Goal: Task Accomplishment & Management: Manage account settings

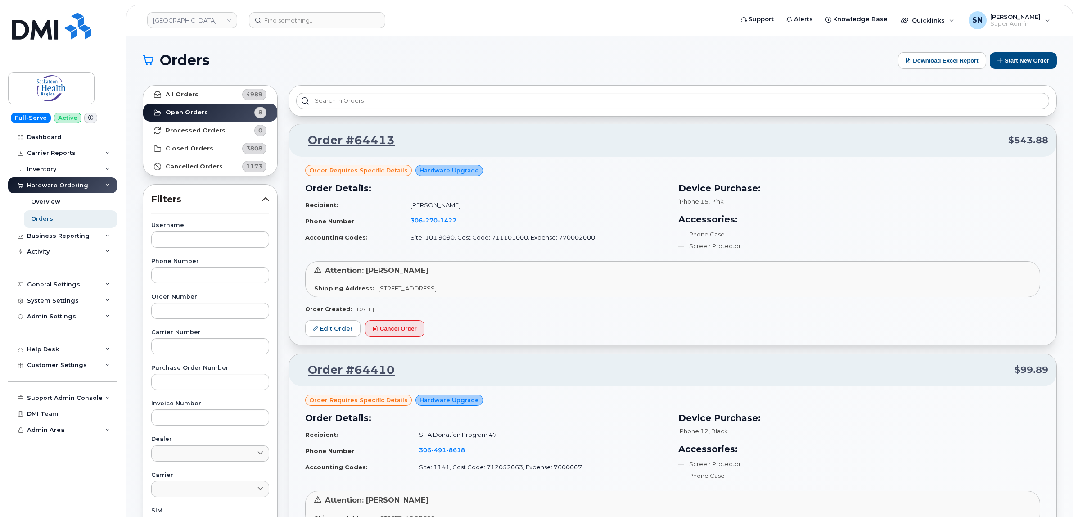
scroll to position [56, 0]
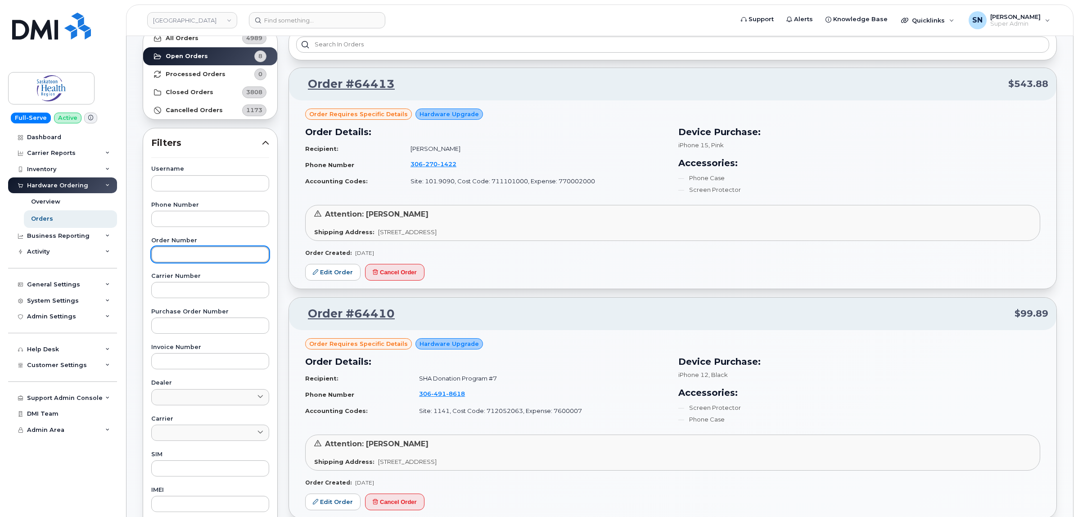
click at [215, 252] on input "text" at bounding box center [210, 254] width 118 height 16
type input "64426"
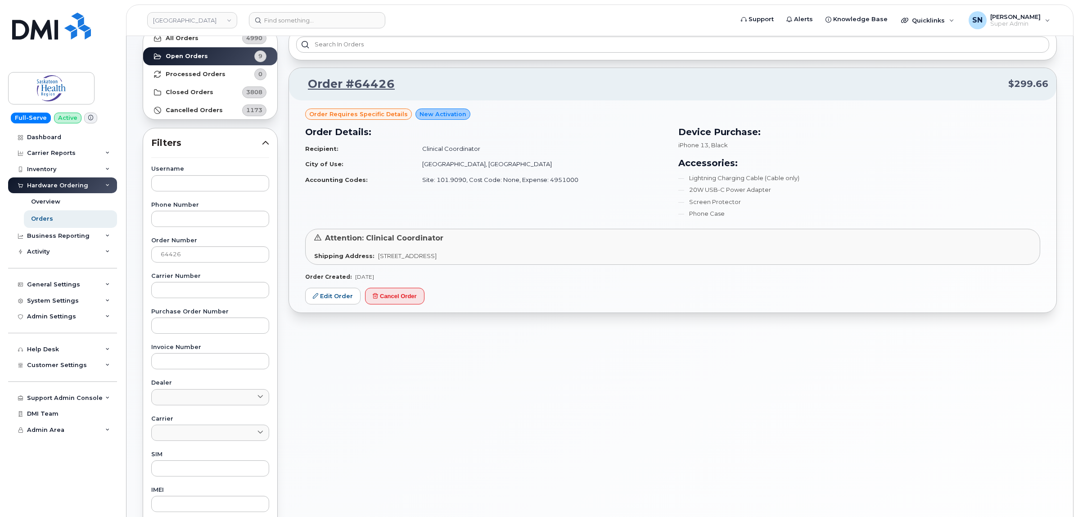
click at [341, 143] on td "Recipient:" at bounding box center [359, 149] width 109 height 16
click at [323, 297] on link "Edit Order" at bounding box center [332, 296] width 55 height 17
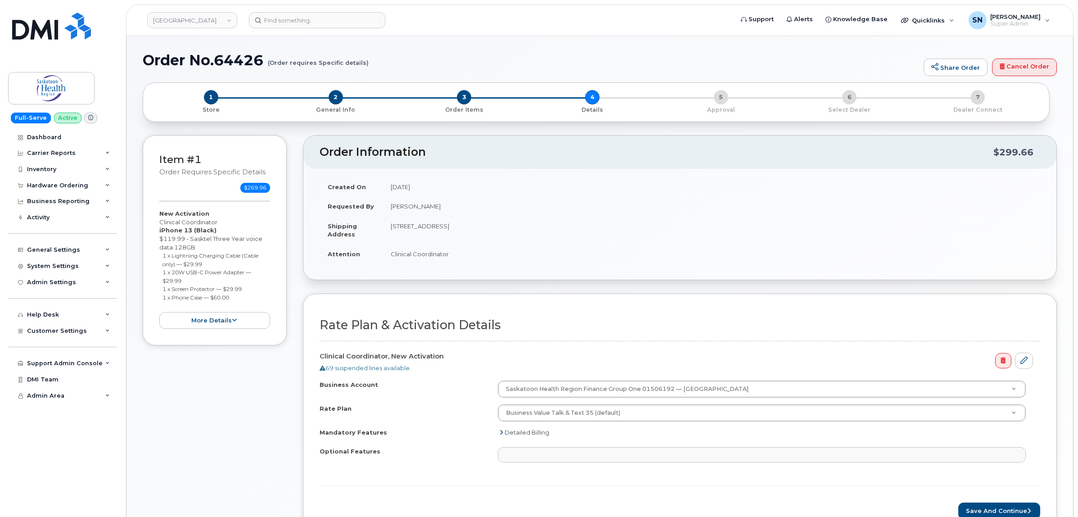
select select
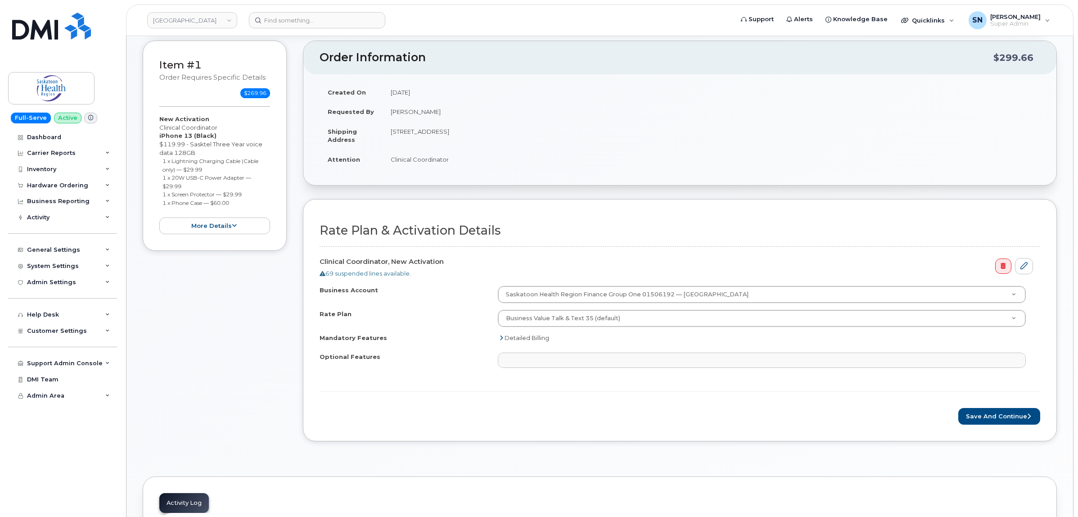
scroll to position [169, 0]
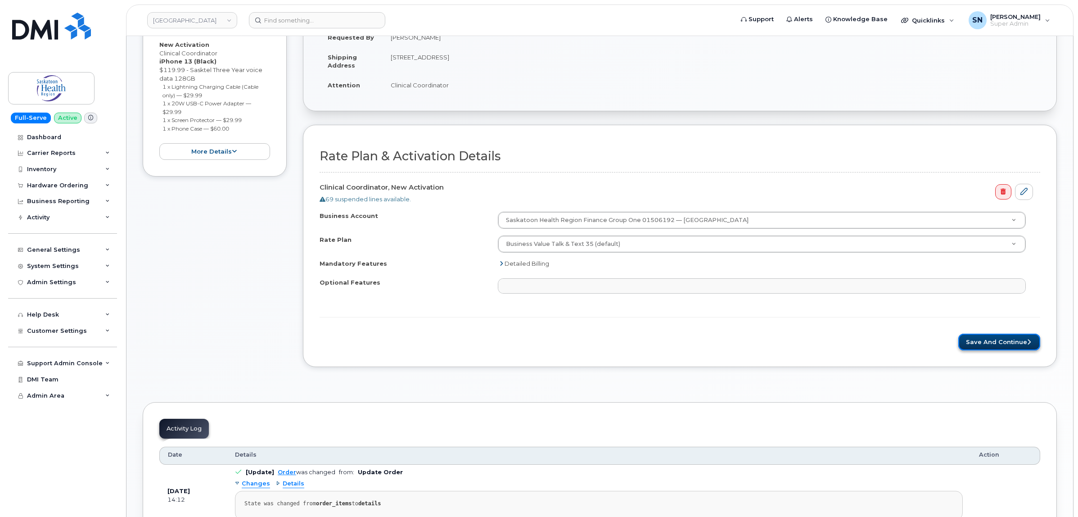
click at [1005, 341] on button "Save and Continue" at bounding box center [1000, 342] width 82 height 17
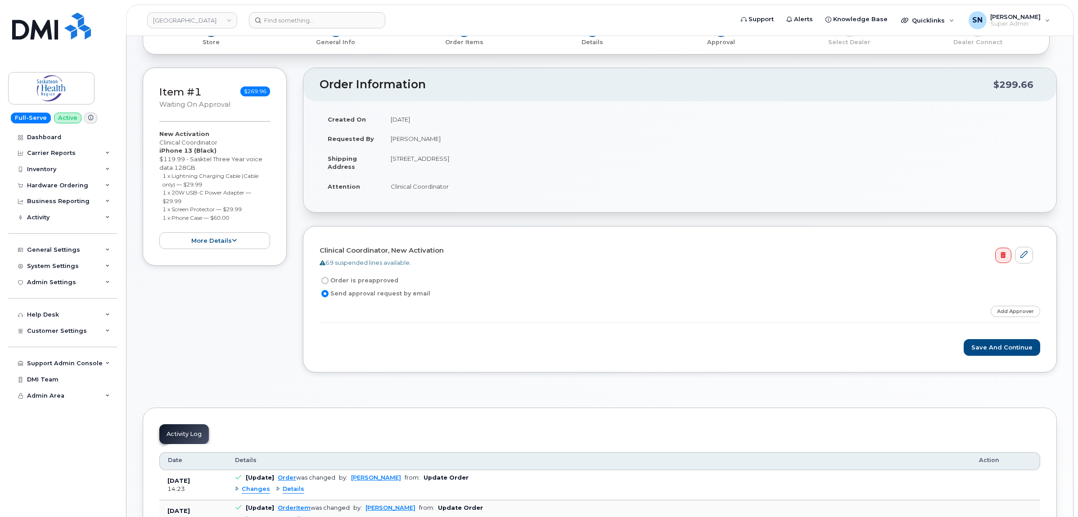
scroll to position [56, 0]
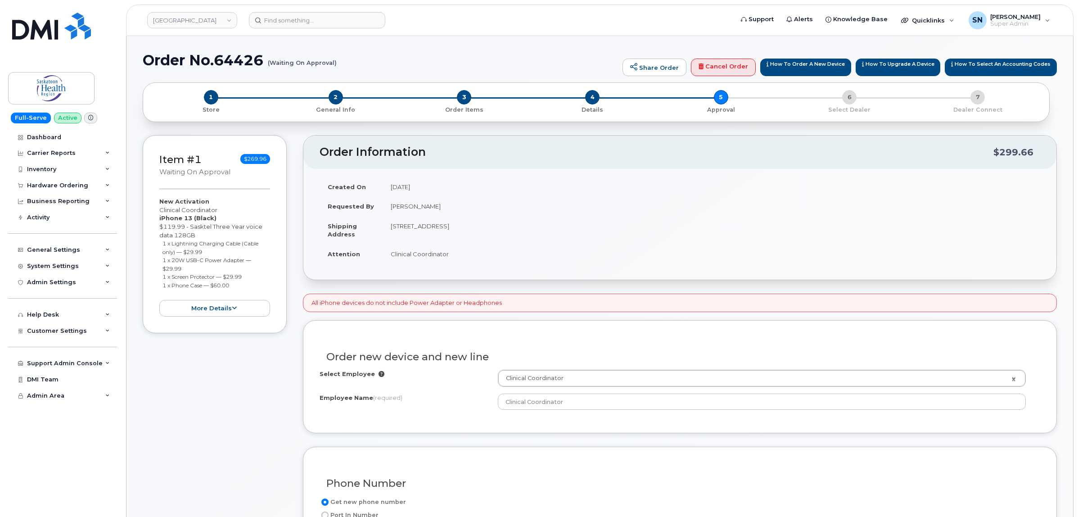
click at [307, 262] on div "Created On September 22, 2025 Requested By Tiffany Blair Shipping Address 310 I…" at bounding box center [679, 224] width 753 height 111
click at [335, 99] on span "2" at bounding box center [336, 97] width 14 height 14
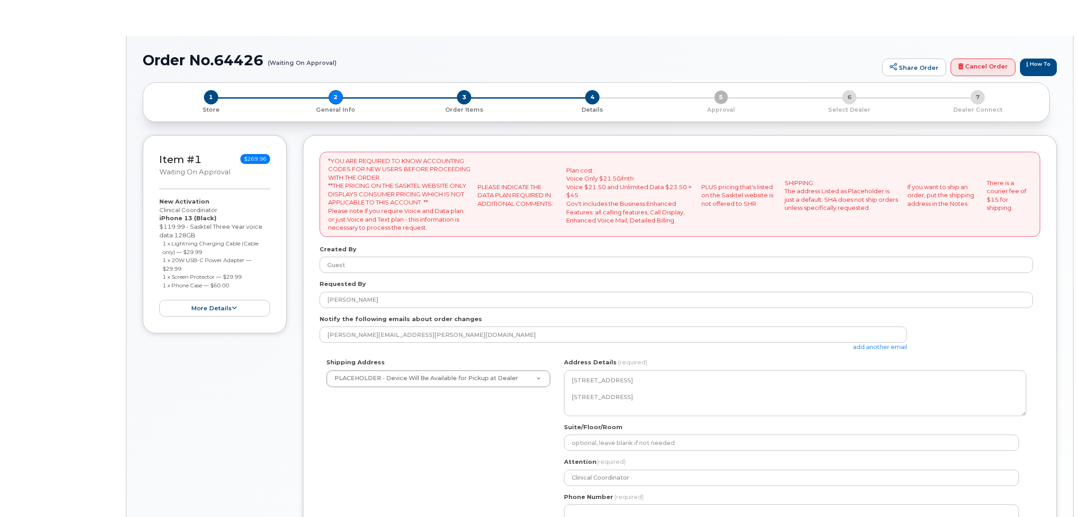
select select
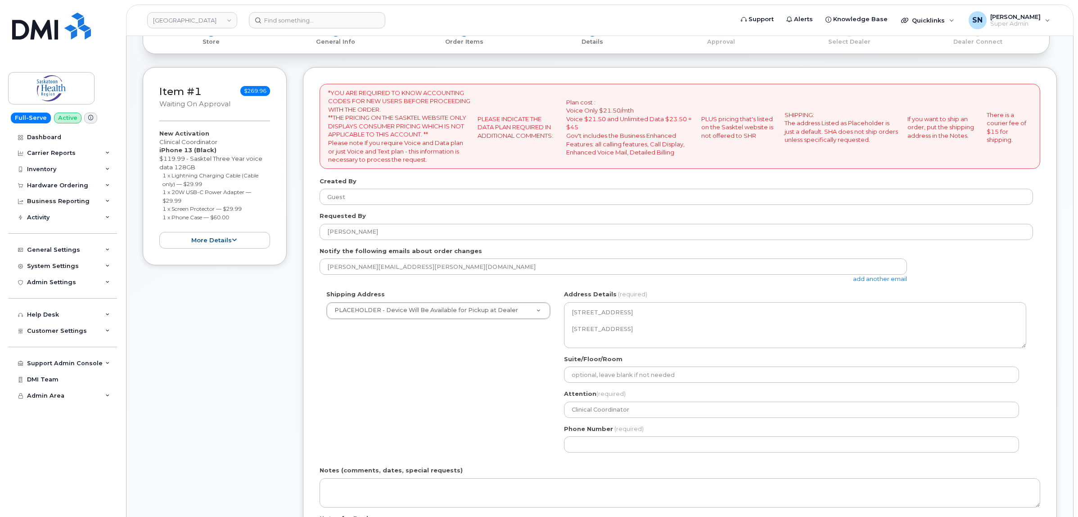
scroll to position [169, 0]
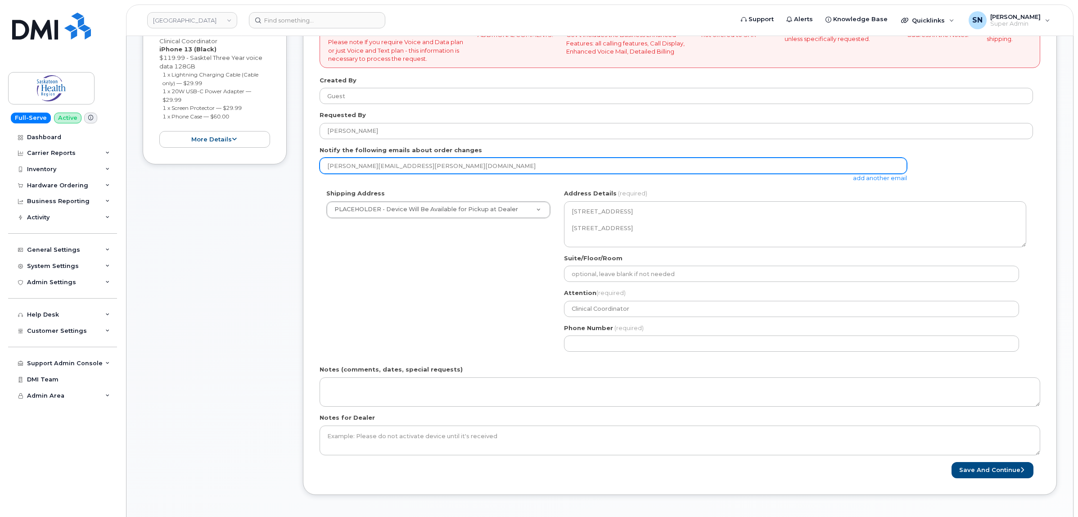
drag, startPoint x: 434, startPoint y: 165, endPoint x: 287, endPoint y: 163, distance: 147.2
click at [287, 163] on div "Item #1 Waiting On Approval $269.96 New Activation Clinical Coordinator iPhone …" at bounding box center [600, 237] width 914 height 543
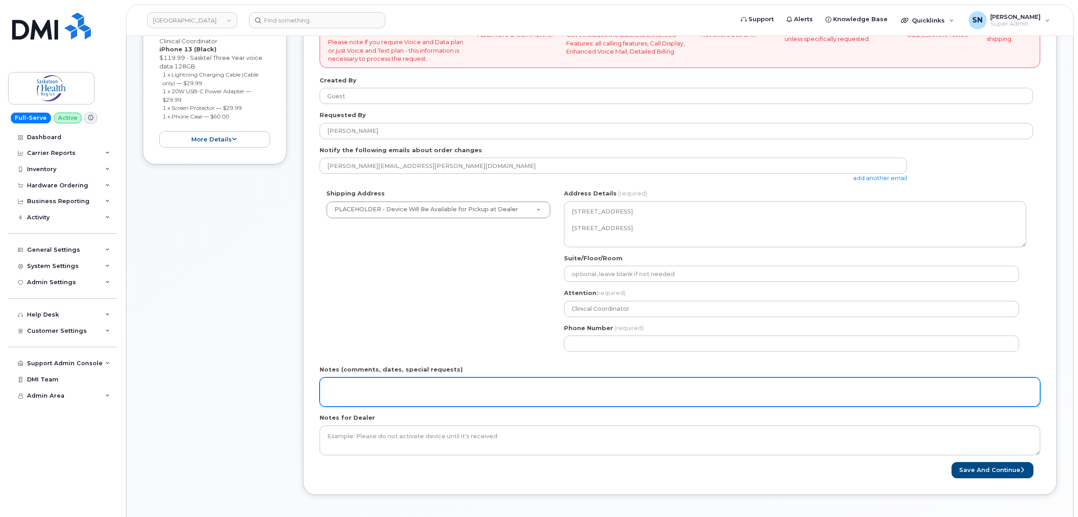
click at [395, 397] on textarea "Notes (comments, dates, special requests)" at bounding box center [680, 392] width 721 height 30
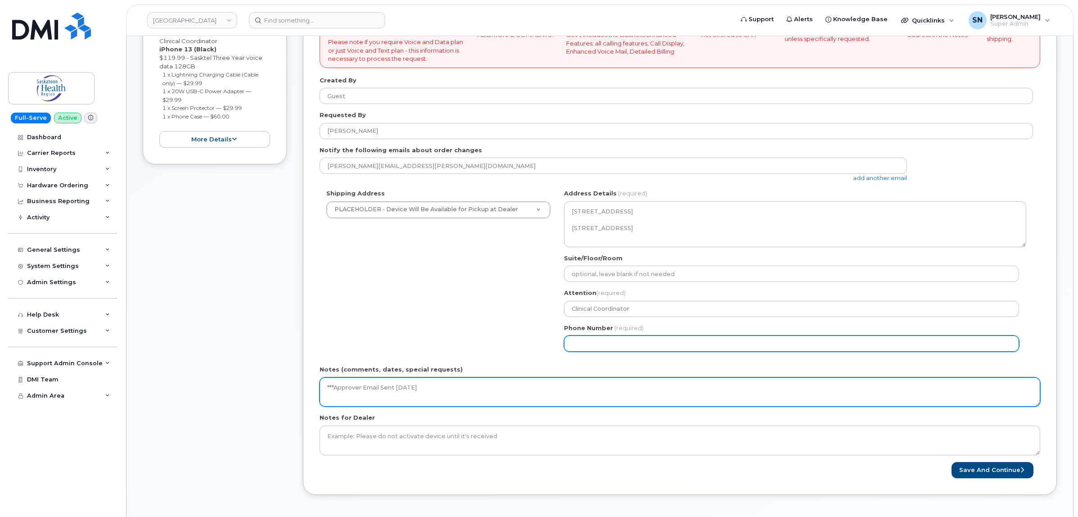
type textarea "***Approver Email Sent [DATE]"
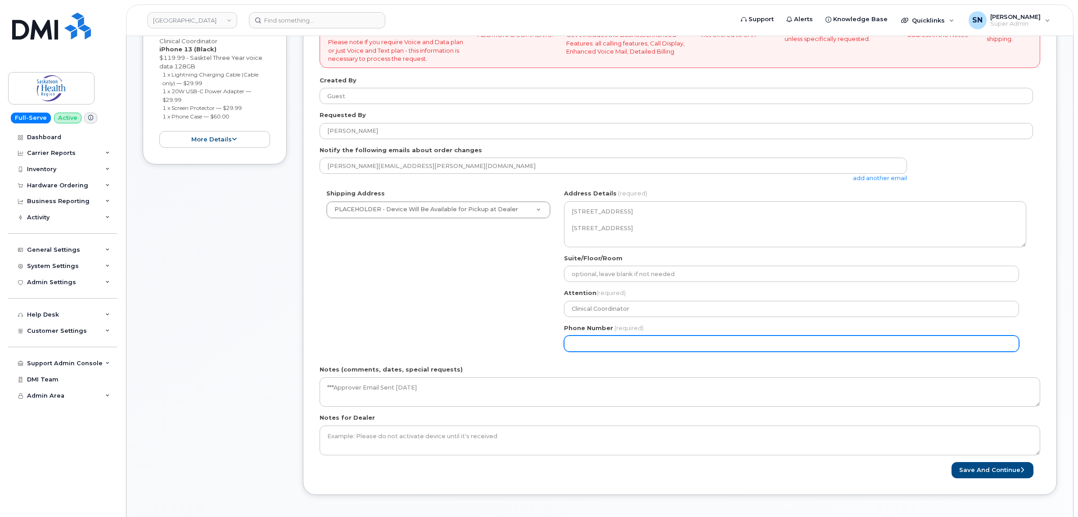
click at [625, 338] on input "Phone Number" at bounding box center [791, 343] width 455 height 16
select select
type input "123456789"
select select
type input "1234567890"
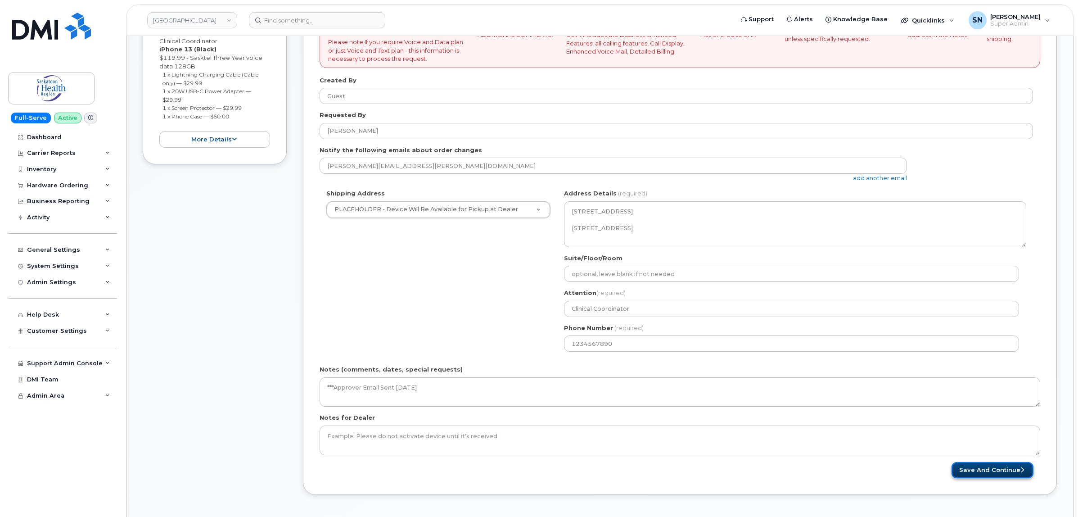
click at [986, 465] on button "Save and Continue" at bounding box center [993, 470] width 82 height 17
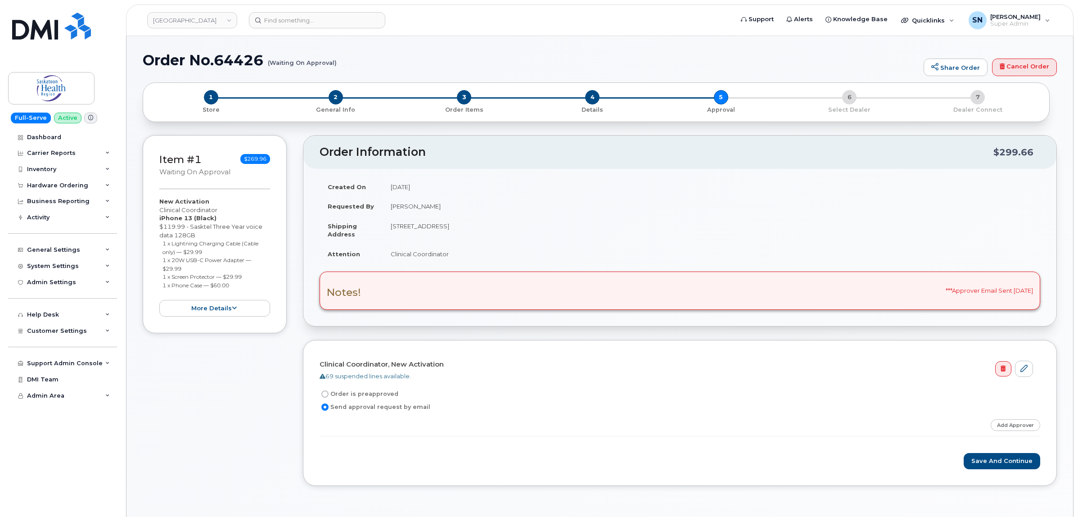
click at [424, 54] on h1 "Order No.64426 (Waiting On Approval)" at bounding box center [531, 60] width 777 height 16
click at [70, 185] on div "Hardware Ordering" at bounding box center [57, 185] width 61 height 7
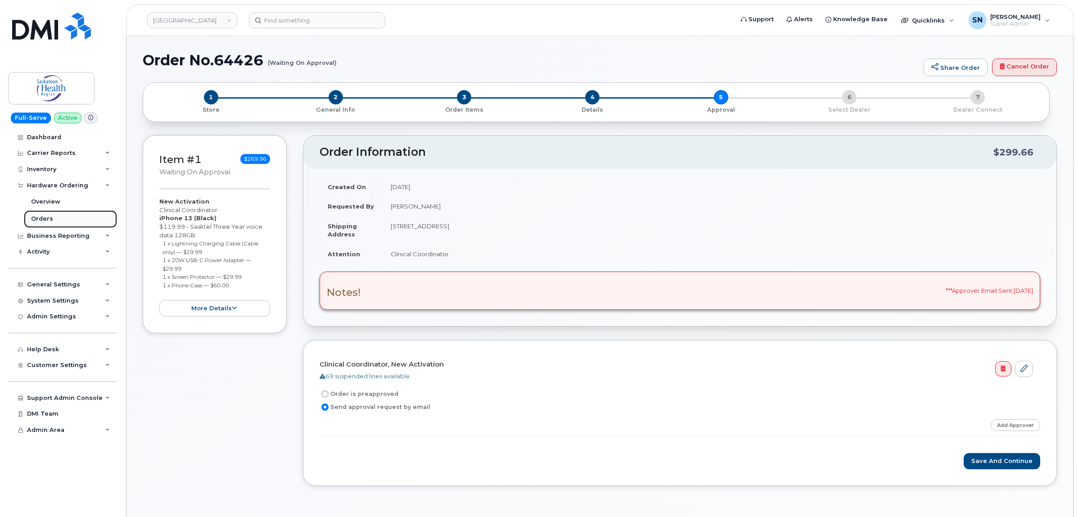
click at [60, 219] on link "Orders" at bounding box center [70, 218] width 93 height 17
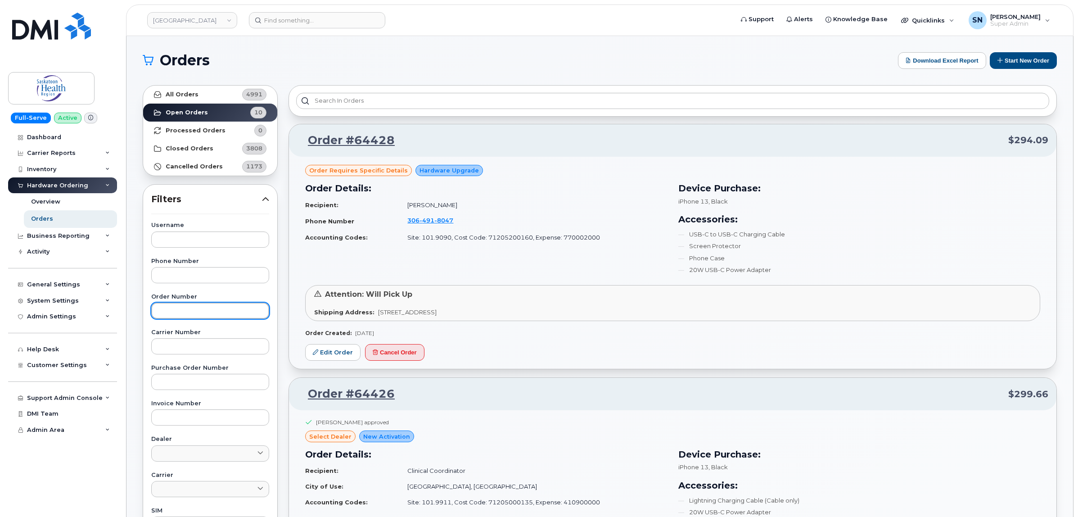
click at [197, 313] on input "text" at bounding box center [210, 311] width 118 height 16
paste input "64196"
type input "64196"
click at [194, 86] on link "All Orders 4991" at bounding box center [210, 95] width 134 height 18
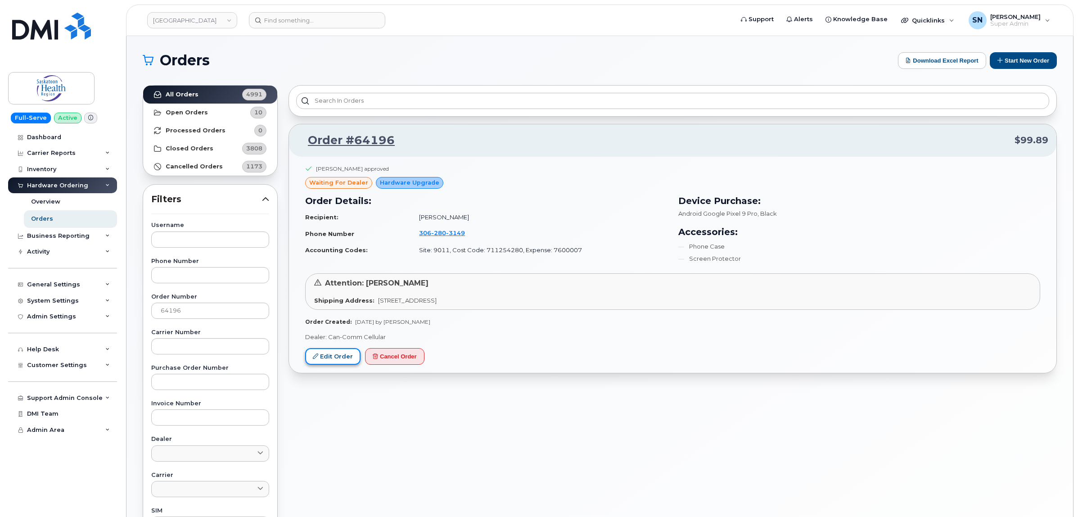
click at [348, 358] on link "Edit Order" at bounding box center [332, 356] width 55 height 17
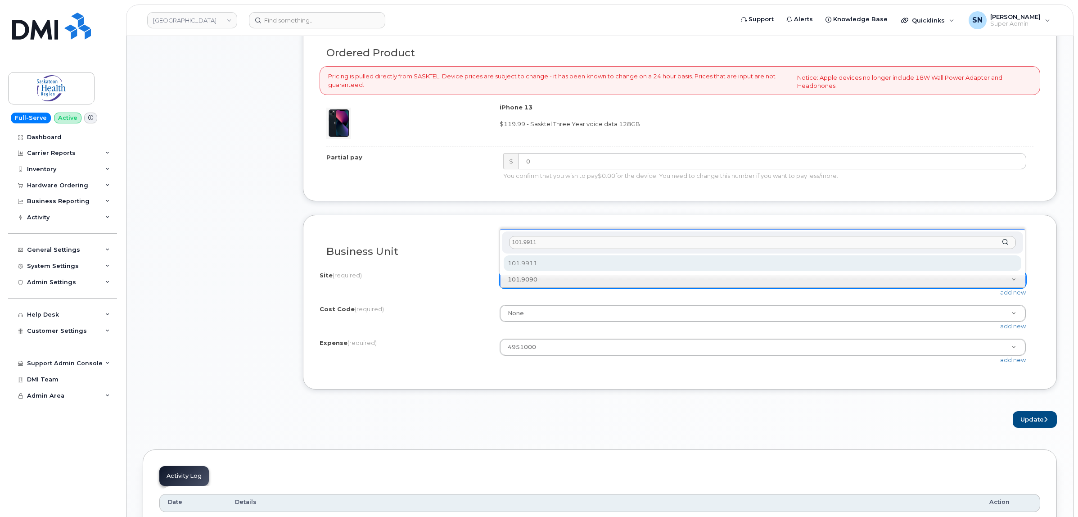
type input "101.9911"
select select "101.9911"
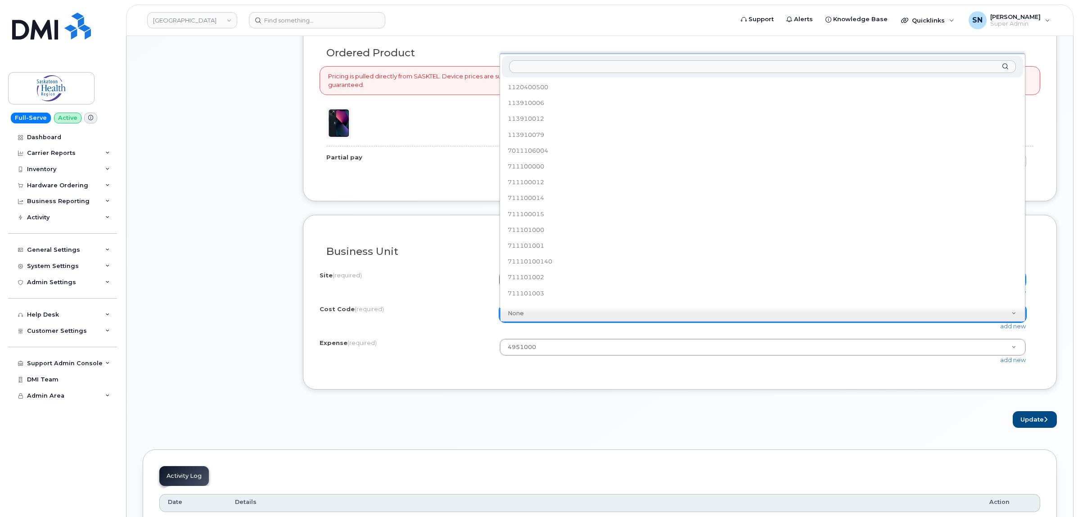
scroll to position [8174, 0]
type input "71205000135"
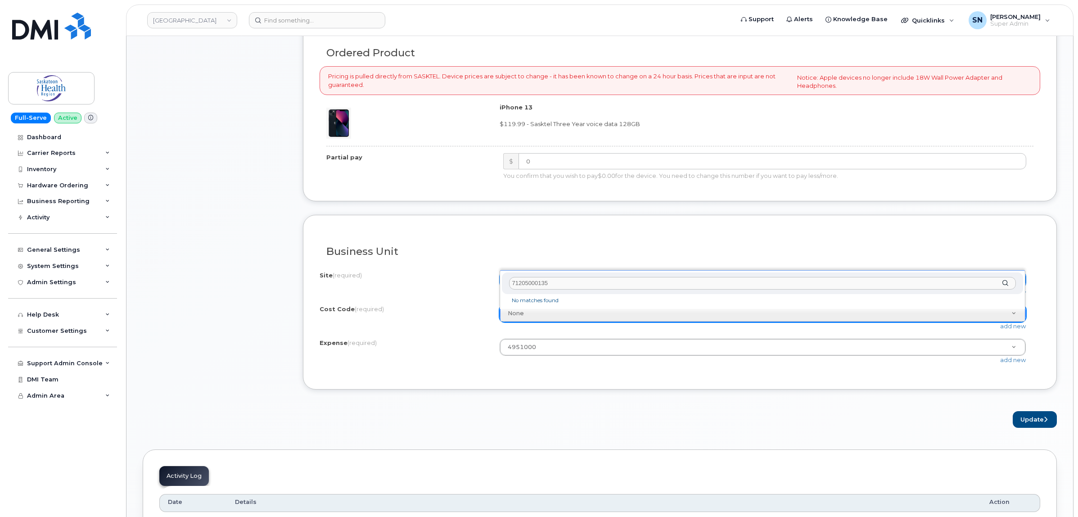
scroll to position [0, 0]
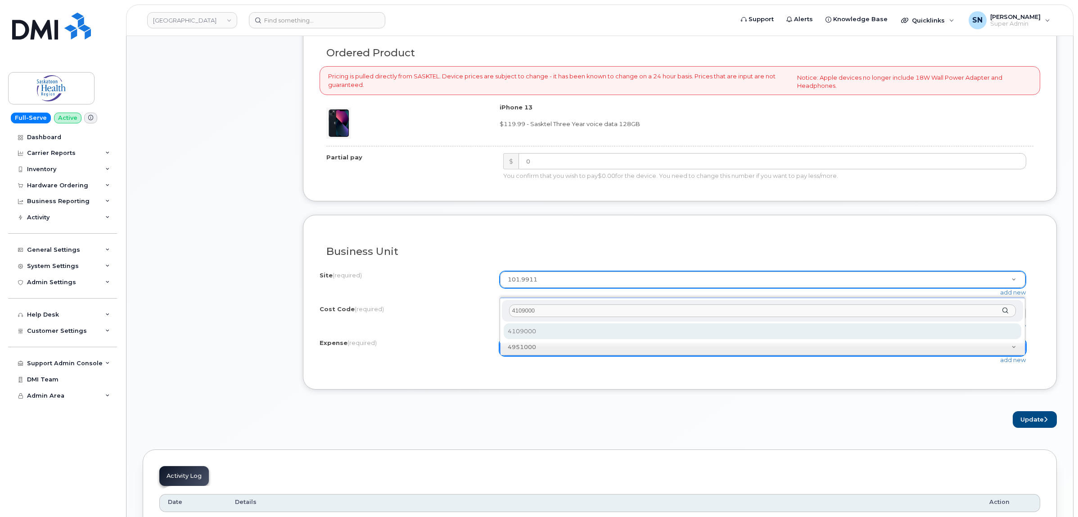
type input "41090000"
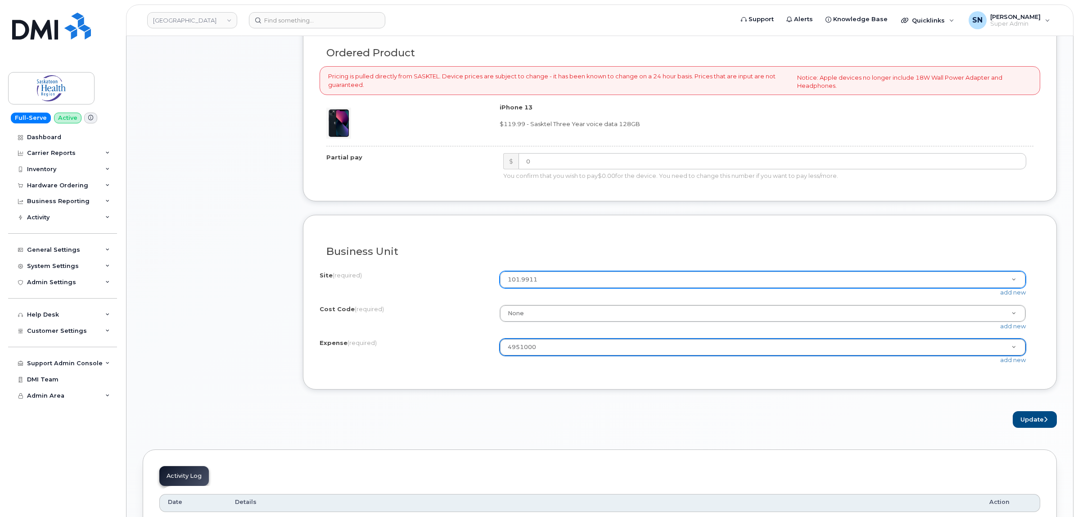
click at [61, 268] on div "System Settings" at bounding box center [53, 265] width 52 height 7
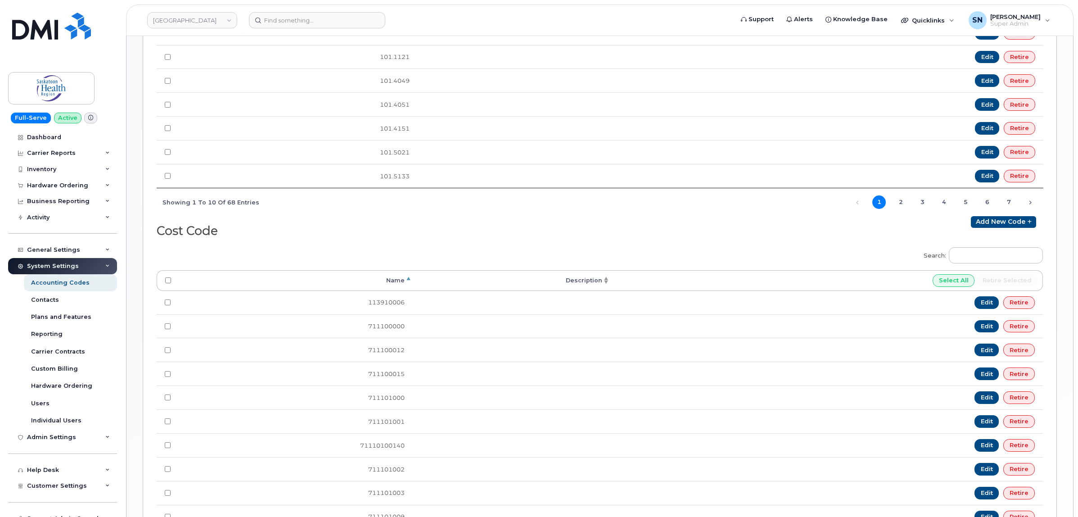
scroll to position [394, 0]
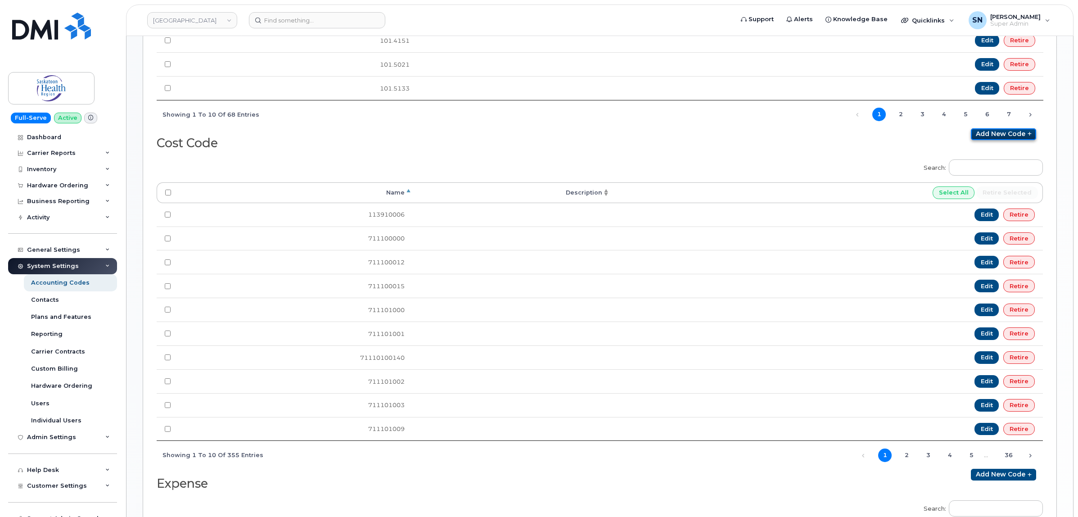
click at [995, 139] on link "Add new code" at bounding box center [1003, 134] width 65 height 12
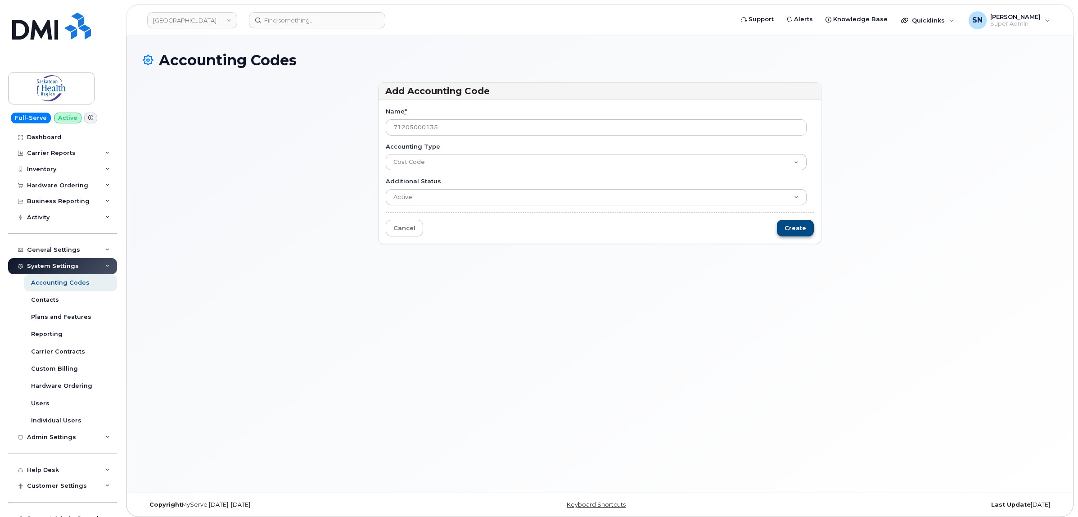
type input "71205000135"
click at [807, 231] on input "Create" at bounding box center [795, 228] width 37 height 17
type input "Saving..."
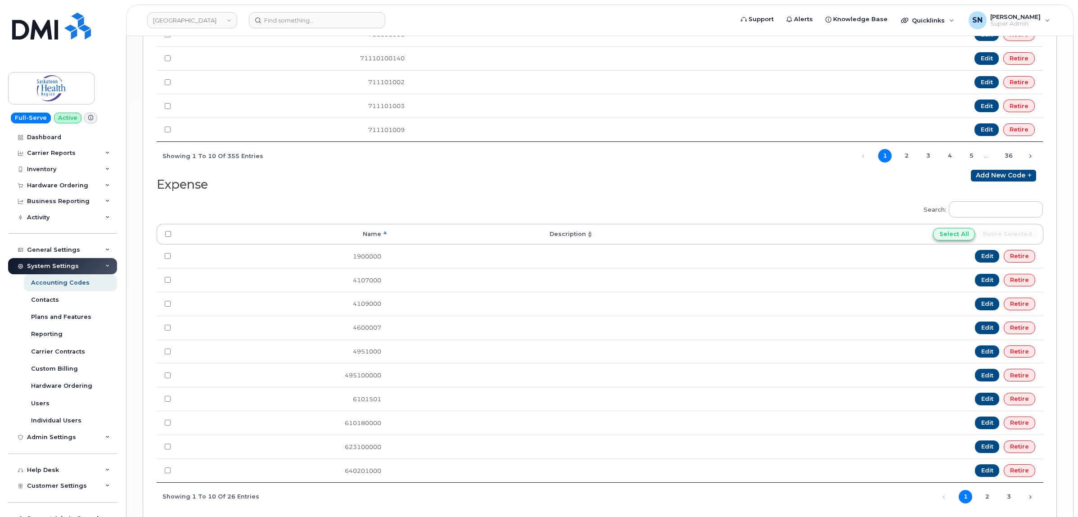
scroll to position [796, 0]
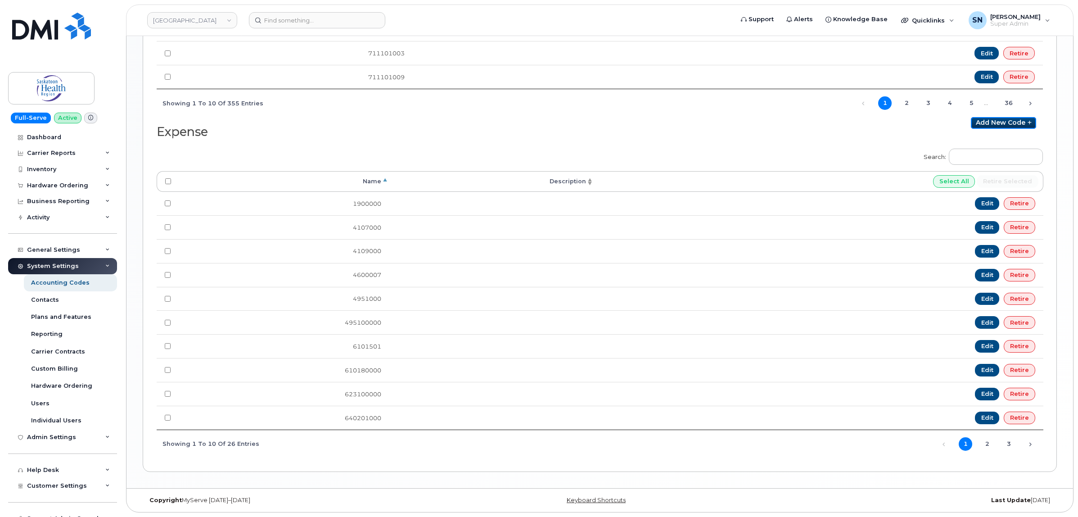
drag, startPoint x: 988, startPoint y: 117, endPoint x: 904, endPoint y: 166, distance: 97.6
click at [988, 117] on link "Add new code" at bounding box center [1003, 123] width 65 height 12
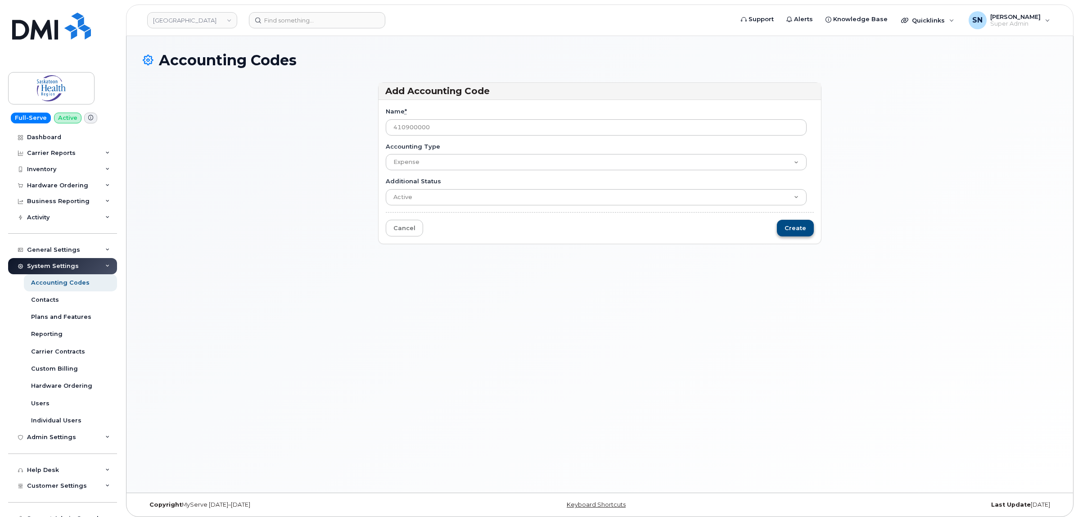
type input "410900000"
click at [807, 233] on input "Create" at bounding box center [795, 228] width 37 height 17
type input "Saving..."
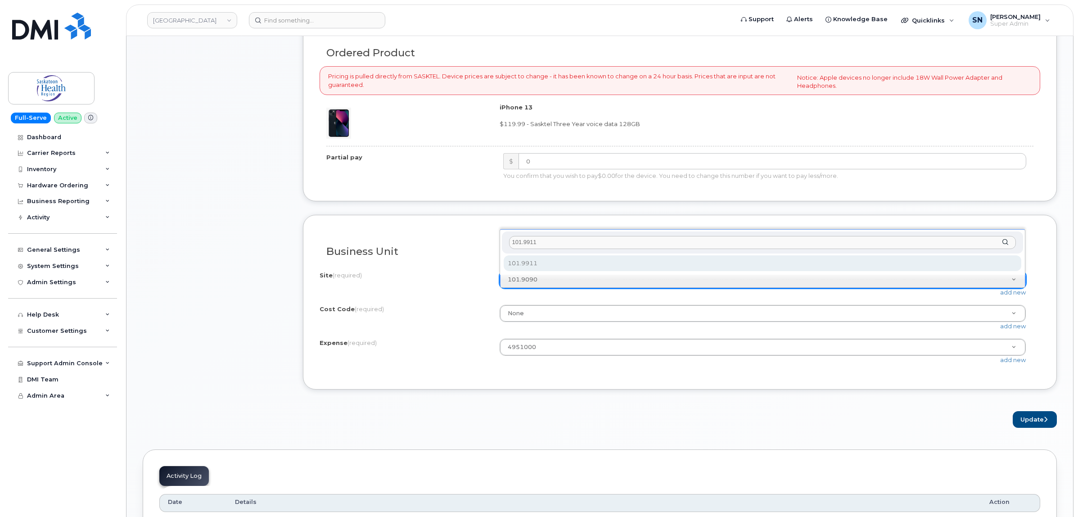
type input "101.9911"
select select "101.9911"
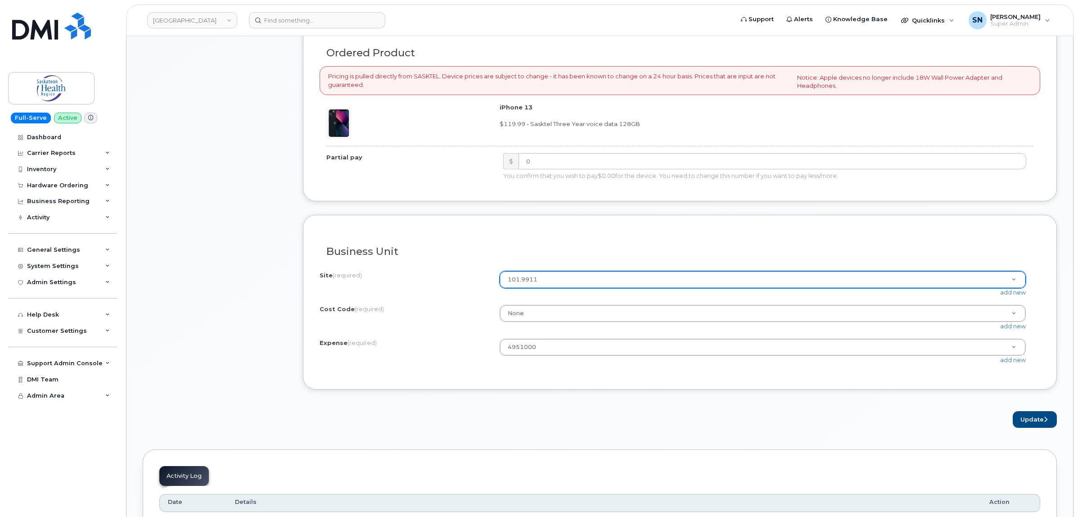
paste input "71205000135"
type input "71205000135"
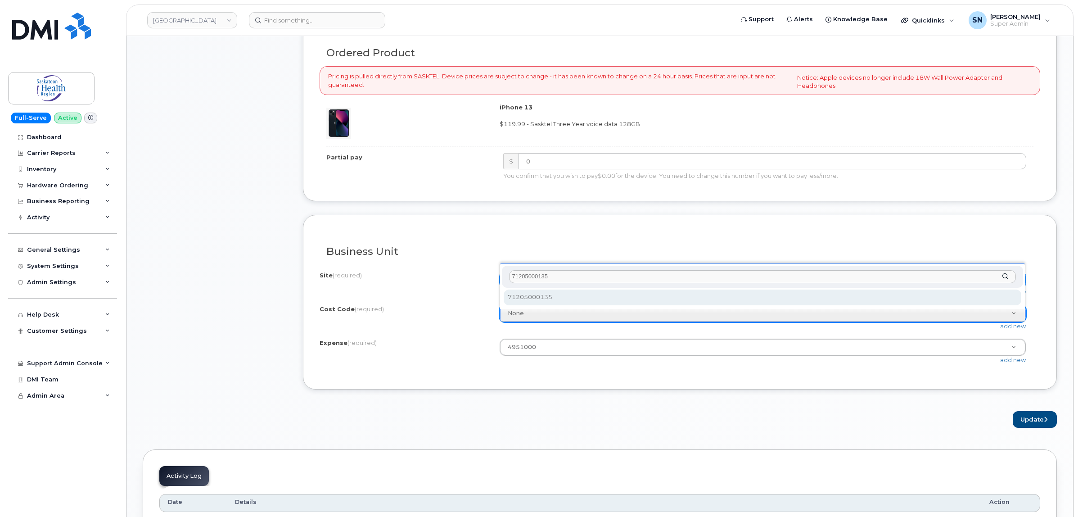
type input "71205000135"
select select "71205000135"
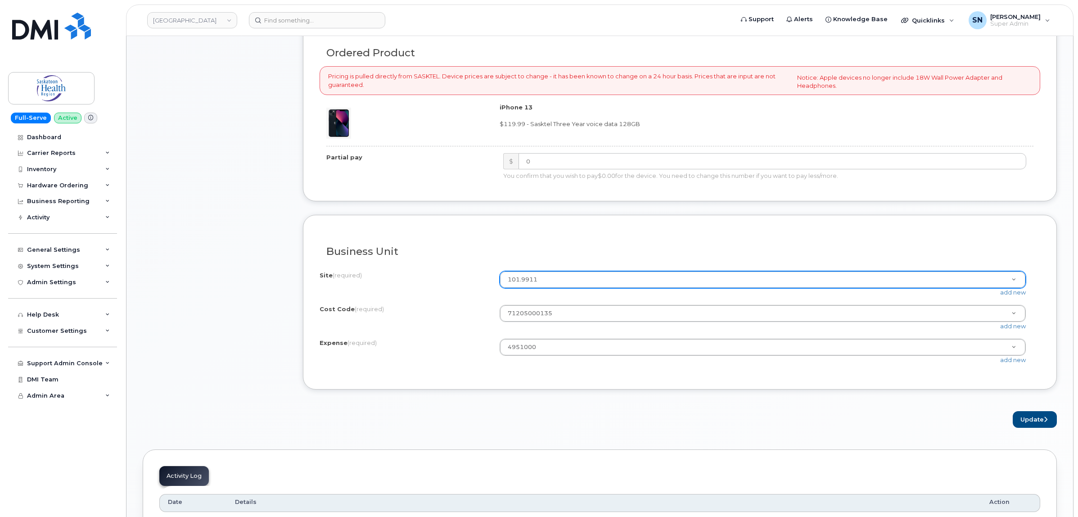
paste input "410900000"
type input "410900000"
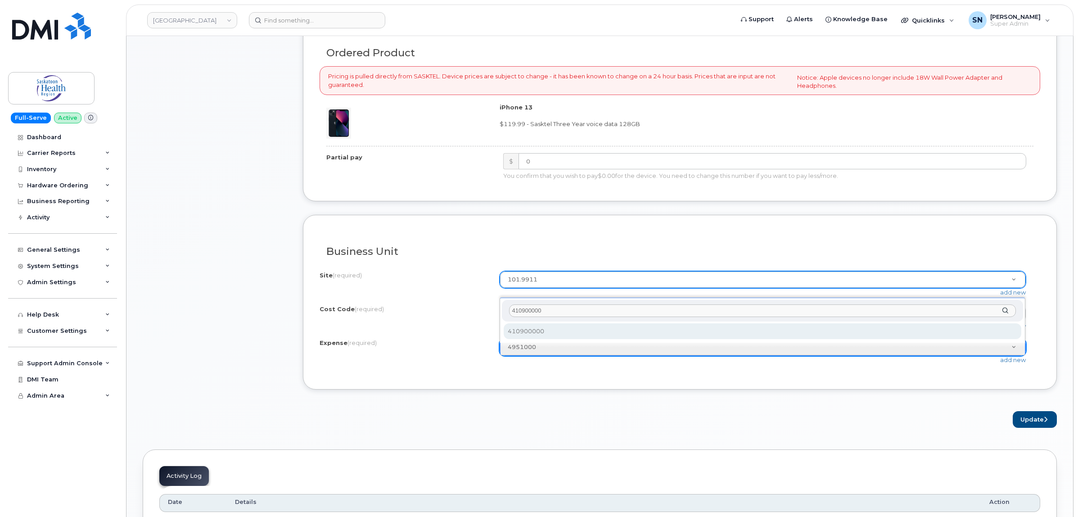
type input "410900000"
select select "410900000"
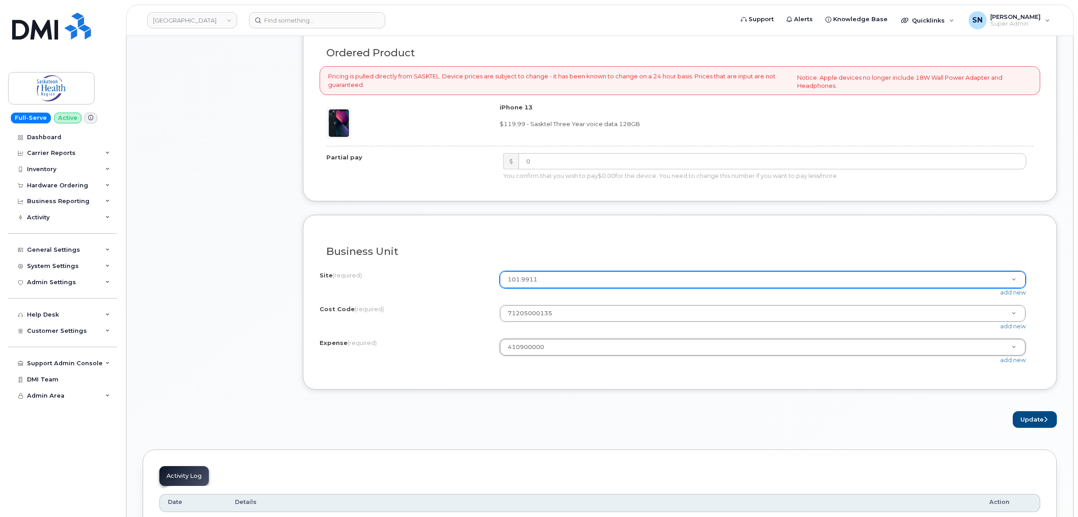
click at [653, 407] on form "All iPhone devices do not include Power Adapter or Headphones Existing User Add…" at bounding box center [680, 74] width 754 height 707
click at [1020, 416] on button "Update" at bounding box center [1035, 419] width 44 height 17
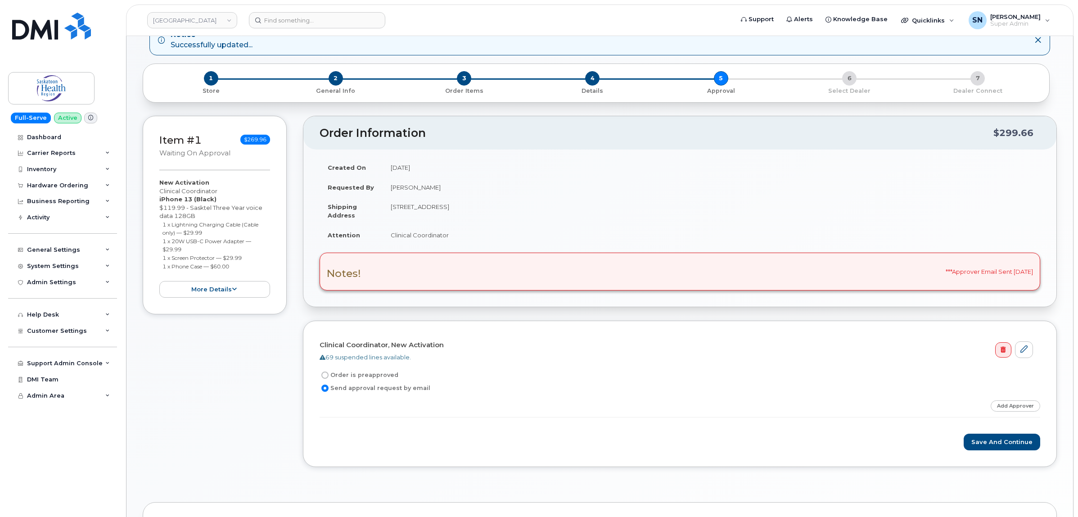
scroll to position [113, 0]
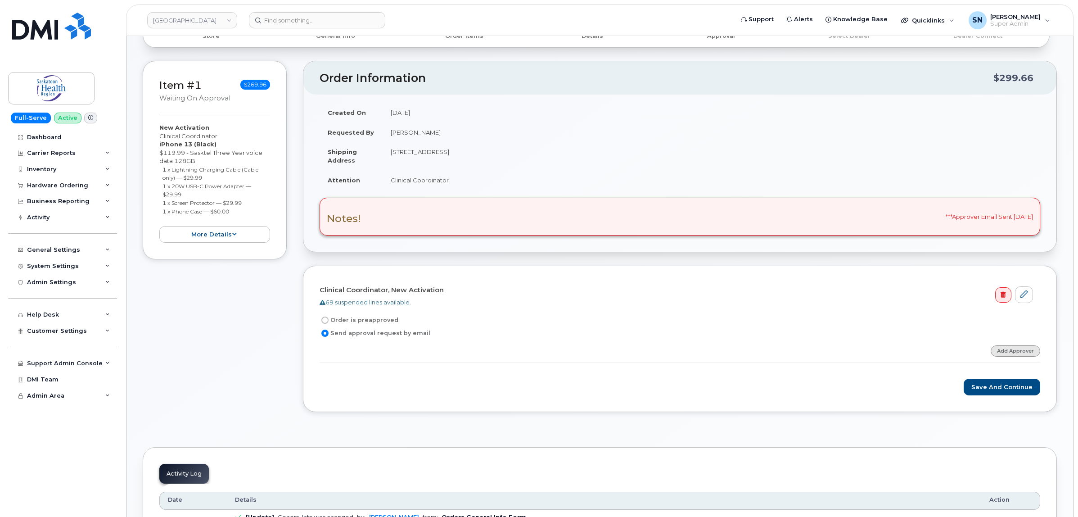
click at [1030, 353] on link "Add Approver" at bounding box center [1016, 350] width 50 height 11
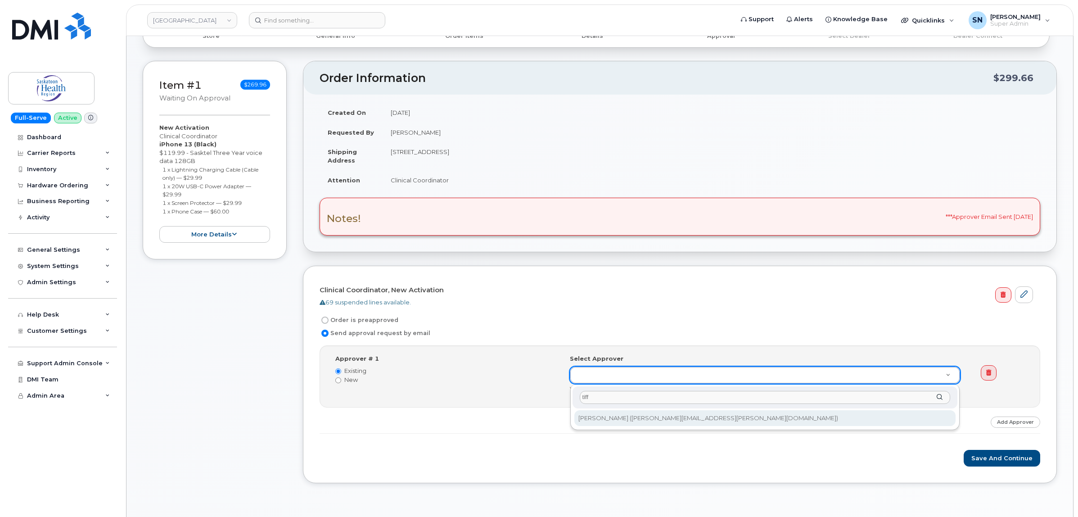
type input "tiff"
type input "8303"
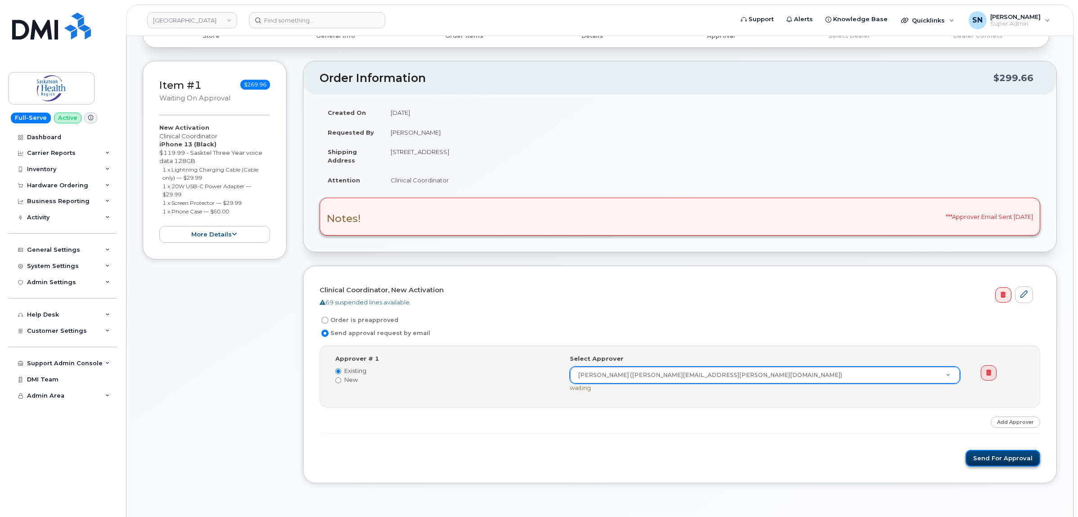
click at [1016, 455] on button "Send for Approval" at bounding box center [1003, 458] width 75 height 17
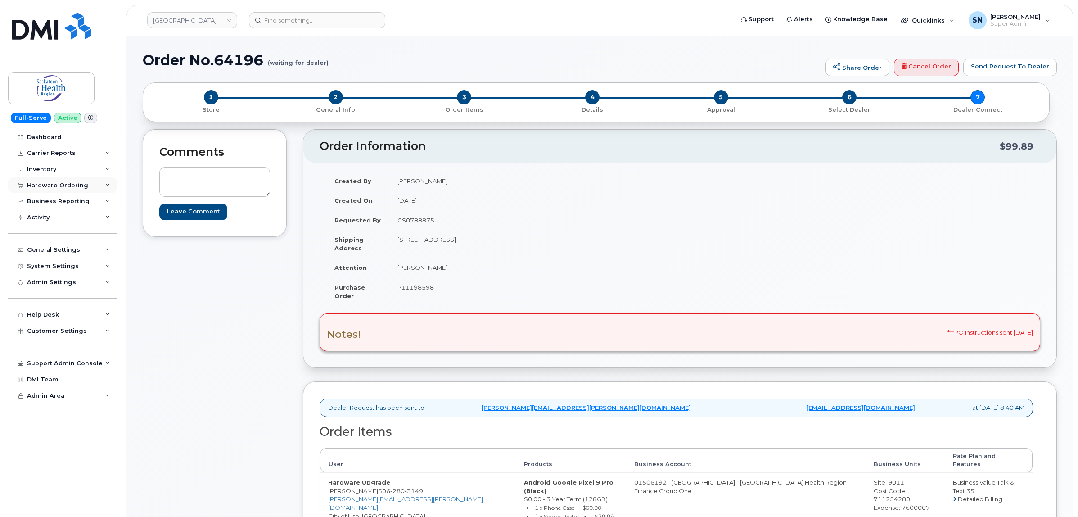
click at [48, 180] on div "Hardware Ordering" at bounding box center [62, 185] width 109 height 16
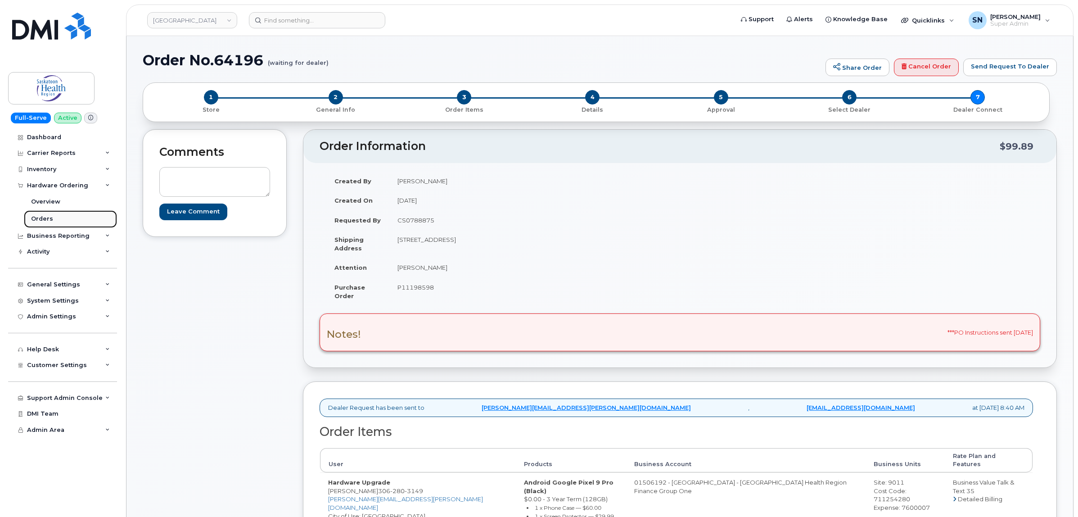
click at [48, 214] on link "Orders" at bounding box center [70, 218] width 93 height 17
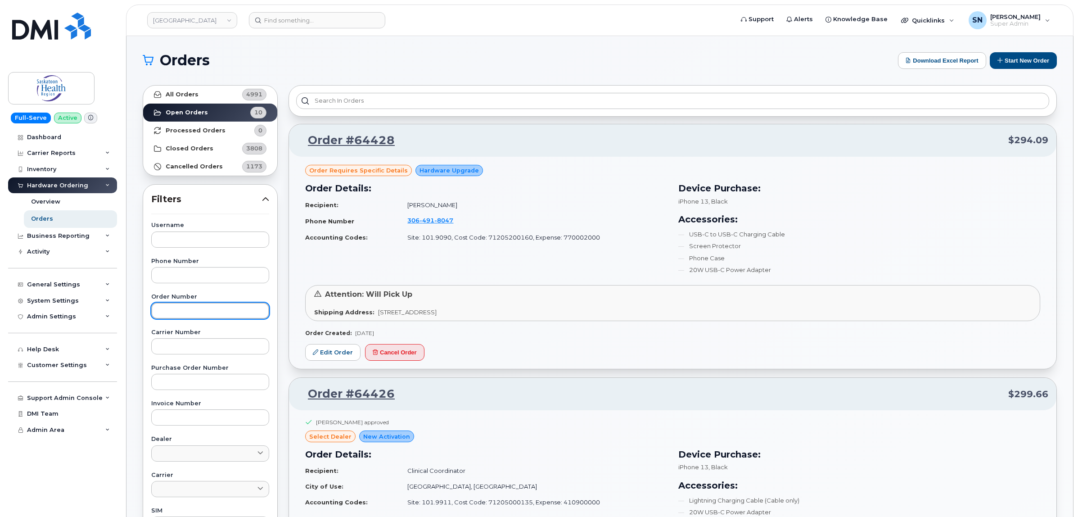
click at [203, 310] on input "text" at bounding box center [210, 311] width 118 height 16
type input "64426"
click at [197, 90] on link "All Orders 4991" at bounding box center [210, 95] width 134 height 18
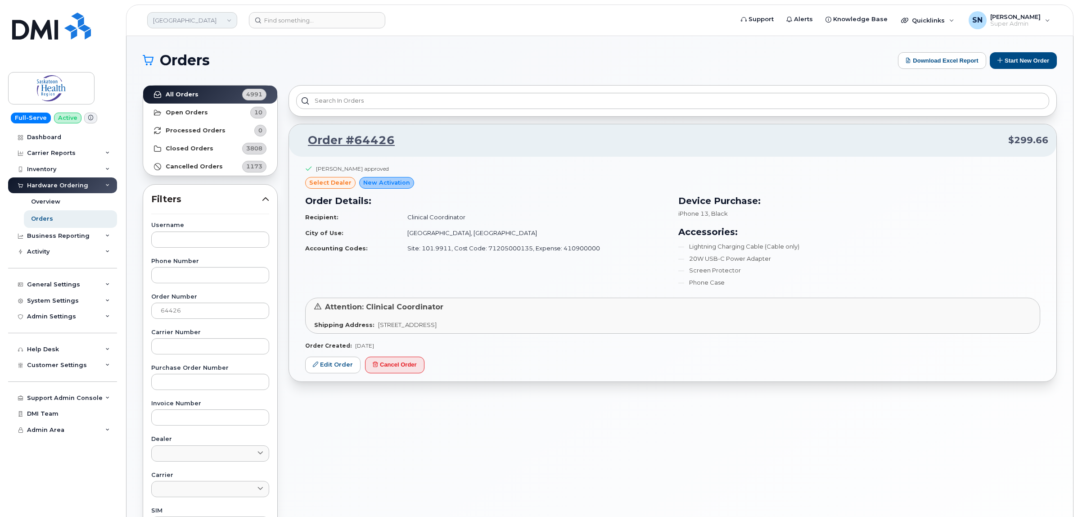
click at [165, 23] on link "[GEOGRAPHIC_DATA]" at bounding box center [192, 20] width 90 height 16
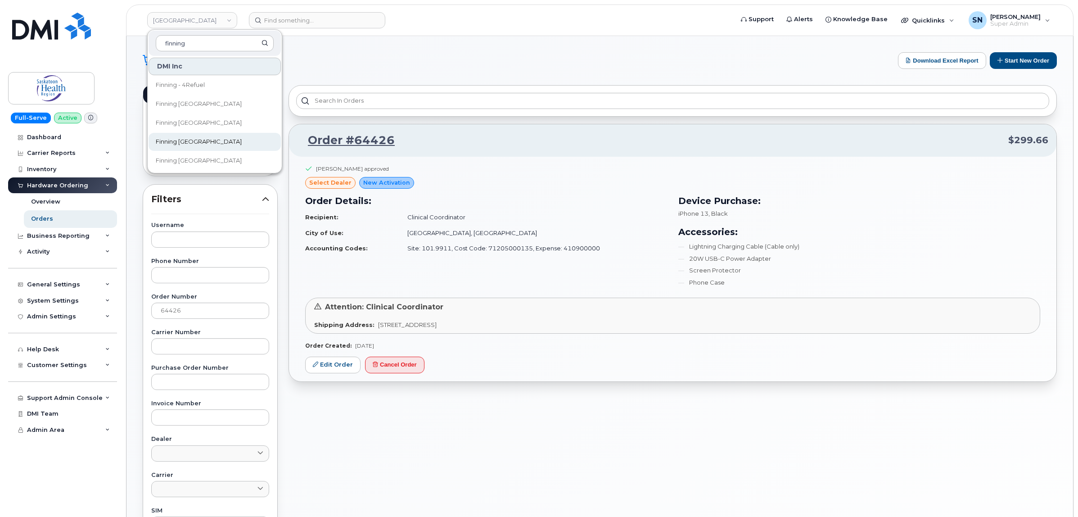
type input "finning"
click at [176, 136] on link "Finning Canada" at bounding box center [215, 142] width 132 height 18
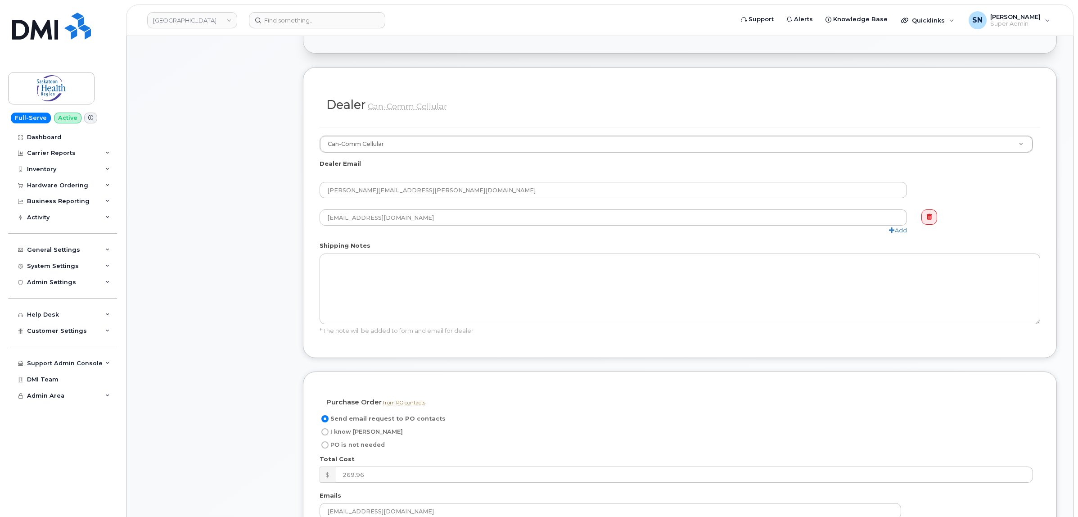
scroll to position [563, 0]
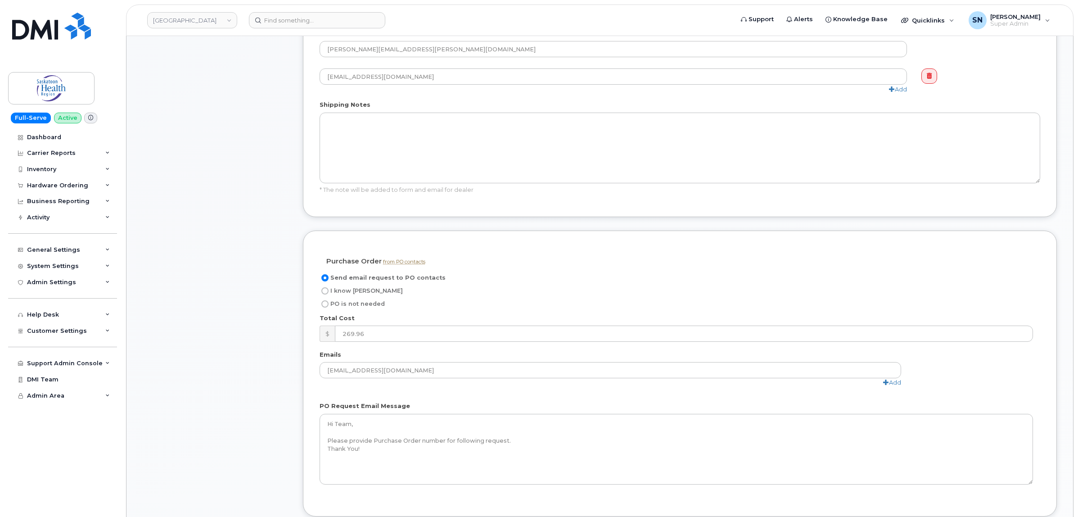
click at [326, 291] on input "I know PO" at bounding box center [324, 290] width 7 height 7
radio input "true"
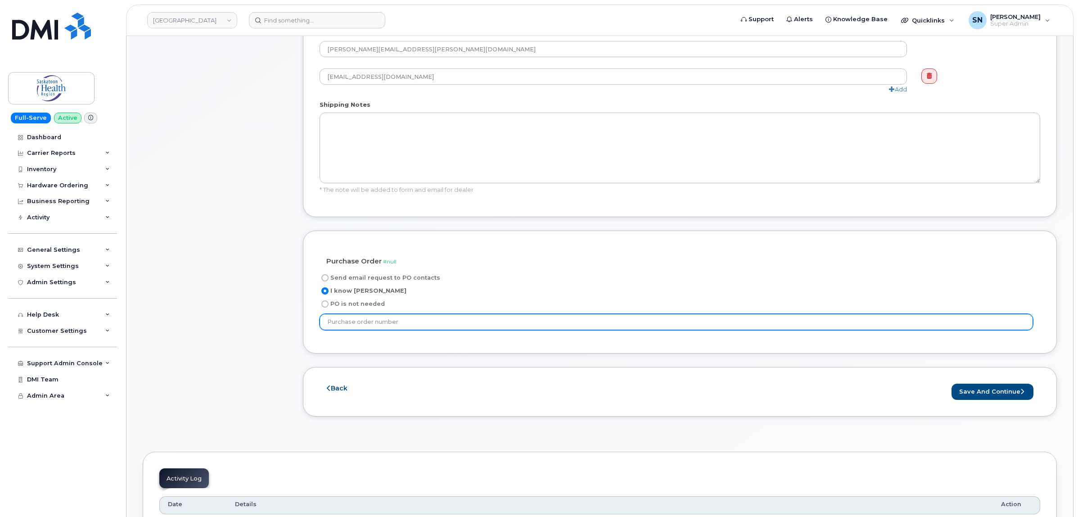
click at [364, 324] on input "text" at bounding box center [677, 322] width 714 height 16
paste input "P11201807"
type input "P11201807"
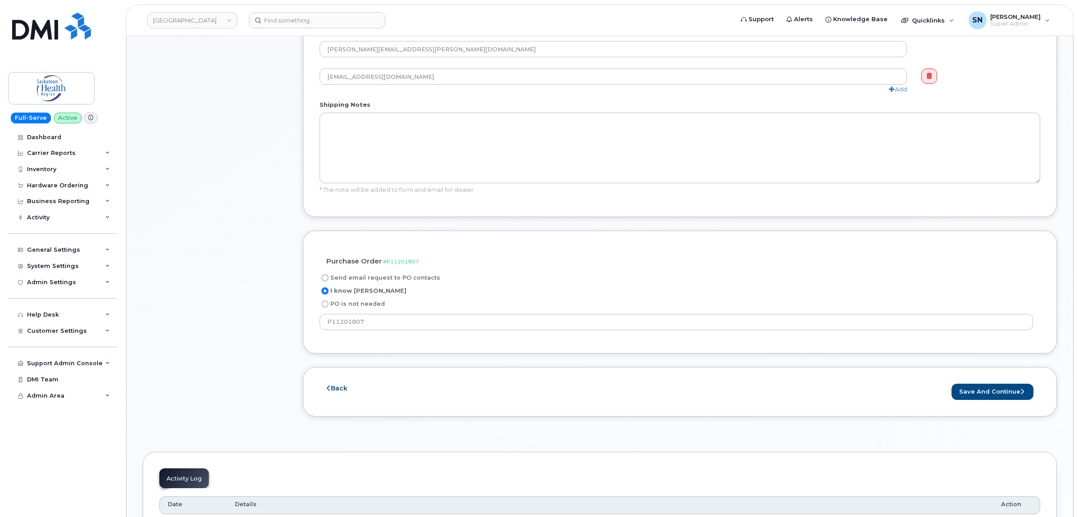
click at [348, 353] on div "Purchase Order from PO contacts #P11201807 not needed Send email request to PO …" at bounding box center [680, 292] width 754 height 123
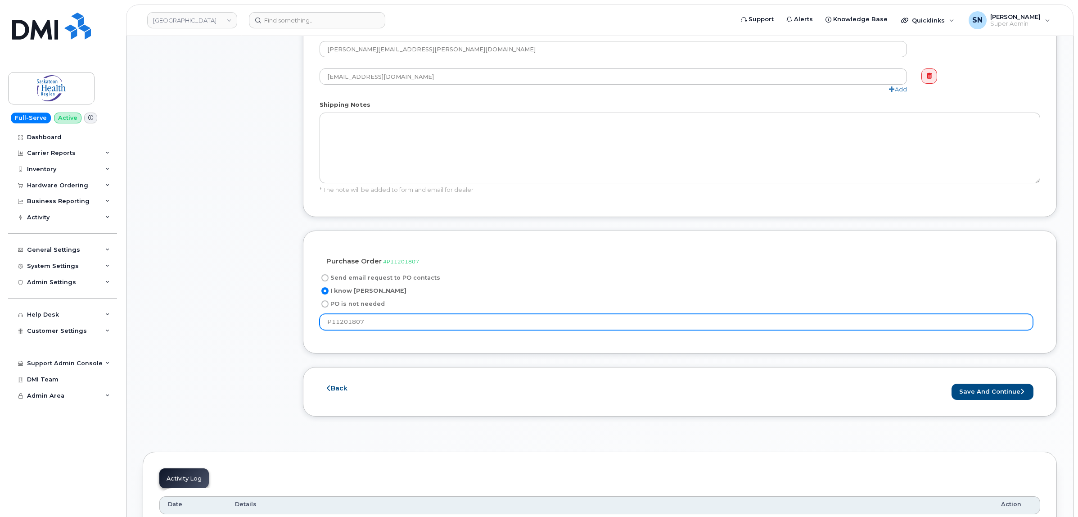
click at [401, 322] on input "P11201807" at bounding box center [677, 322] width 714 height 16
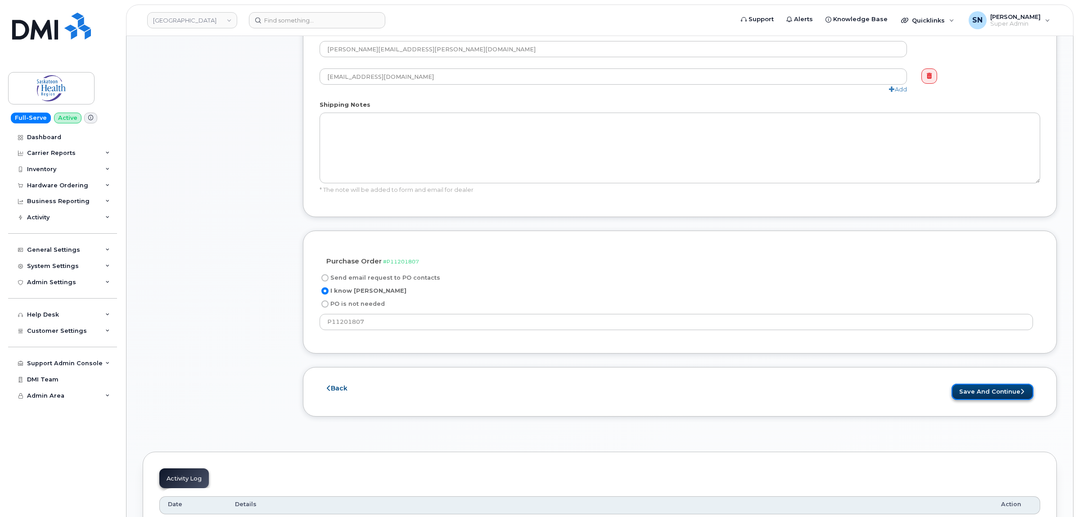
click at [984, 398] on button "Save and Continue" at bounding box center [993, 392] width 82 height 17
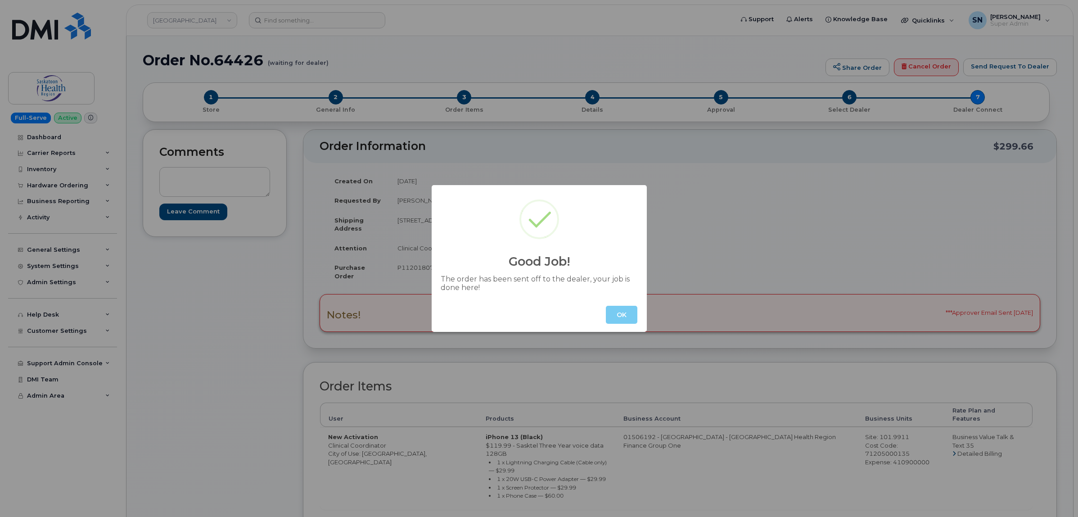
click at [620, 313] on button "OK" at bounding box center [622, 315] width 32 height 18
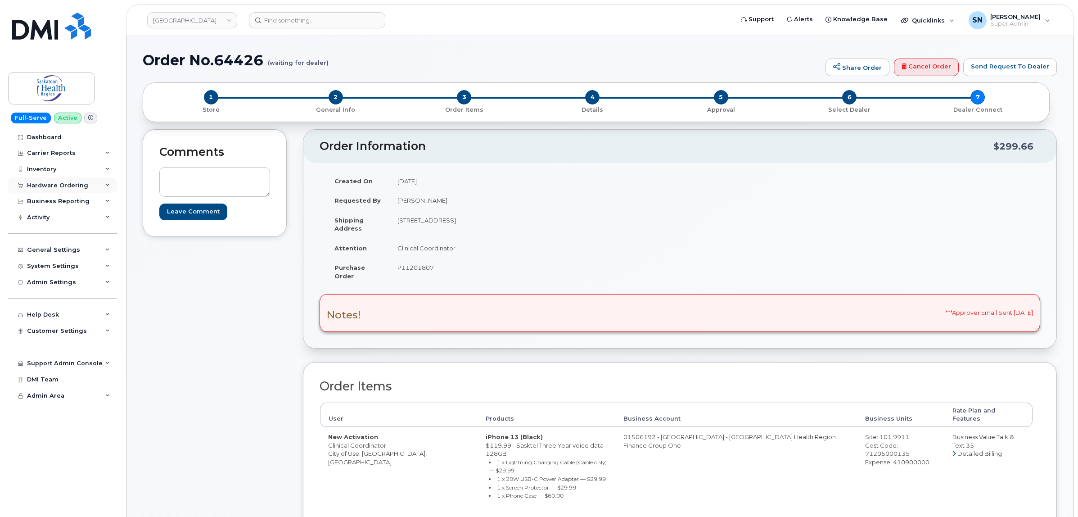
click at [56, 188] on div "Hardware Ordering" at bounding box center [57, 185] width 61 height 7
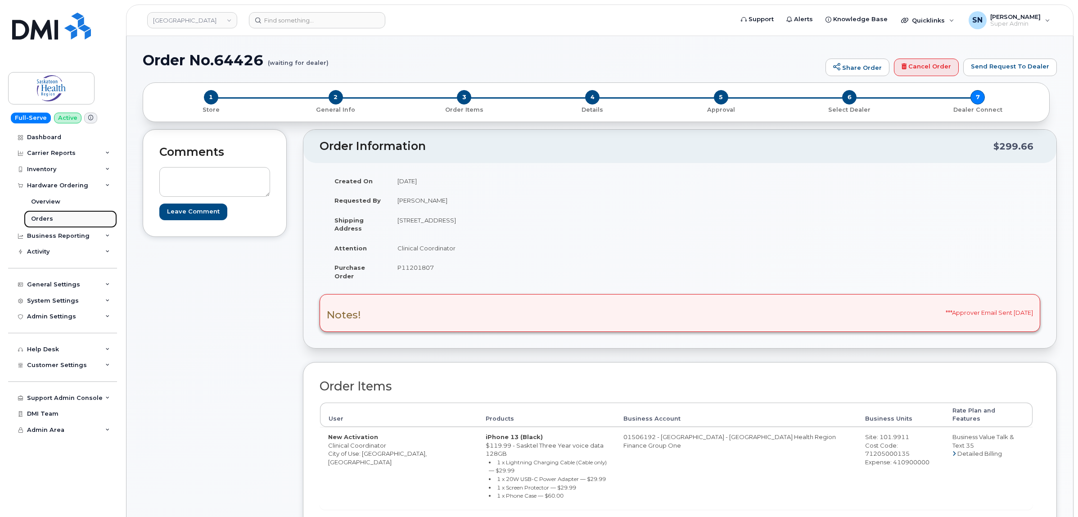
click at [44, 221] on div "Orders" at bounding box center [42, 219] width 22 height 8
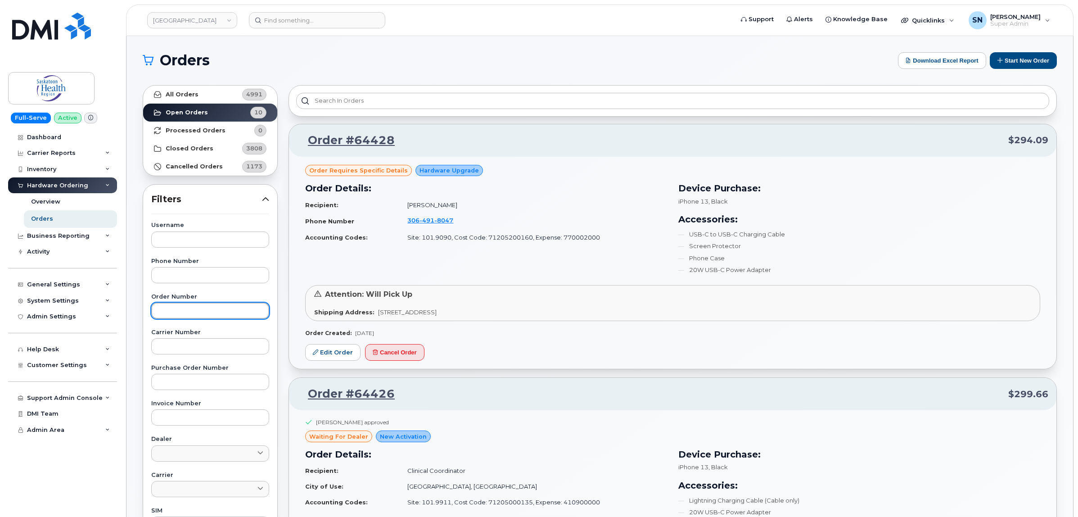
click at [221, 311] on input "text" at bounding box center [210, 311] width 118 height 16
type input "64413"
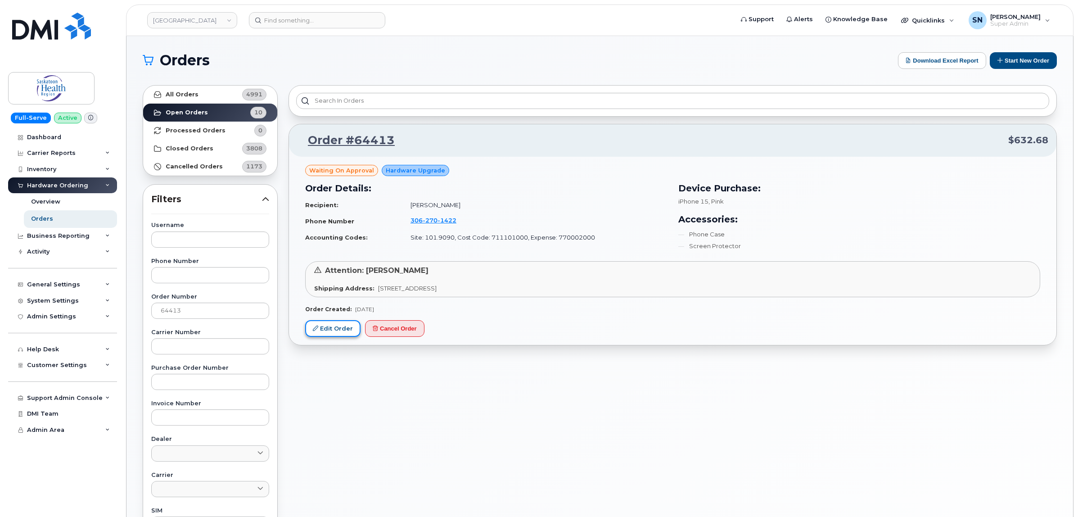
click at [349, 329] on link "Edit Order" at bounding box center [332, 328] width 55 height 17
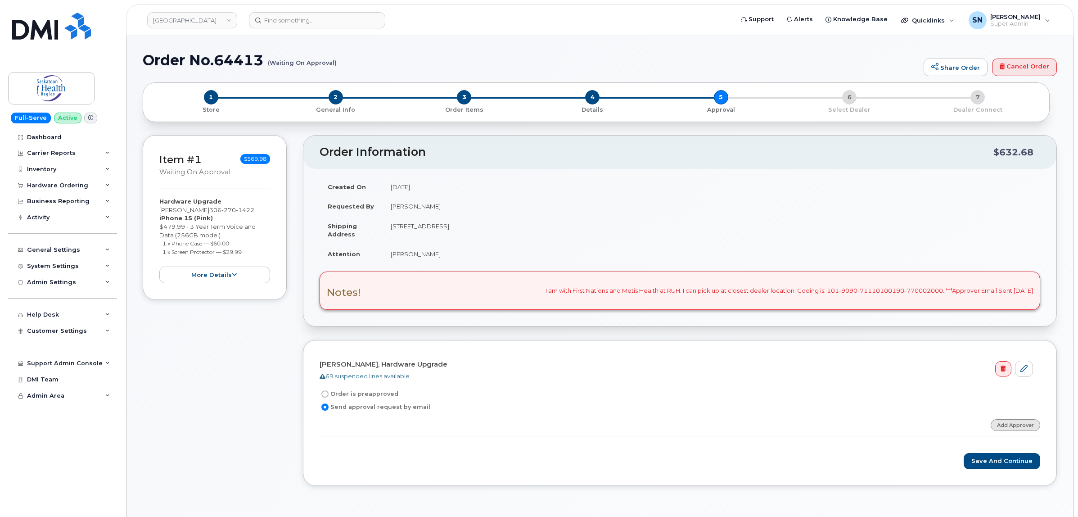
click at [1028, 422] on link "Add Approver" at bounding box center [1016, 424] width 50 height 11
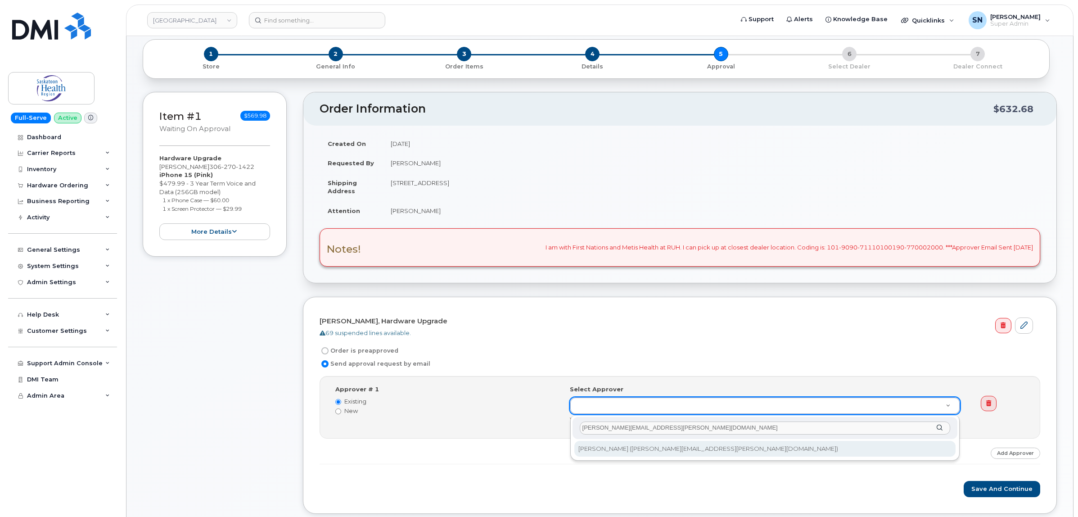
scroll to position [113, 0]
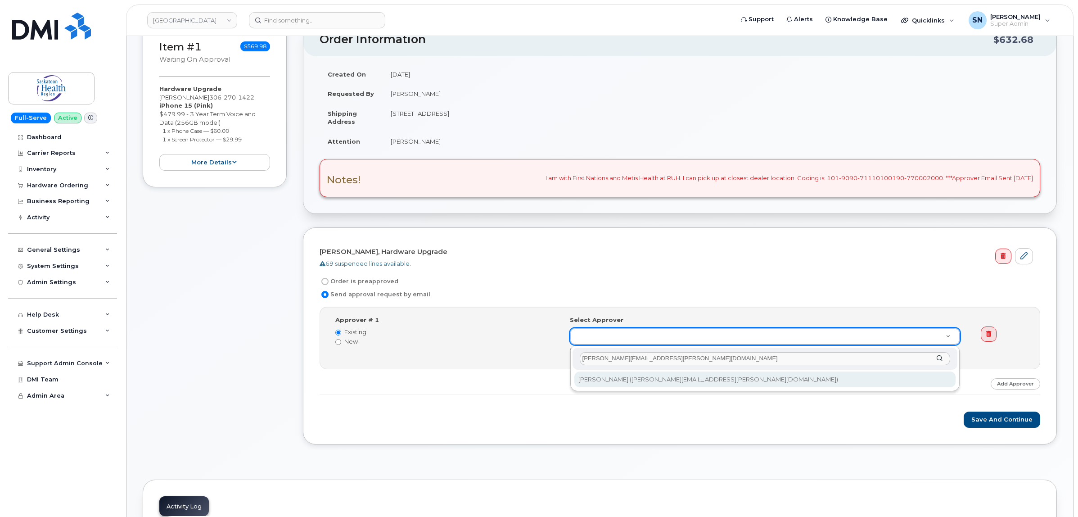
type input "Jennifer.ahenakew@saskhealthauthority.ca"
type input "769188"
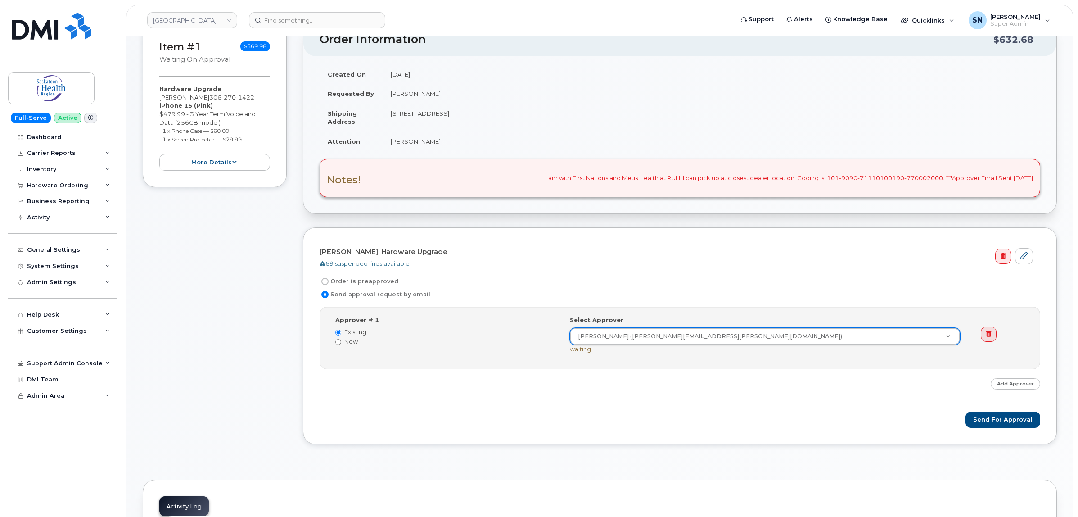
click at [707, 404] on form "Cristina Ugolini, Hardware Upgrade 69 suspended lines available. Order is preap…" at bounding box center [680, 336] width 721 height 184
click at [1009, 422] on button "Send for Approval" at bounding box center [1003, 419] width 75 height 17
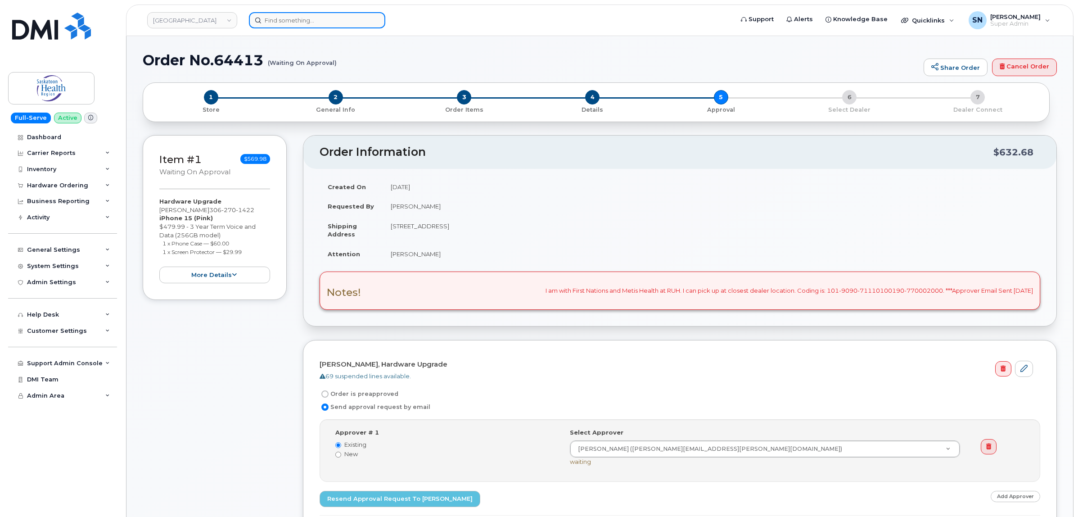
click at [329, 25] on input at bounding box center [317, 20] width 136 height 16
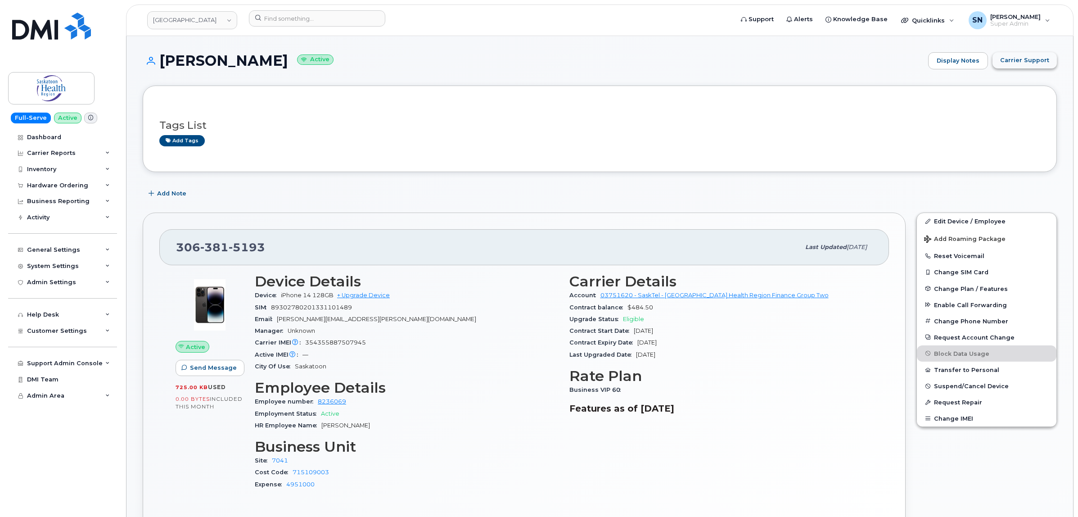
click at [1020, 61] on span "Carrier Support" at bounding box center [1024, 60] width 49 height 9
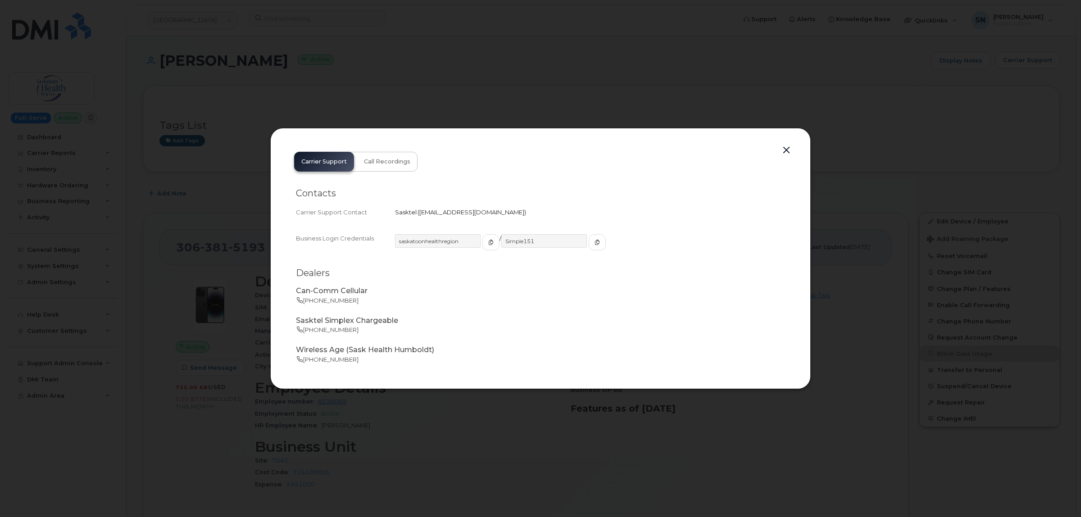
drag, startPoint x: 418, startPoint y: 212, endPoint x: 508, endPoint y: 217, distance: 90.2
click at [508, 217] on div "Carrier Support Contact Sasktel   [EMAIL_ADDRESS][DOMAIN_NAME]" at bounding box center [540, 212] width 489 height 12
copy span "[EMAIL_ADDRESS][DOMAIN_NAME]"
click at [782, 151] on button "button" at bounding box center [786, 150] width 14 height 13
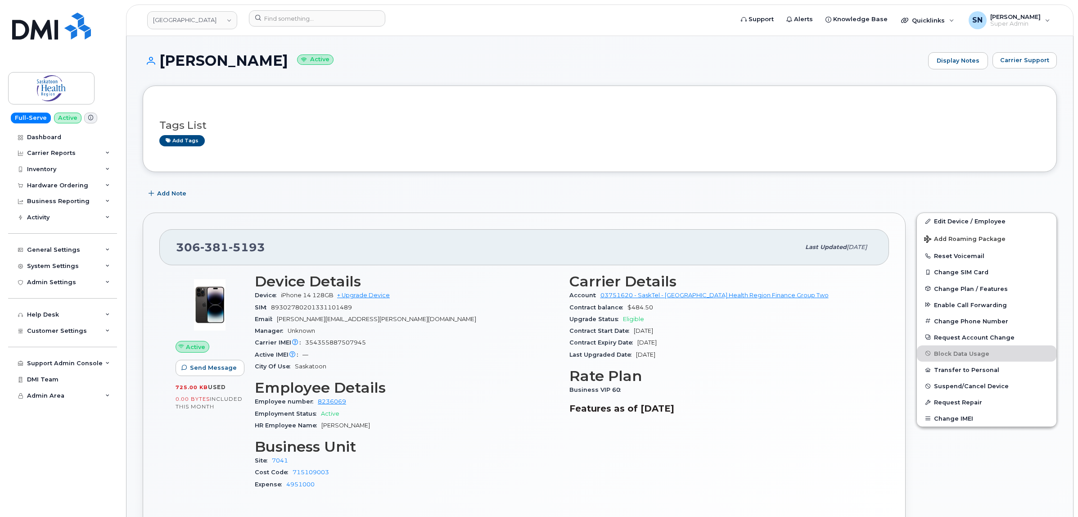
click at [410, 218] on div "306 381 5193 Last updated Dec 23, 2024 Active Send Message 725.00 KB  used 0.00…" at bounding box center [524, 383] width 763 height 342
click at [327, 17] on input at bounding box center [317, 18] width 136 height 16
paste input "8259357823"
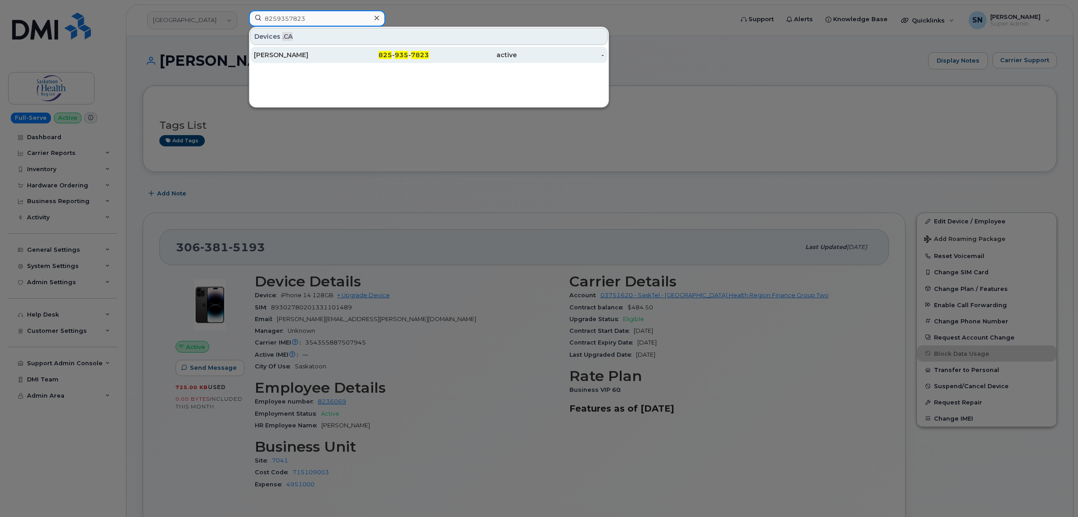
type input "8259357823"
click at [321, 57] on div "Katia Gauthier" at bounding box center [298, 54] width 88 height 9
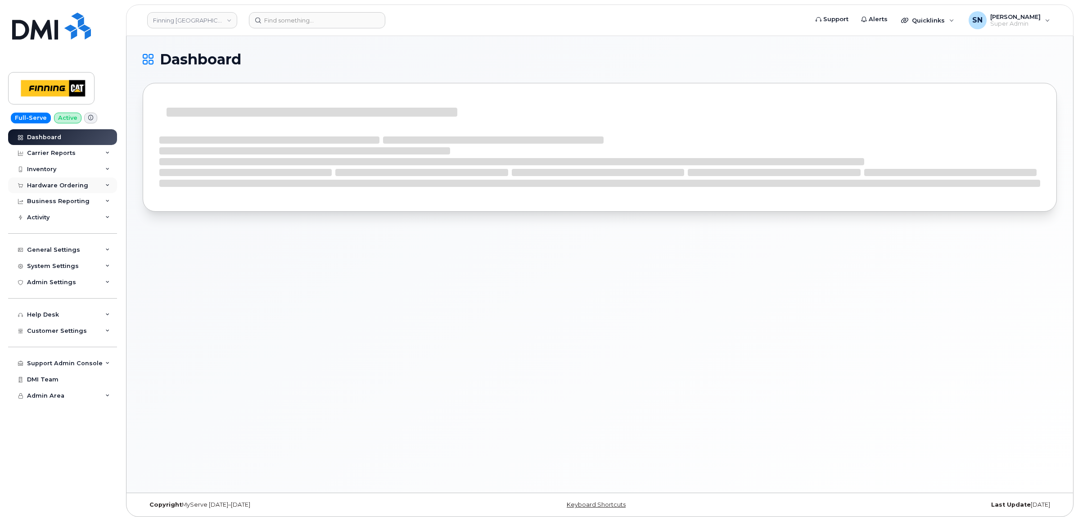
click at [70, 185] on div "Hardware Ordering" at bounding box center [57, 185] width 61 height 7
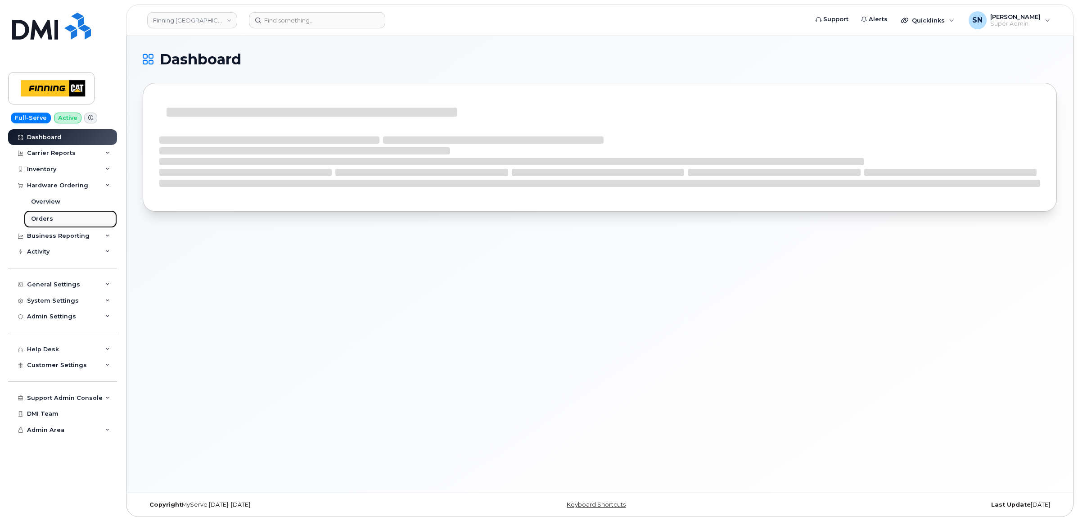
click at [59, 222] on link "Orders" at bounding box center [70, 218] width 93 height 17
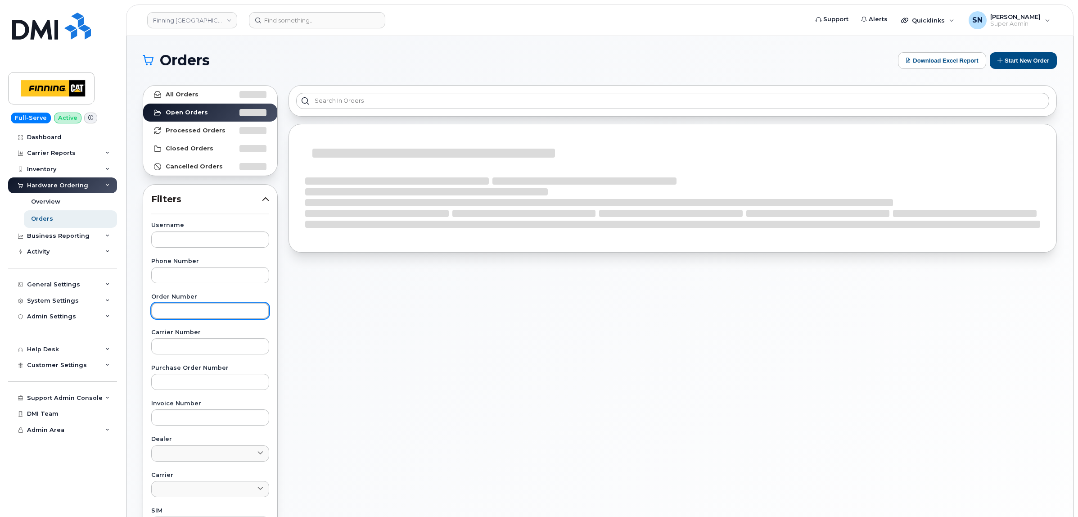
click at [220, 314] on input "text" at bounding box center [210, 311] width 118 height 16
paste input "64408"
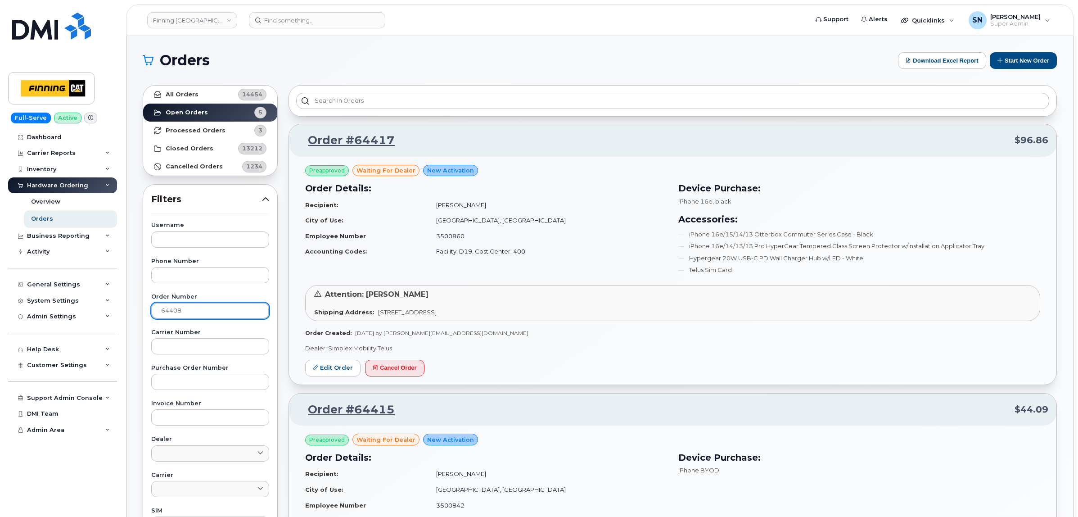
type input "64408"
click at [195, 85] on div "All Orders 14454 Open Orders 5 Processed Orders 3 Closed Orders 13212 Cancelled…" at bounding box center [210, 130] width 135 height 91
click at [201, 94] on link "All Orders 14454" at bounding box center [210, 95] width 134 height 18
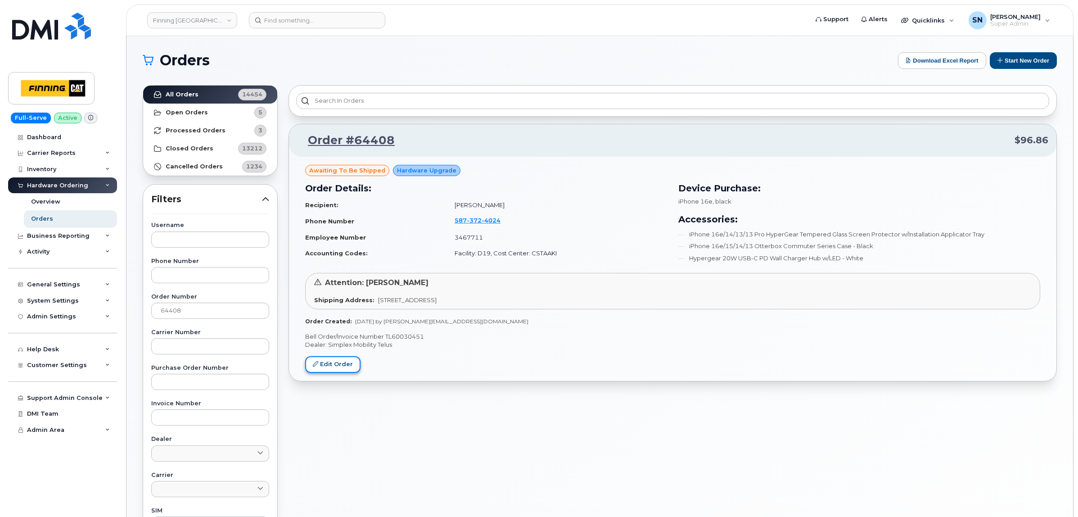
click at [343, 365] on link "Edit Order" at bounding box center [332, 364] width 55 height 17
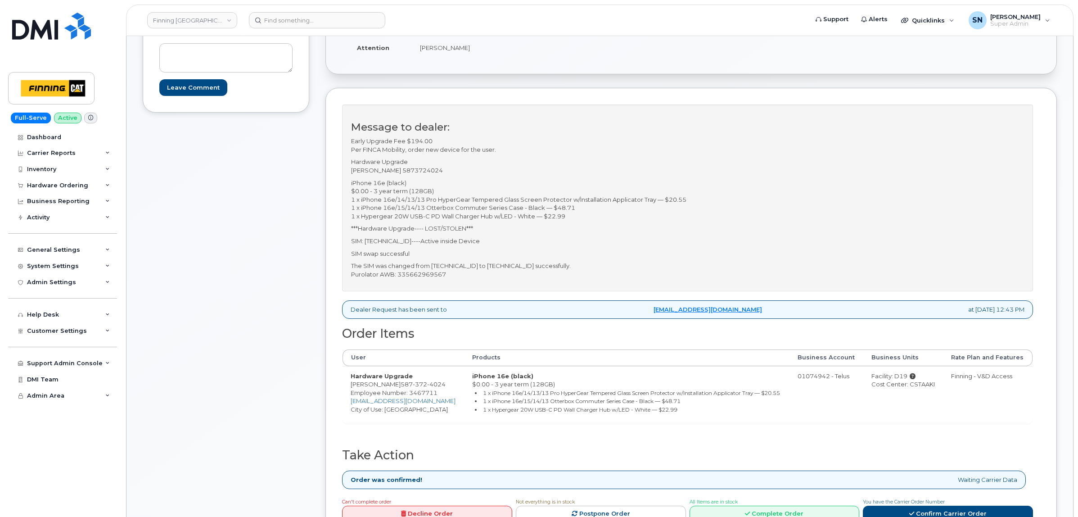
scroll to position [394, 0]
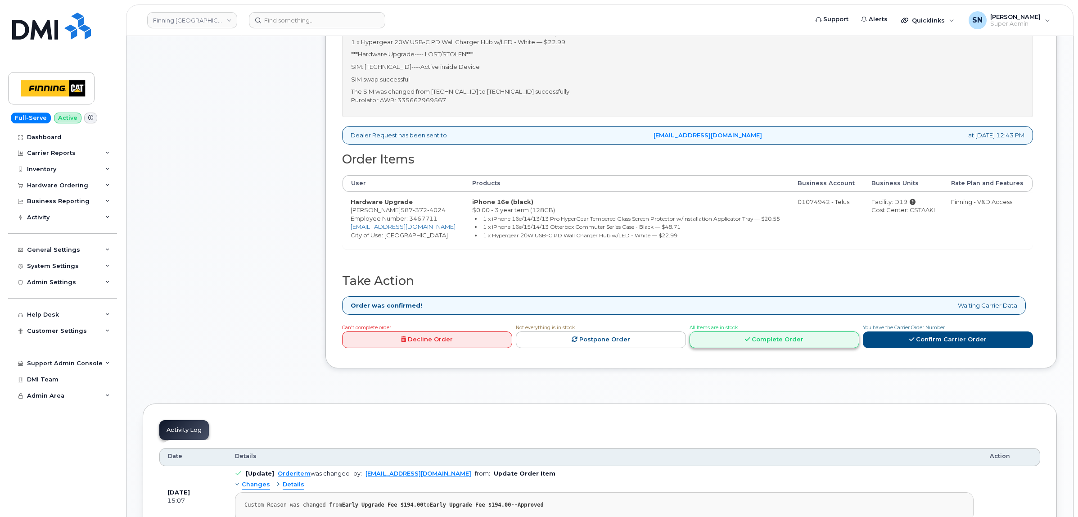
click at [783, 348] on link "Complete Order" at bounding box center [775, 339] width 170 height 17
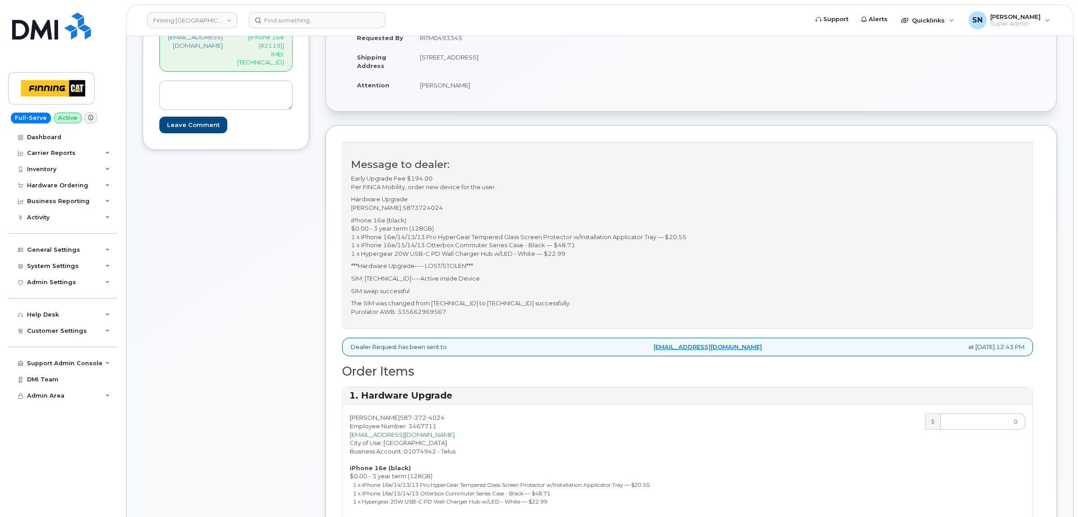
scroll to position [113, 0]
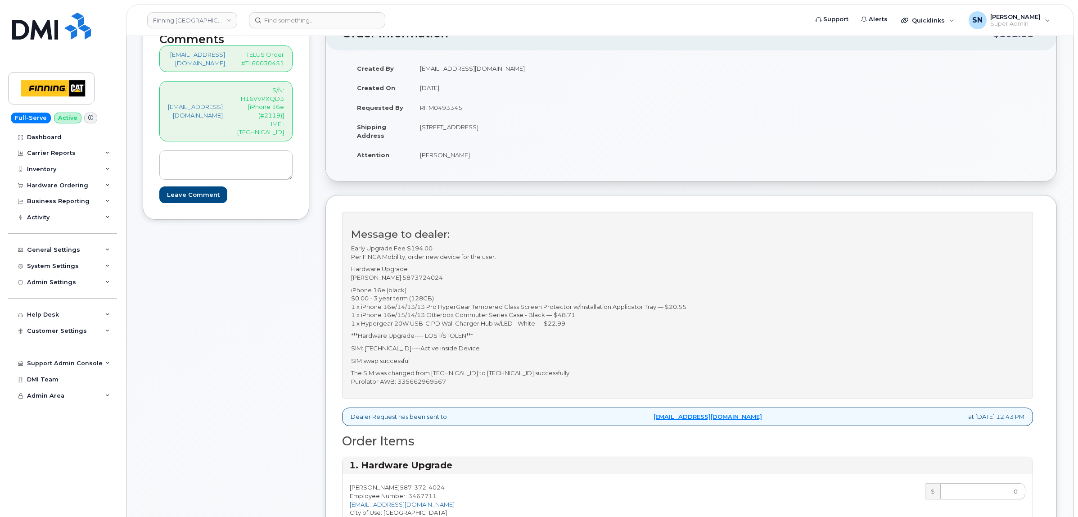
click at [284, 120] on p "S/N: H16VVPXQD3 [iPhone 16e (#2119)] IMEI: [TECHNICAL_ID]" at bounding box center [260, 111] width 47 height 50
click at [284, 120] on p "S/N: H16VVPXQD3 [iPhone 16e (#2119)] IMEI: 354216330979604" at bounding box center [260, 111] width 47 height 50
copy p "354216330979604"
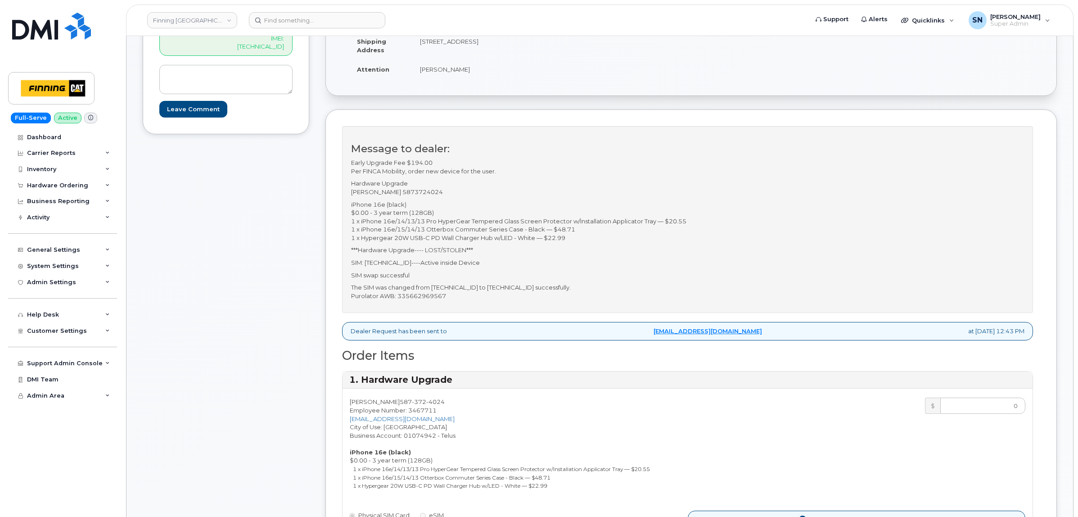
scroll to position [338, 0]
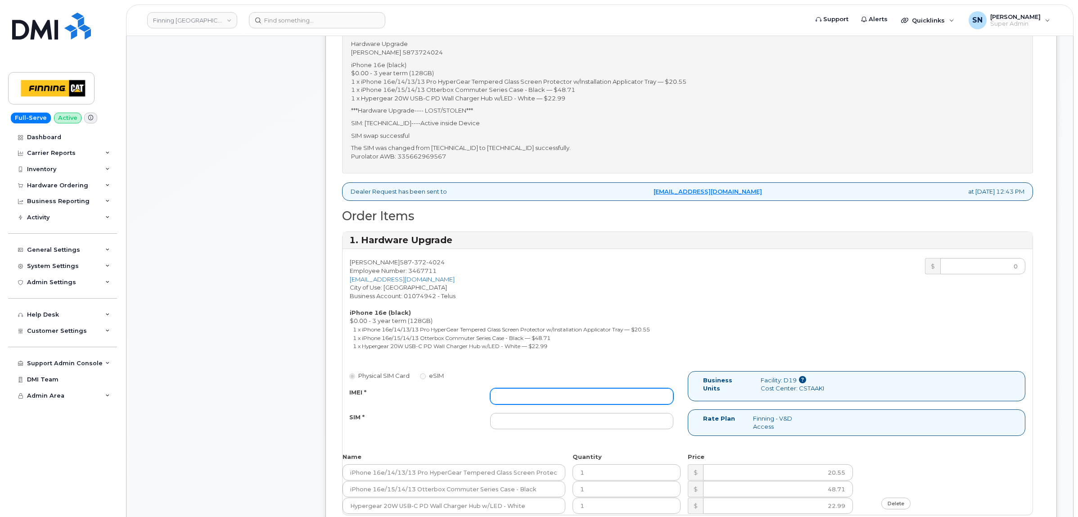
click at [530, 395] on input "IMEI *" at bounding box center [582, 396] width 184 height 16
paste input "354216330979604"
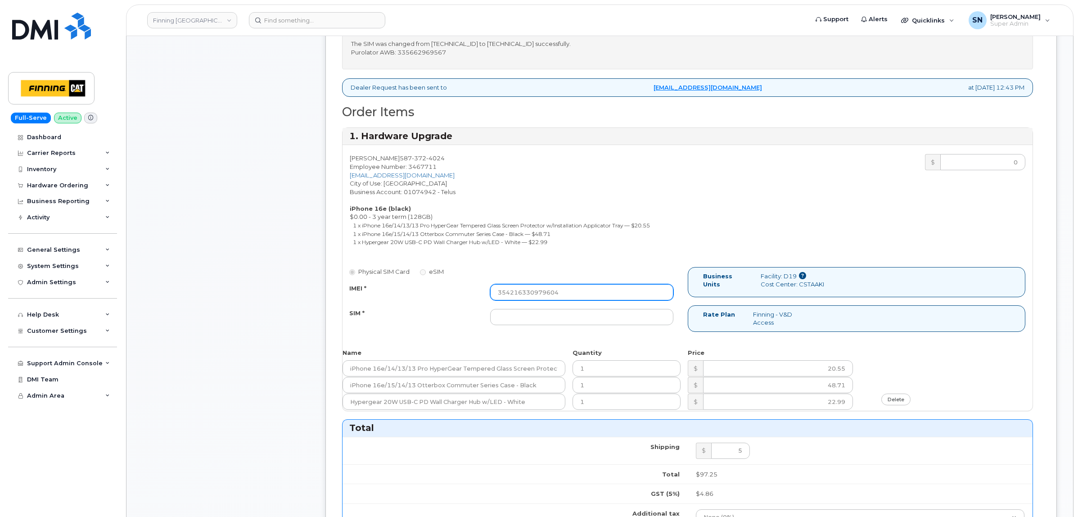
scroll to position [281, 0]
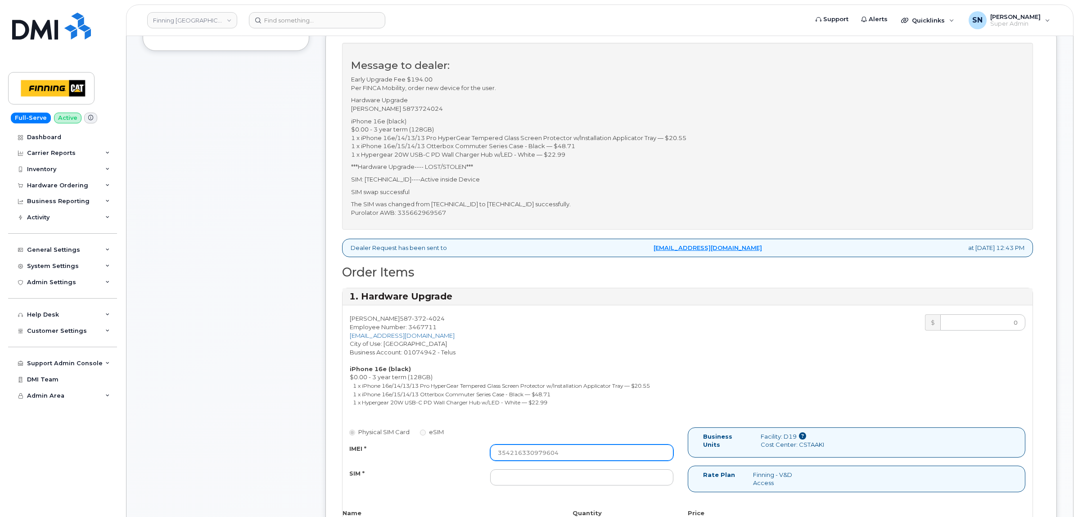
type input "354216330979604"
click at [442, 212] on p "The SIM was changed from 8912230102334398298 to 8912230102357625379 successfull…" at bounding box center [687, 208] width 673 height 17
copy p "335662969567"
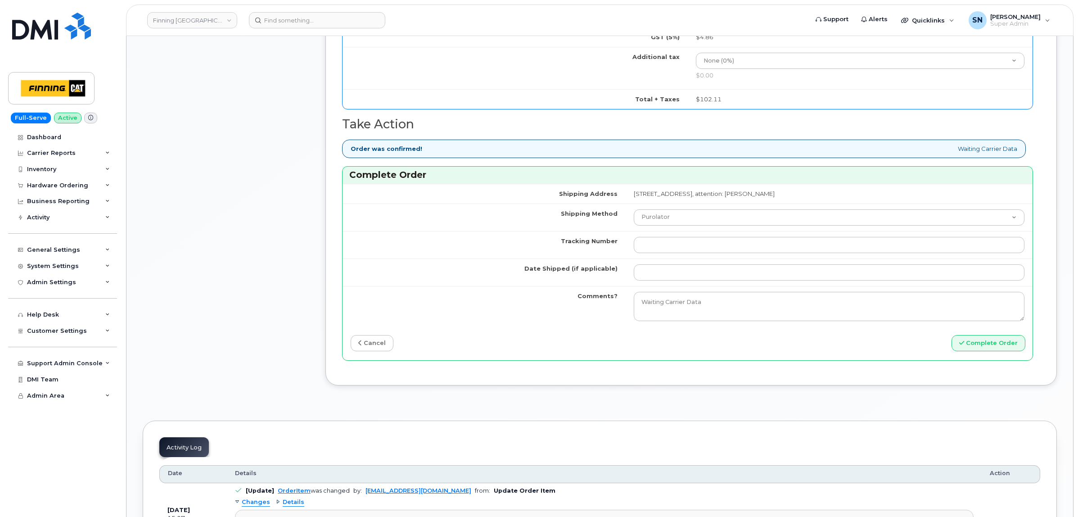
scroll to position [1013, 0]
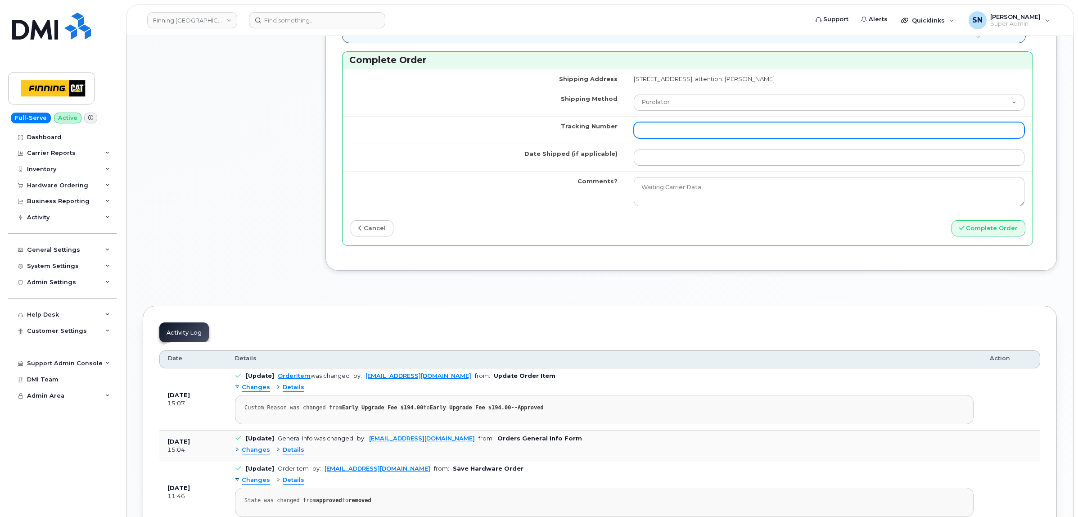
click at [634, 133] on input "Tracking Number" at bounding box center [829, 130] width 391 height 16
paste input "335662969567"
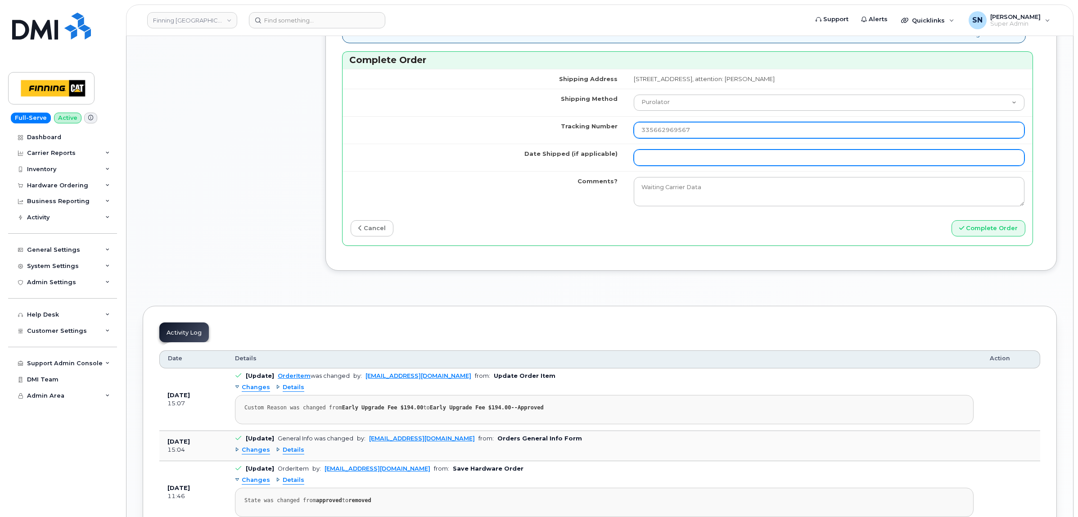
type input "335662969567"
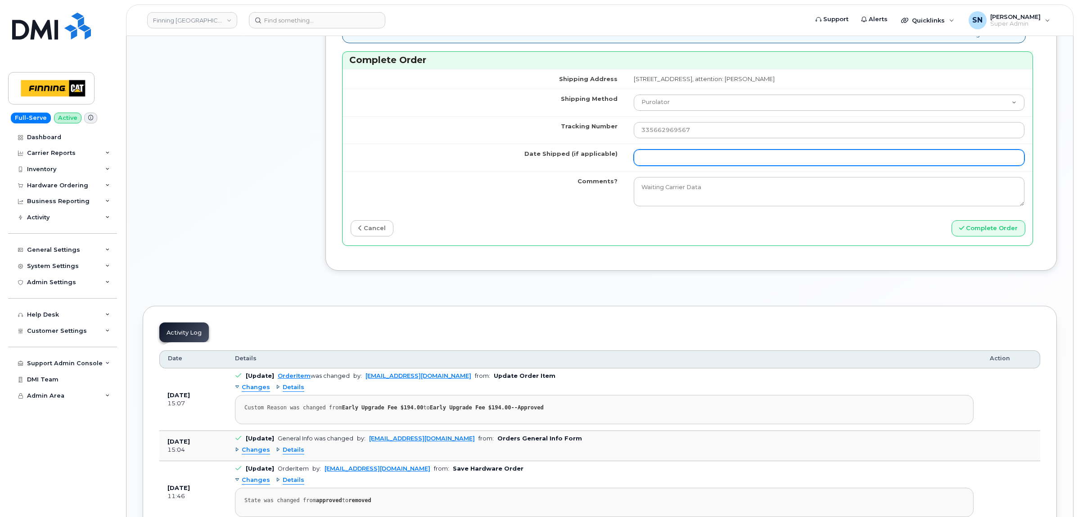
click at [634, 164] on input "Date Shipped (if applicable)" at bounding box center [829, 157] width 391 height 16
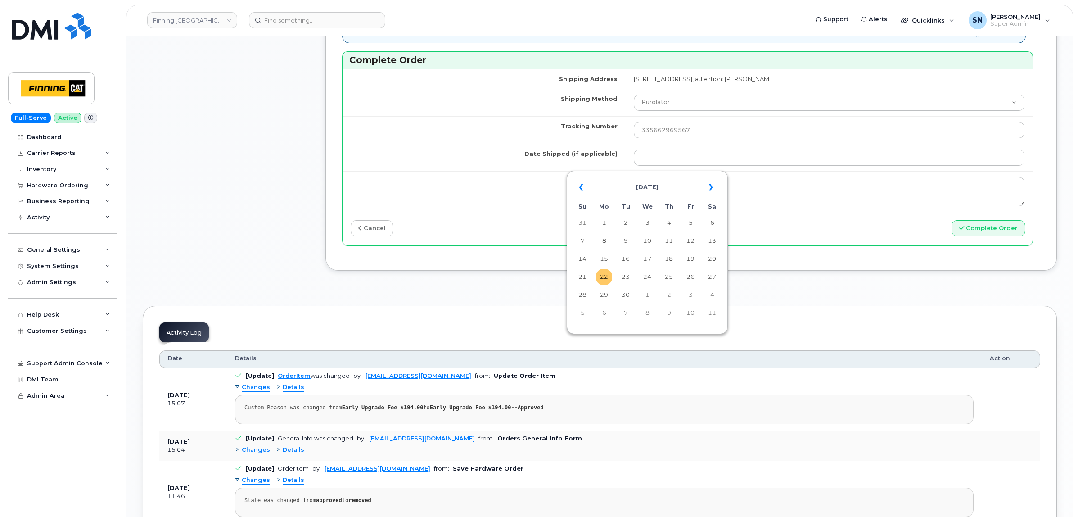
click at [602, 272] on td "22" at bounding box center [604, 277] width 16 height 16
type input "2025-09-22"
click at [969, 226] on button "Complete Order" at bounding box center [989, 228] width 74 height 17
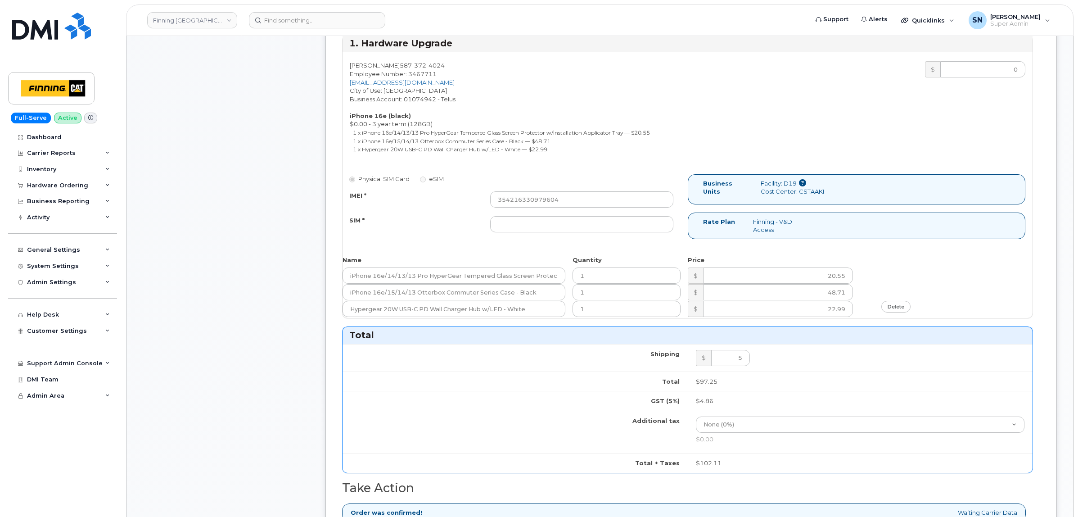
scroll to position [394, 0]
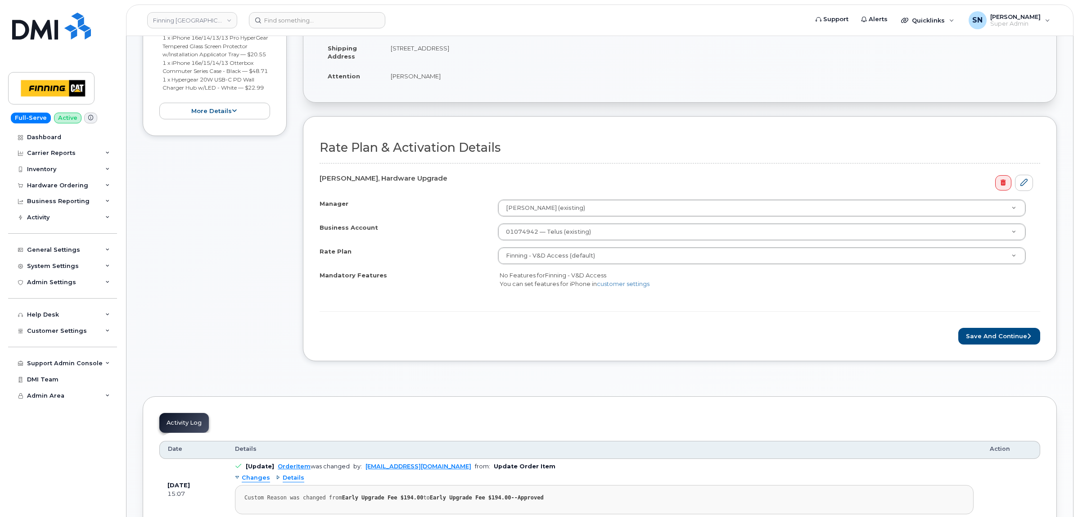
scroll to position [225, 0]
click at [977, 334] on button "Save and Continue" at bounding box center [1000, 334] width 82 height 17
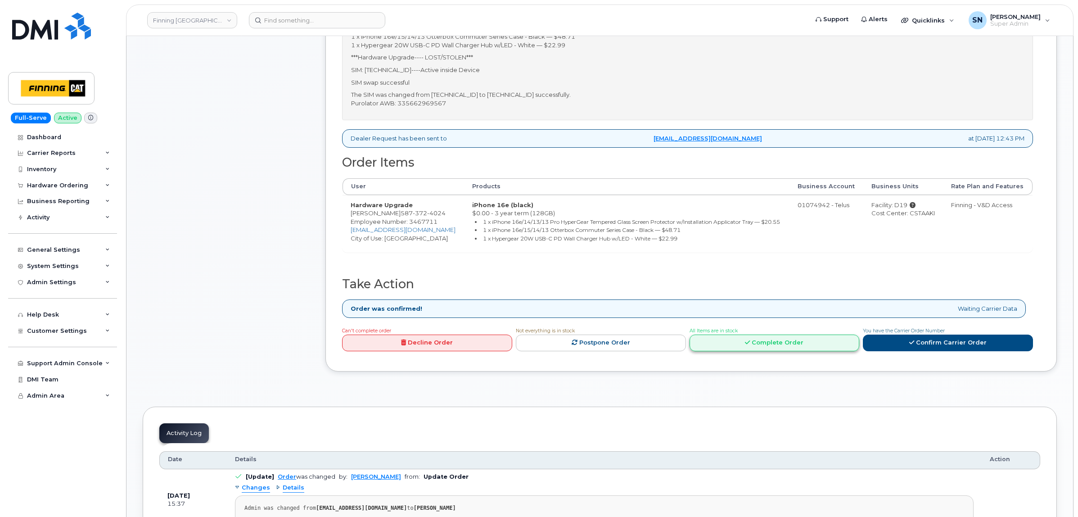
scroll to position [394, 0]
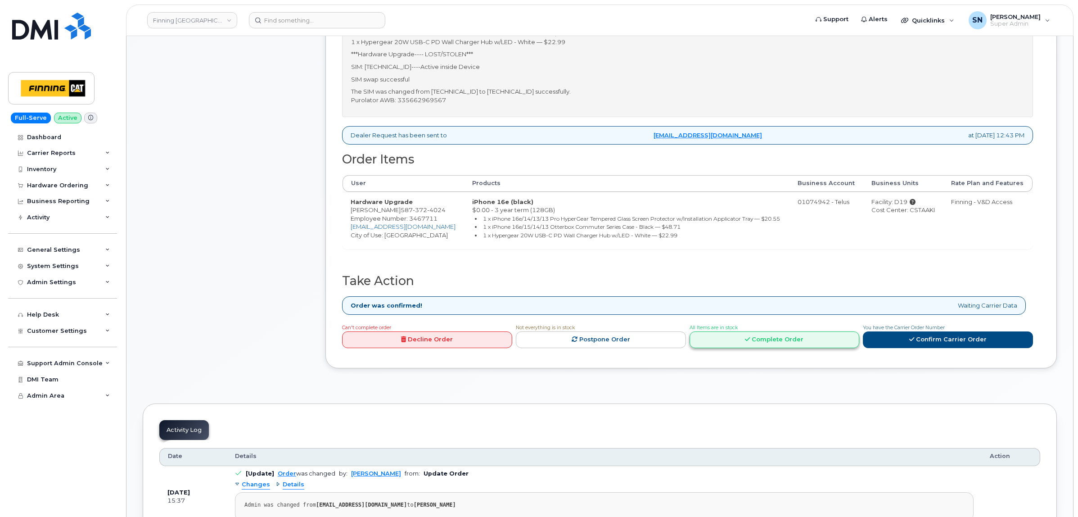
click at [836, 348] on link "Complete Order" at bounding box center [775, 339] width 170 height 17
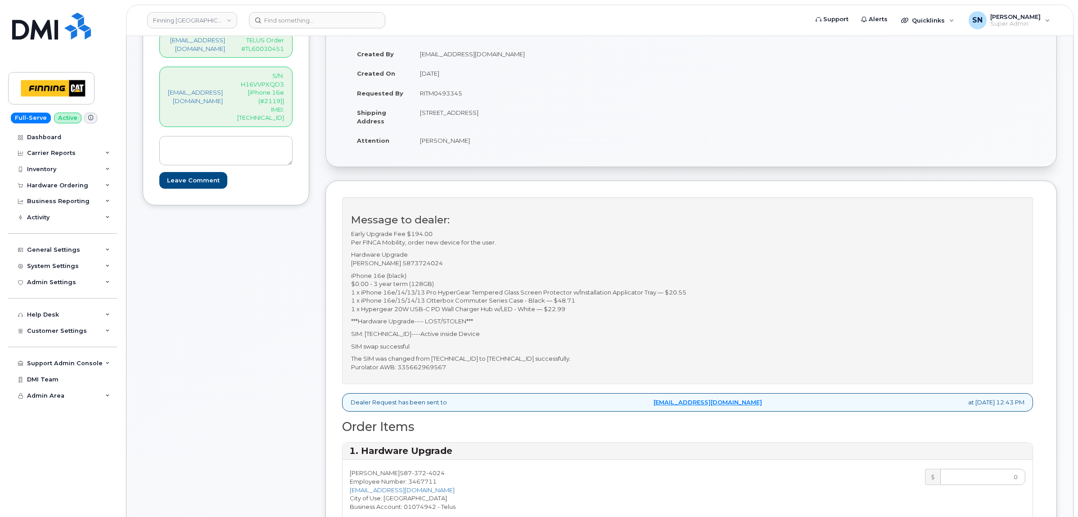
scroll to position [113, 0]
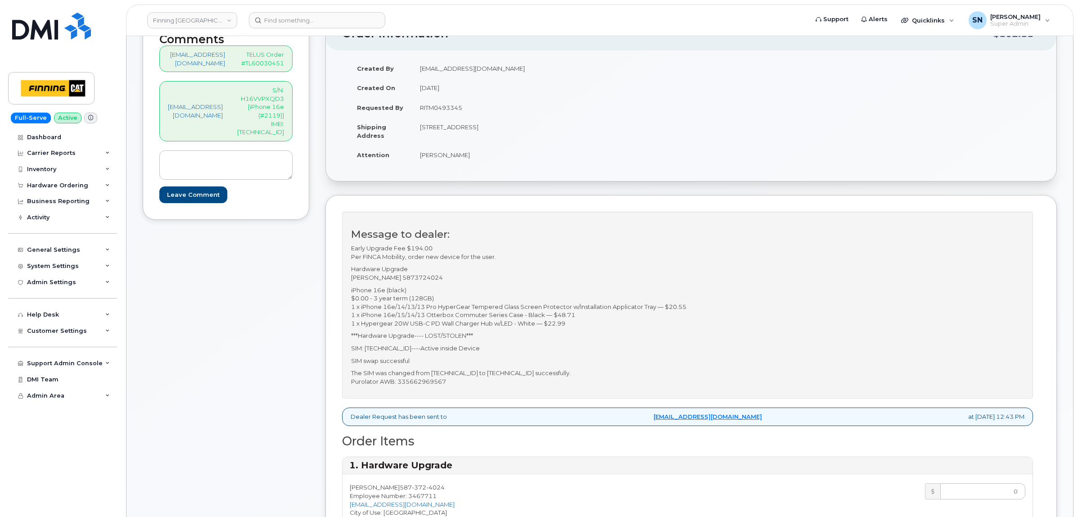
click at [284, 123] on p "S/N: H16VVPXQD3 [iPhone 16e (#2119)] IMEI: 354216330979604" at bounding box center [260, 111] width 47 height 50
copy p "354216330979604"
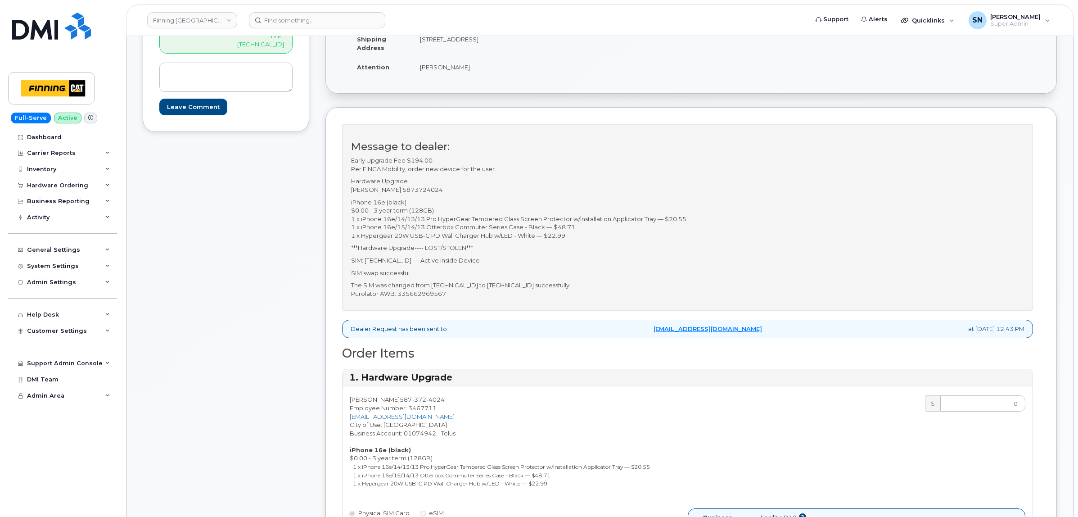
scroll to position [281, 0]
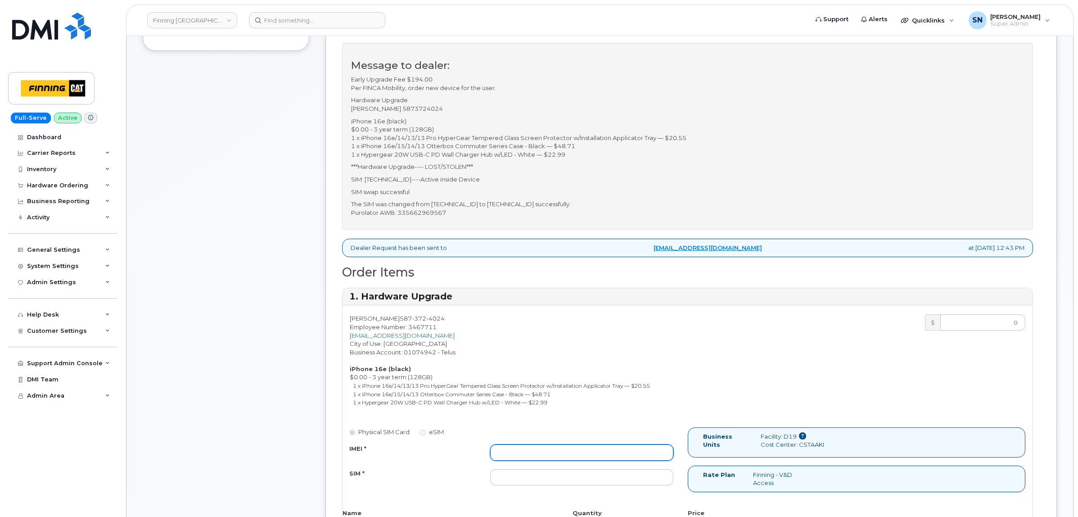
click at [586, 451] on input "IMEI *" at bounding box center [582, 452] width 184 height 16
paste input "354216330979604"
type input "354216330979604"
click at [448, 212] on p "The SIM was changed from 8912230102334398298 to 8912230102357625379 successfull…" at bounding box center [687, 208] width 673 height 17
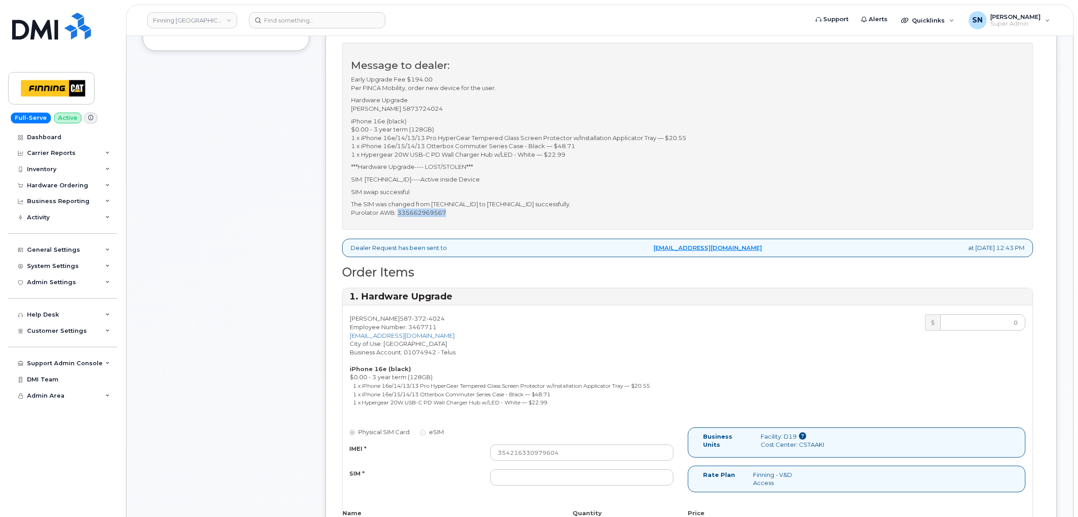
copy p "335662969567"
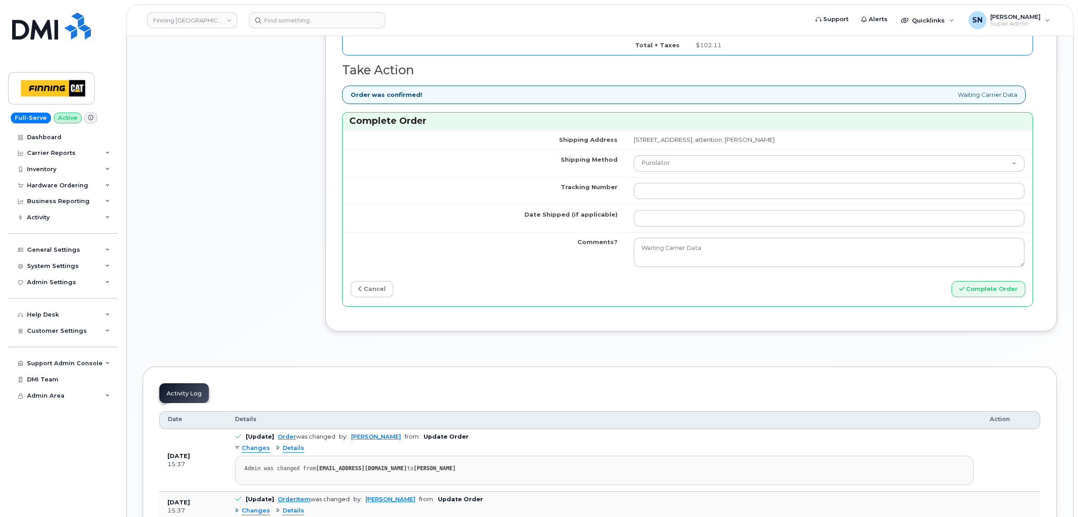
scroll to position [957, 0]
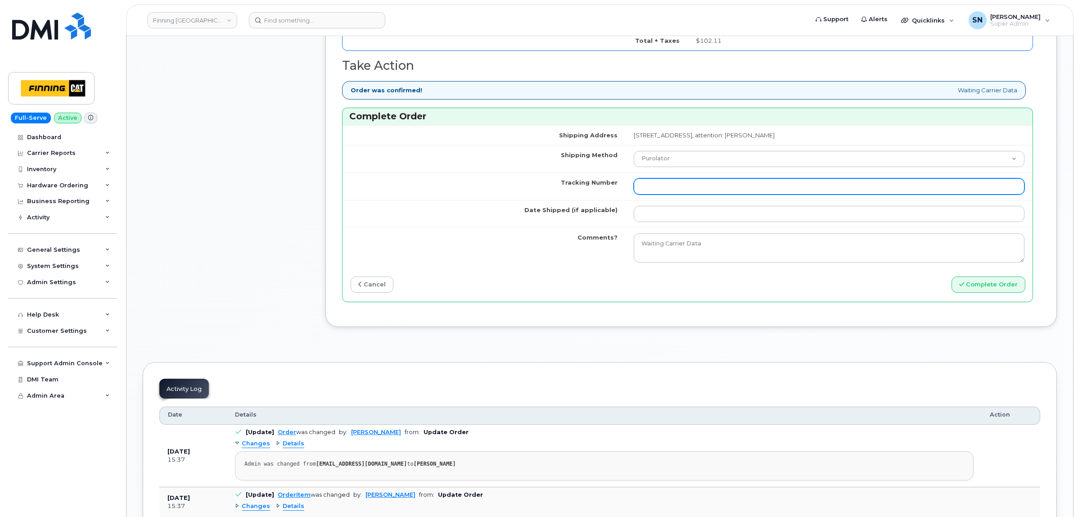
click at [634, 194] on input "Tracking Number" at bounding box center [829, 186] width 391 height 16
paste input "335662969567"
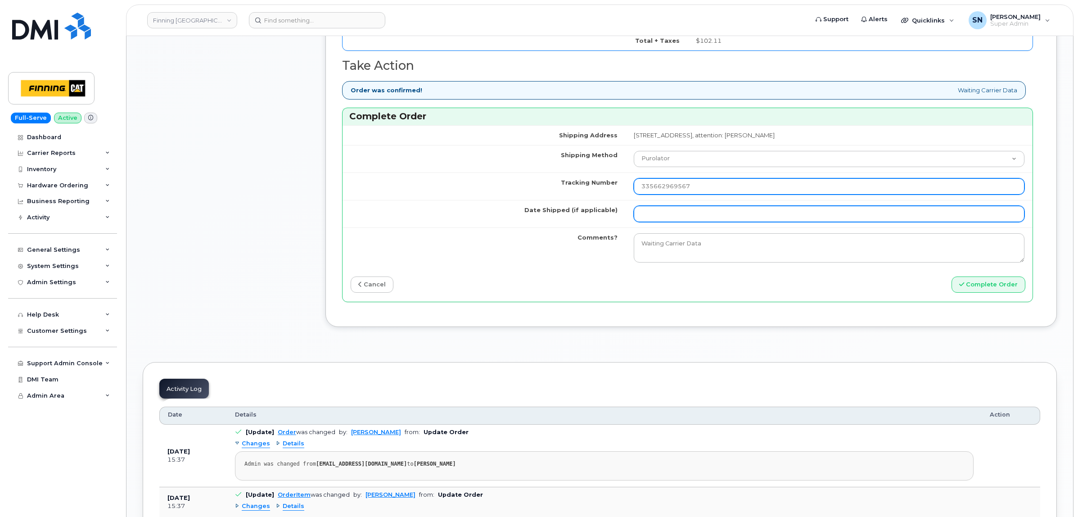
type input "335662969567"
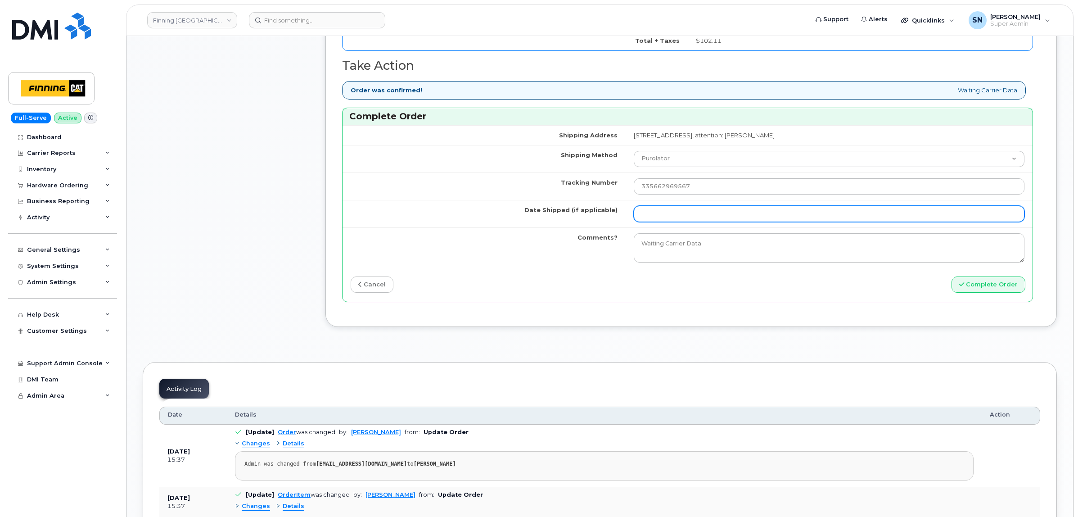
click at [634, 213] on input "Date Shipped (if applicable)" at bounding box center [829, 214] width 391 height 16
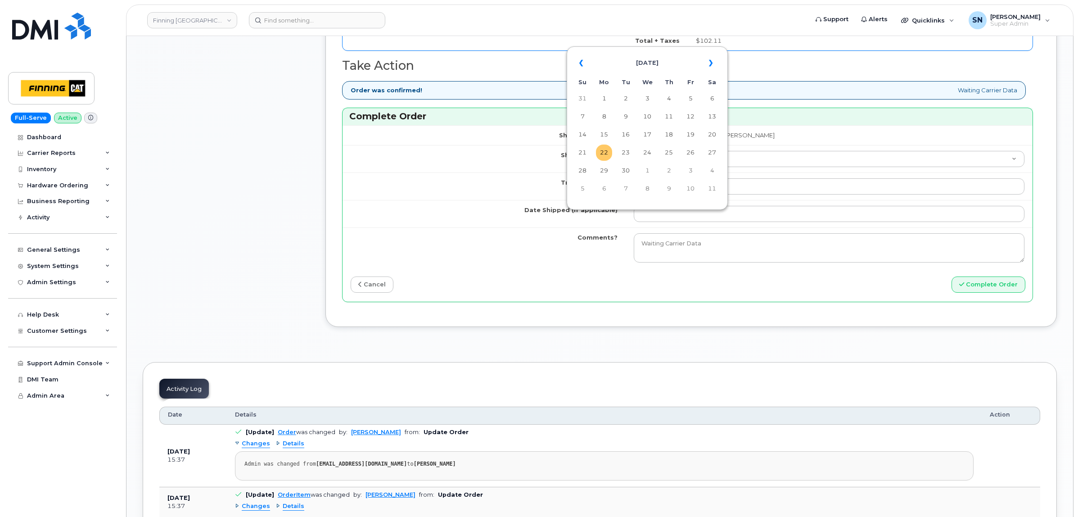
click at [609, 150] on td "22" at bounding box center [604, 153] width 16 height 16
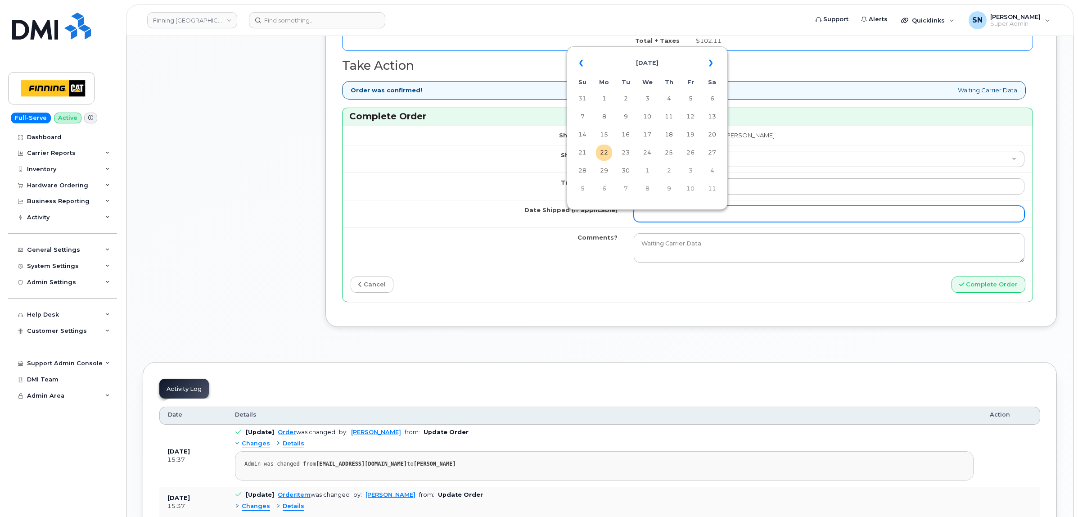
type input "2025-09-22"
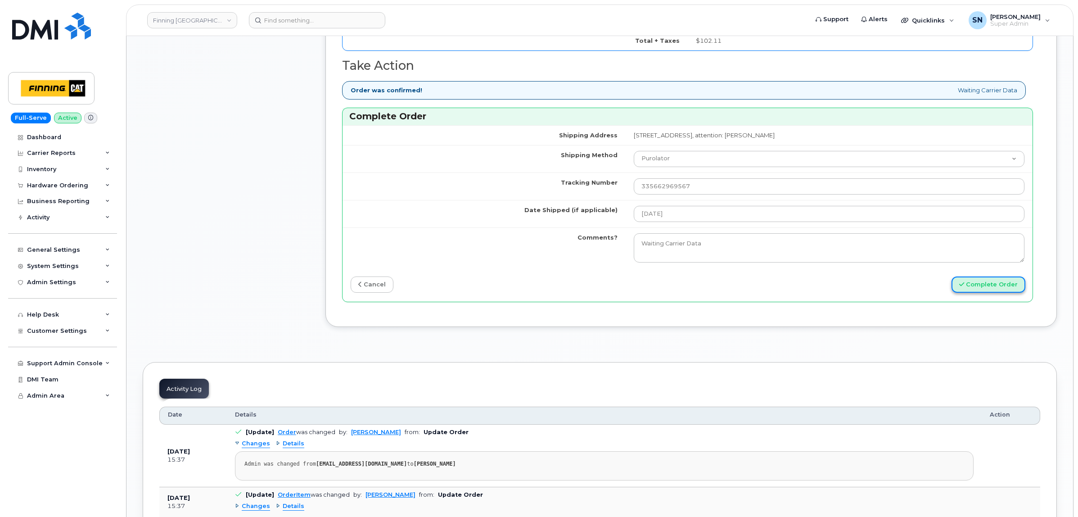
click at [991, 290] on button "Complete Order" at bounding box center [989, 284] width 74 height 17
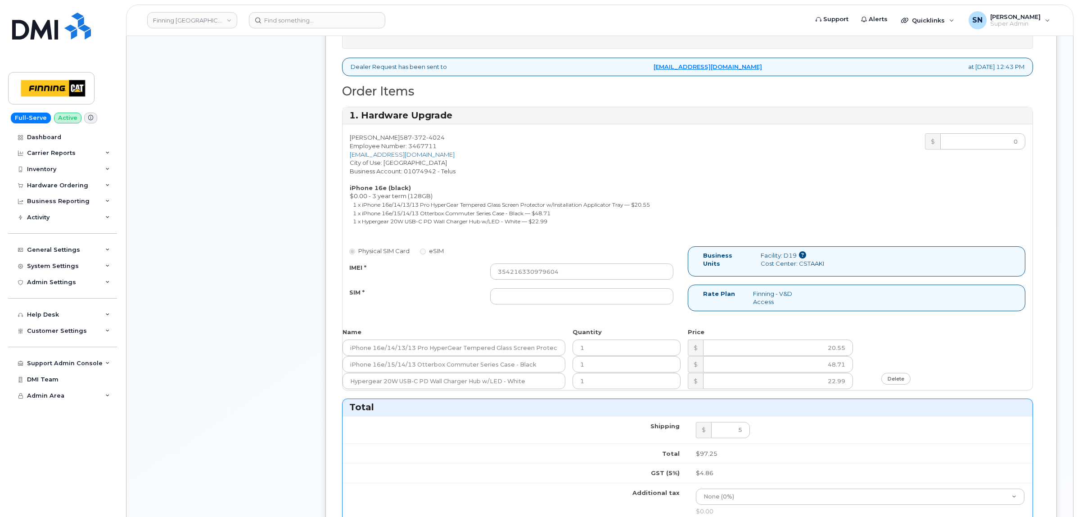
scroll to position [281, 0]
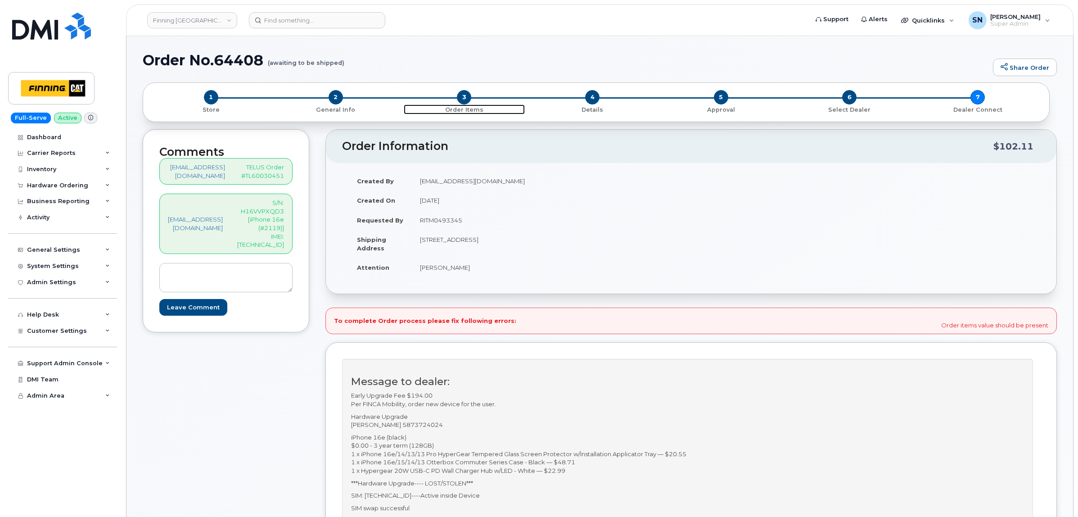
click at [465, 95] on span "3" at bounding box center [464, 97] width 14 height 14
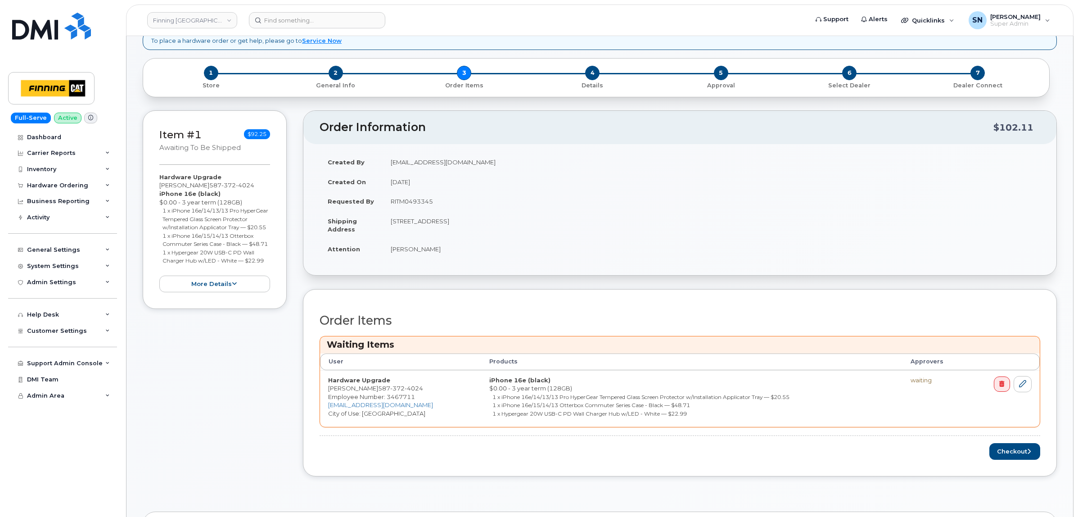
scroll to position [169, 0]
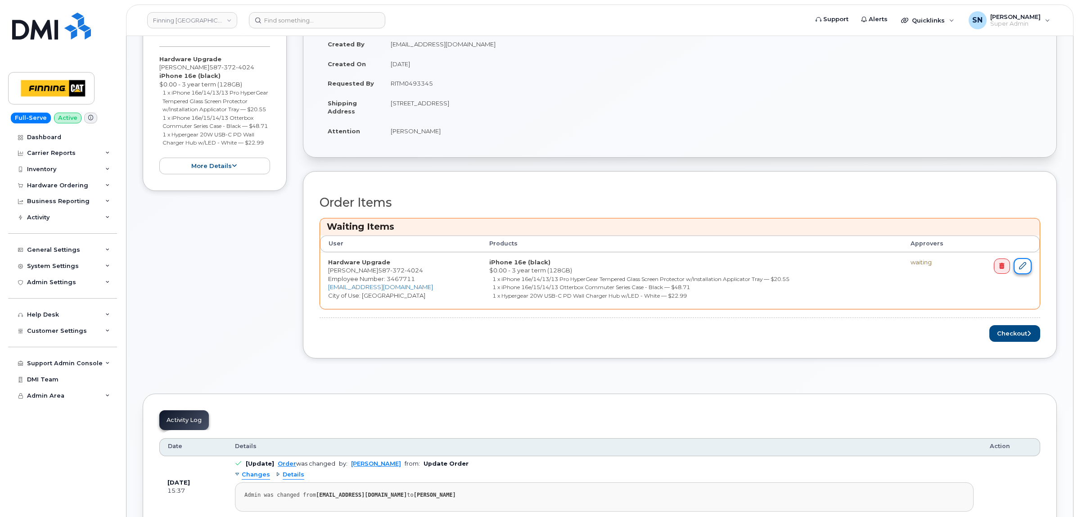
click at [1020, 263] on icon at bounding box center [1022, 265] width 7 height 7
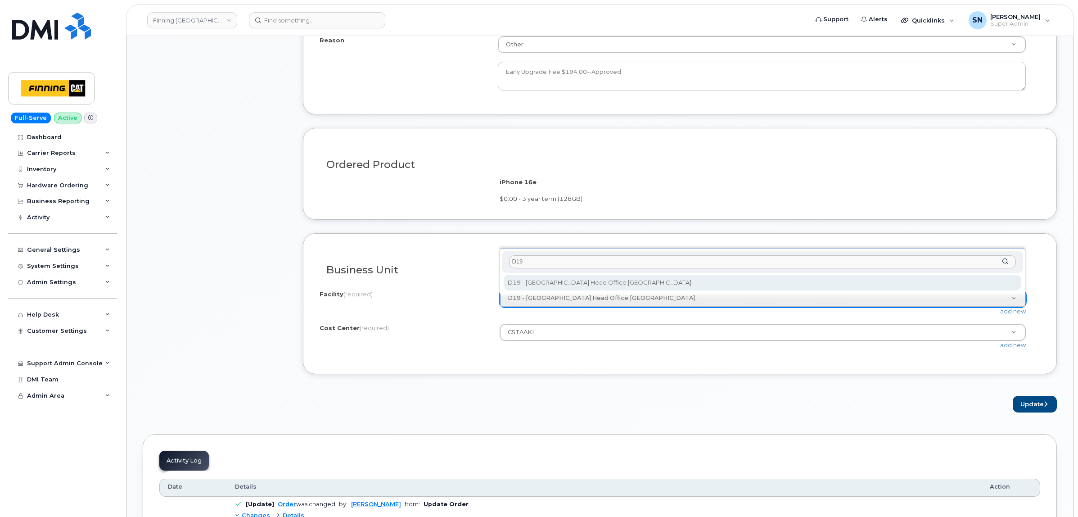
type input "D19"
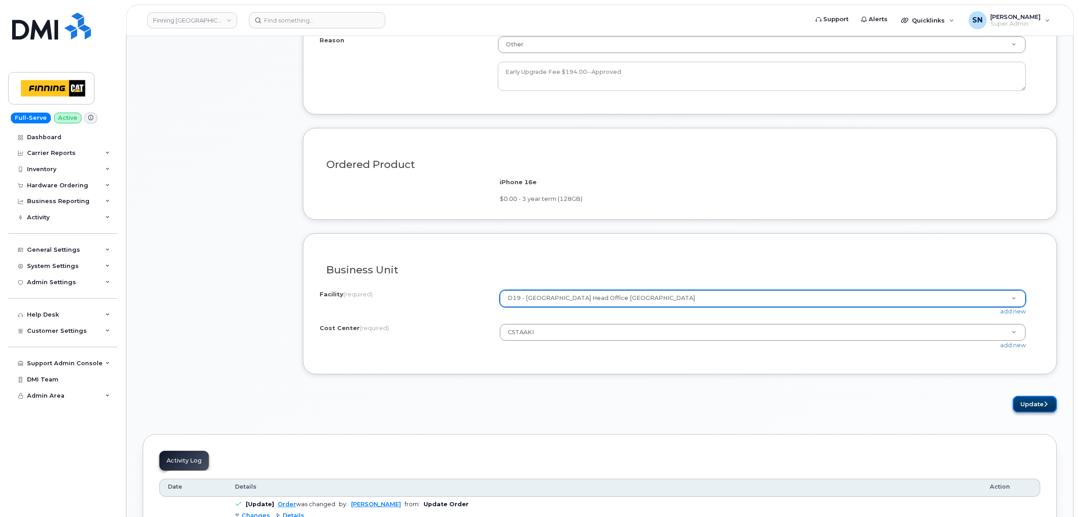
click at [1030, 408] on button "Update" at bounding box center [1035, 404] width 44 height 17
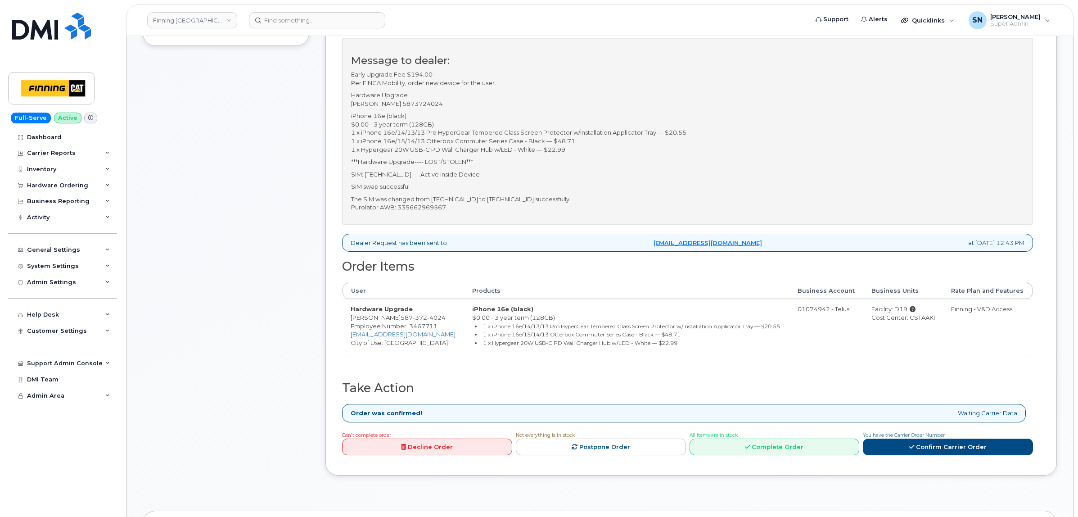
scroll to position [450, 0]
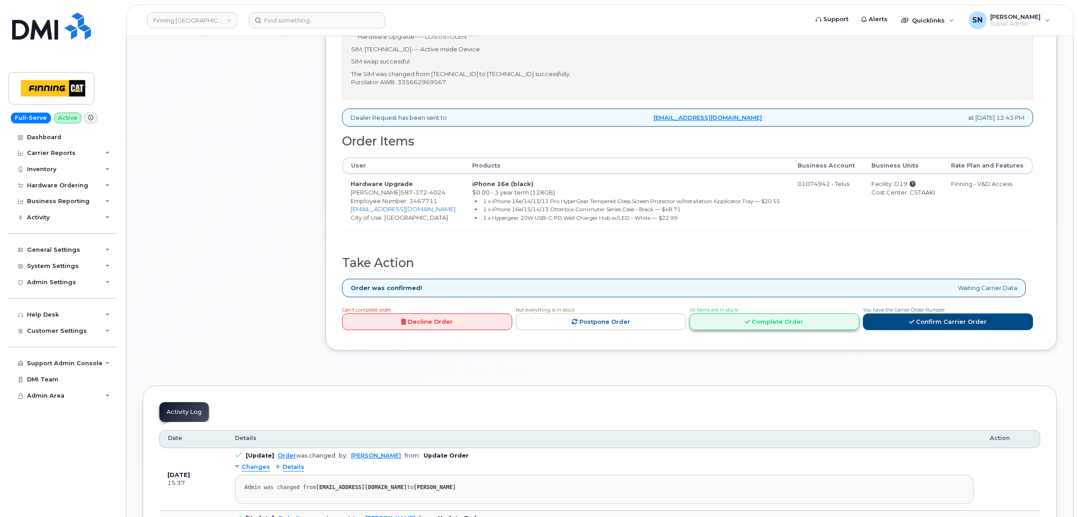
click at [760, 330] on link "Complete Order" at bounding box center [775, 321] width 170 height 17
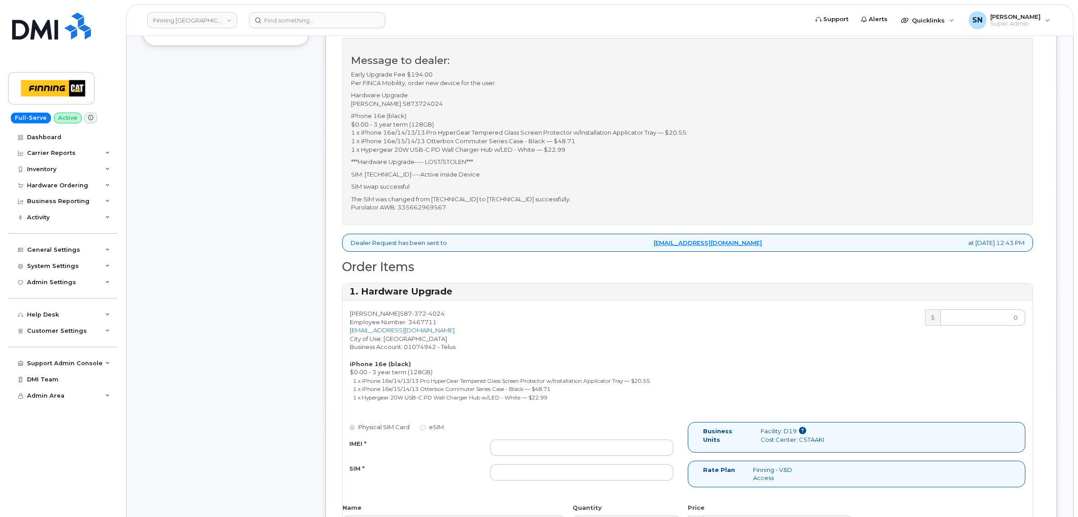
scroll to position [169, 0]
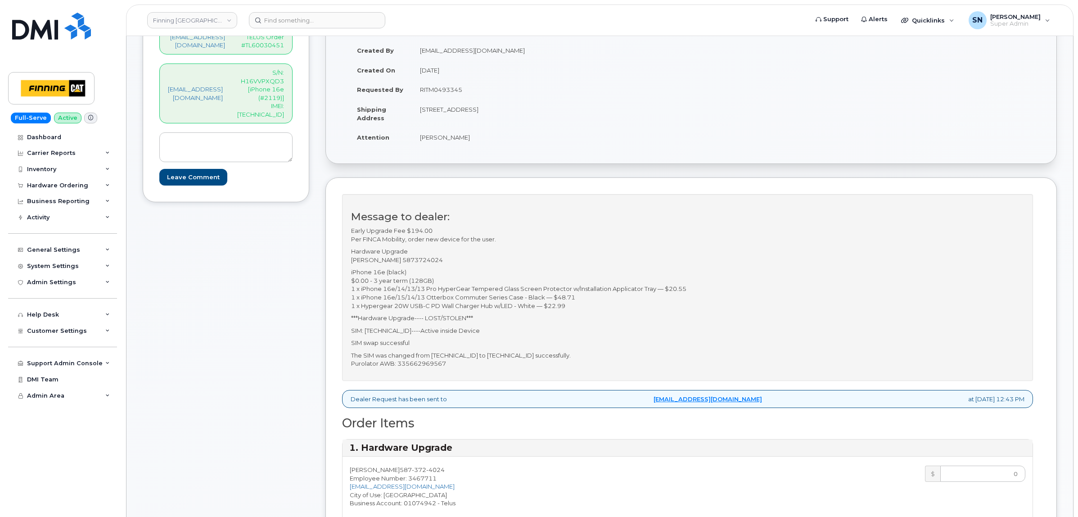
click at [284, 108] on p "S/N: H16VVPXQD3 [iPhone 16e (#2119)] IMEI: [TECHNICAL_ID]" at bounding box center [260, 93] width 47 height 50
copy p "354216330979604"
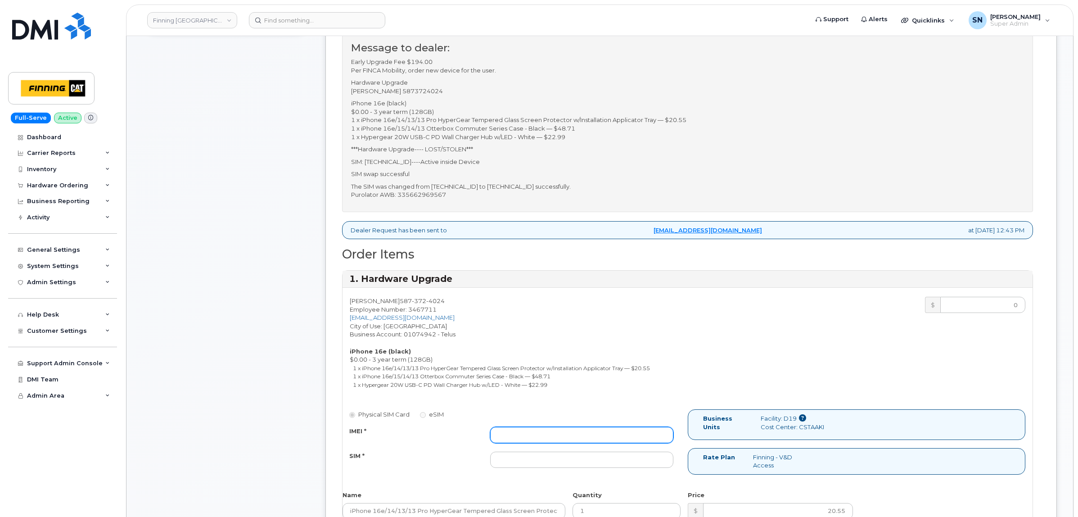
click at [599, 433] on input "IMEI *" at bounding box center [582, 435] width 184 height 16
paste input "354216330979604"
type input "354216330979604"
click at [449, 192] on p "The SIM was changed from [TECHNICAL_ID] to [TECHNICAL_ID] successfully. Purolat…" at bounding box center [687, 190] width 673 height 17
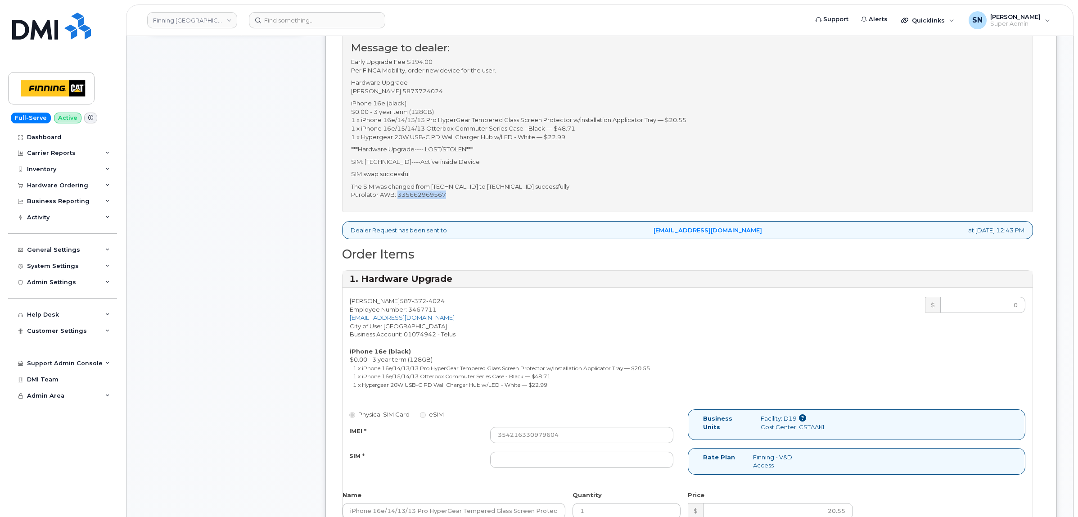
copy p "335662969567"
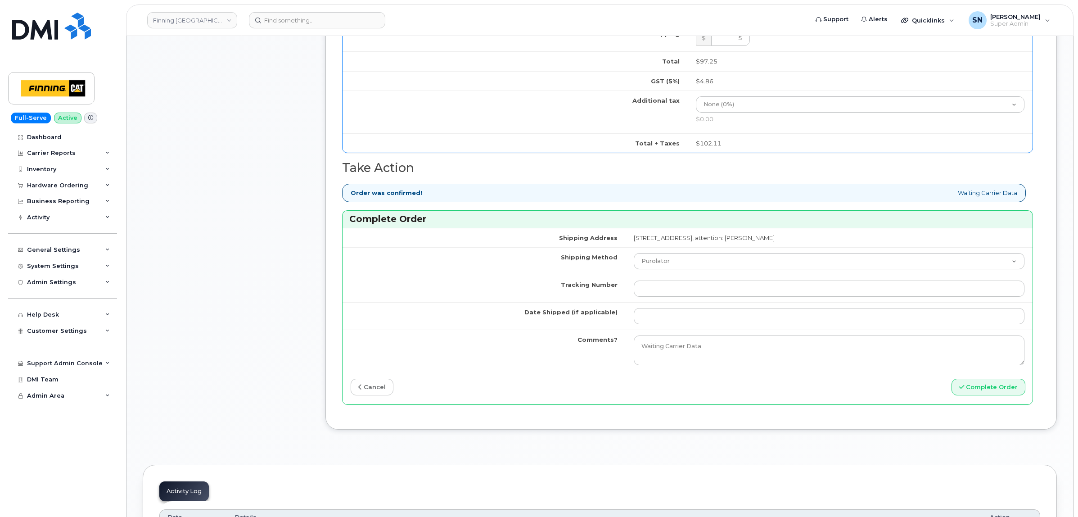
scroll to position [900, 0]
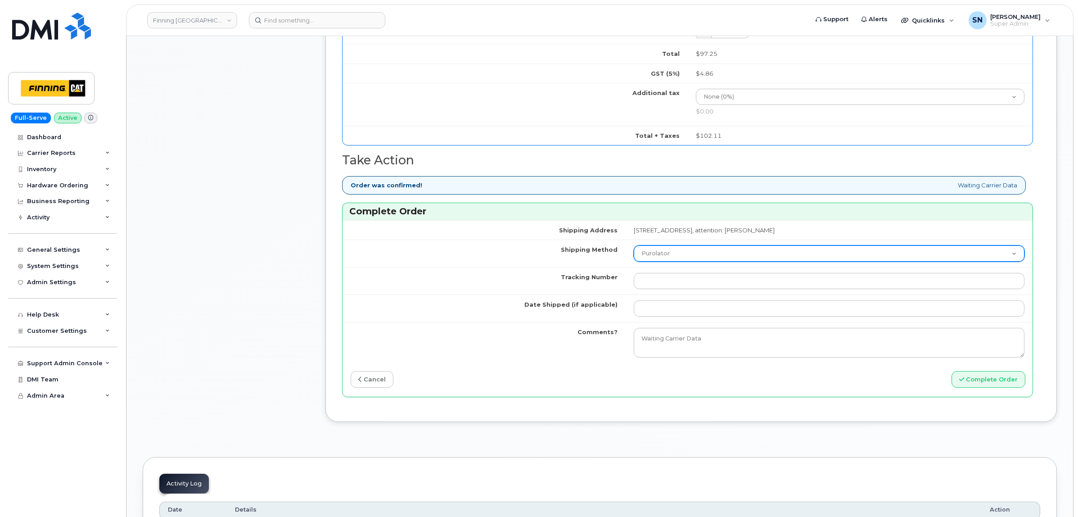
click at [634, 255] on select "Purolator UPS FedEx Canada Post Courier Other Drop Off Pick Up" at bounding box center [829, 253] width 391 height 16
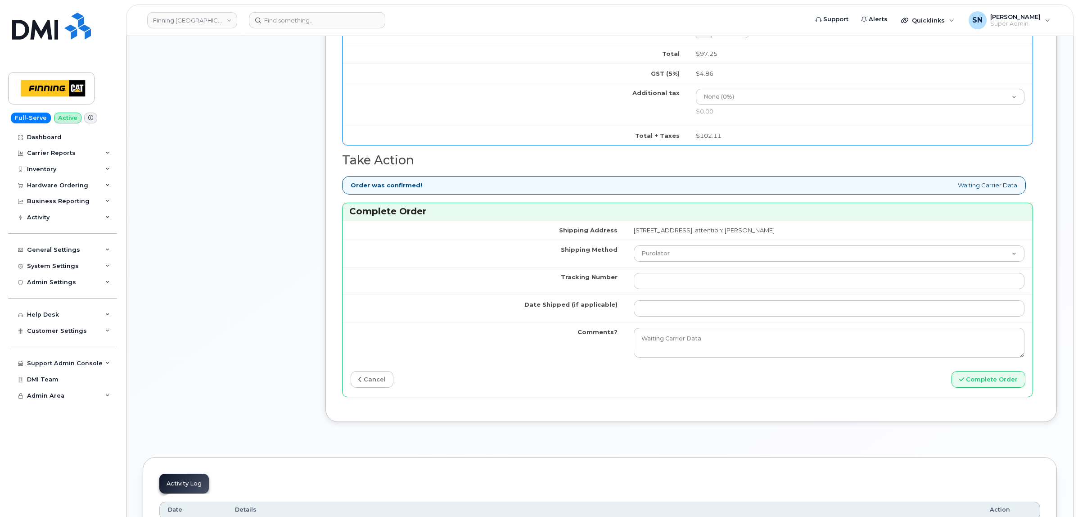
click at [561, 278] on label "Tracking Number" at bounding box center [589, 277] width 57 height 9
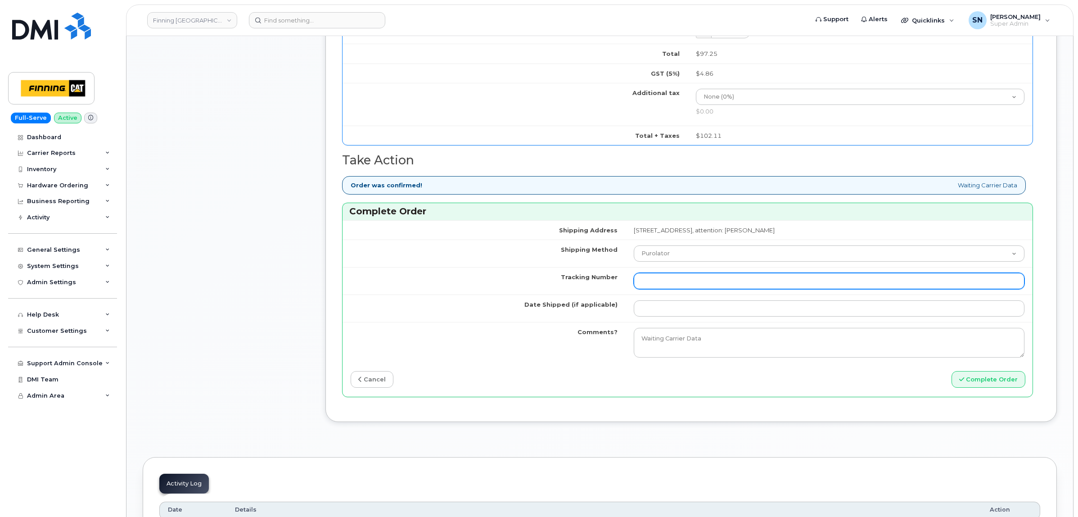
click at [634, 278] on input "Tracking Number" at bounding box center [829, 281] width 391 height 16
click at [634, 281] on input "Tracking Number" at bounding box center [829, 281] width 391 height 16
paste input "335662969567"
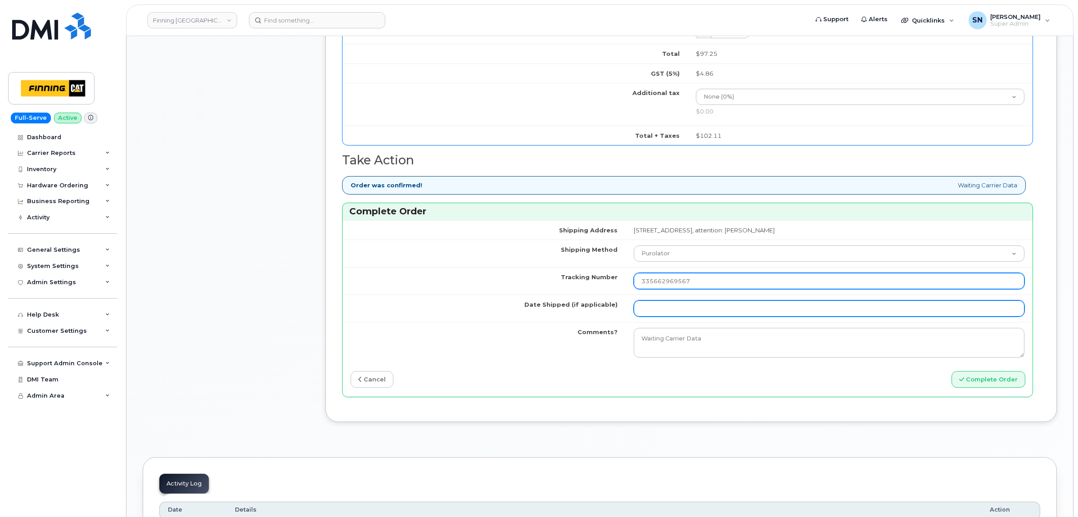
type input "335662969567"
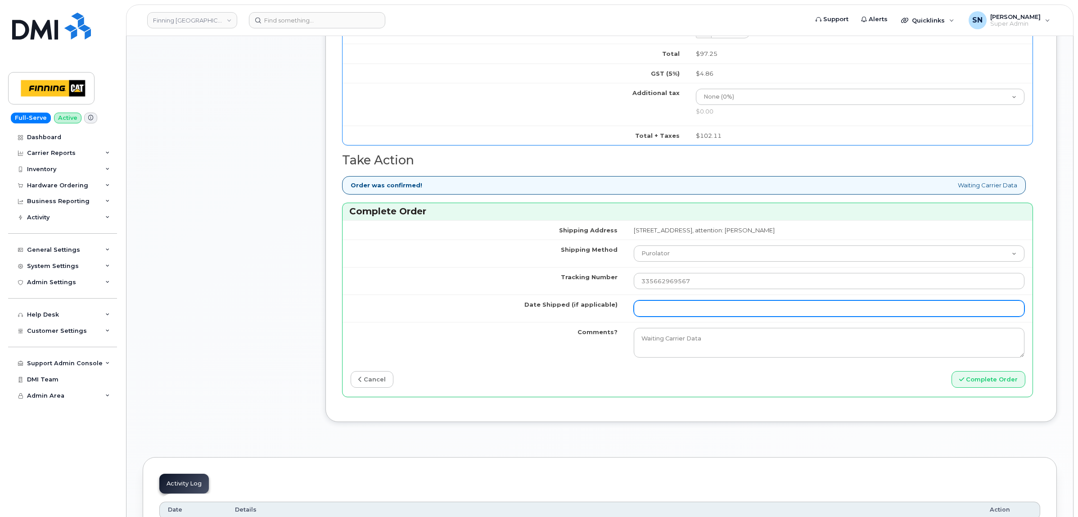
click at [634, 316] on input "Date Shipped (if applicable)" at bounding box center [829, 308] width 391 height 16
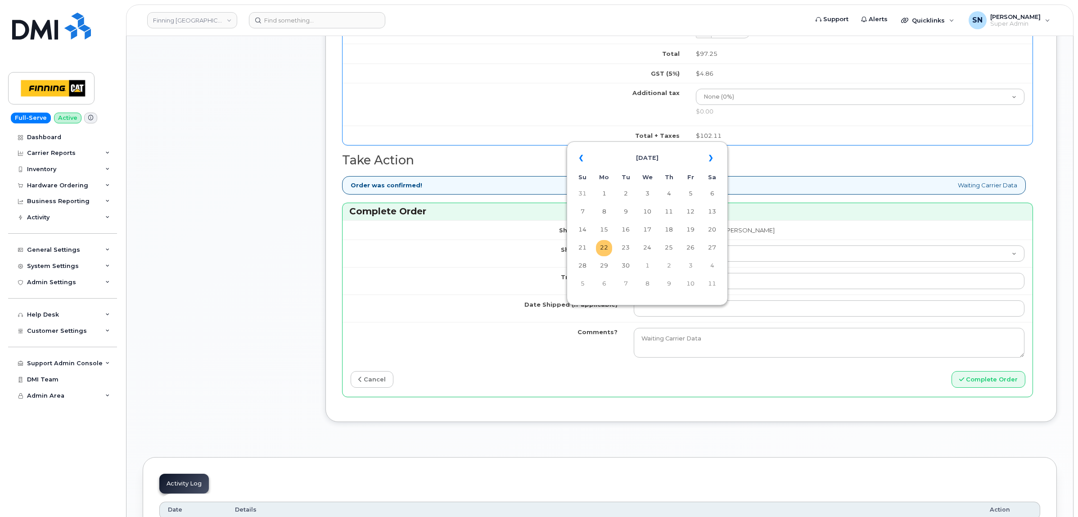
click at [600, 248] on td "22" at bounding box center [604, 248] width 16 height 16
type input "2025-09-22"
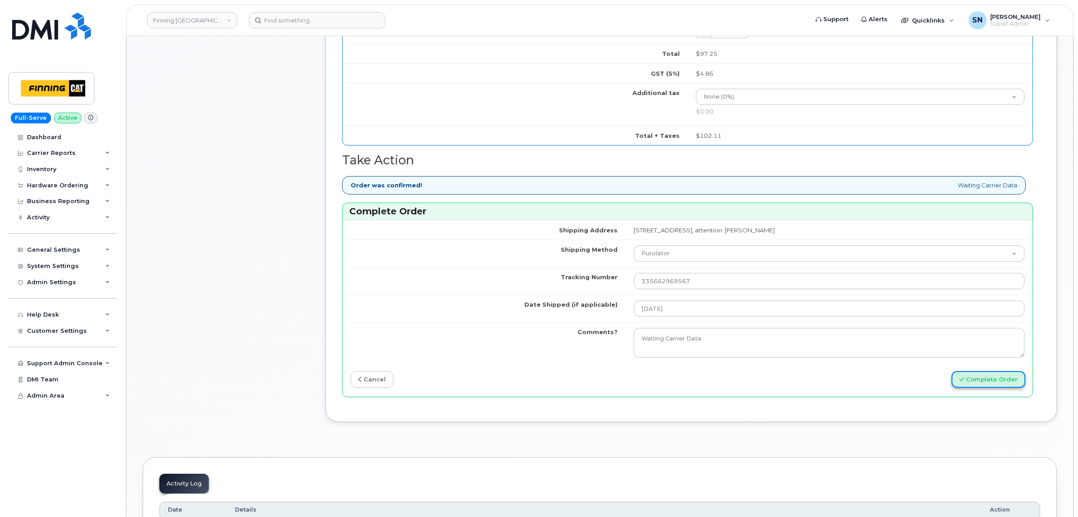
click at [972, 383] on button "Complete Order" at bounding box center [989, 379] width 74 height 17
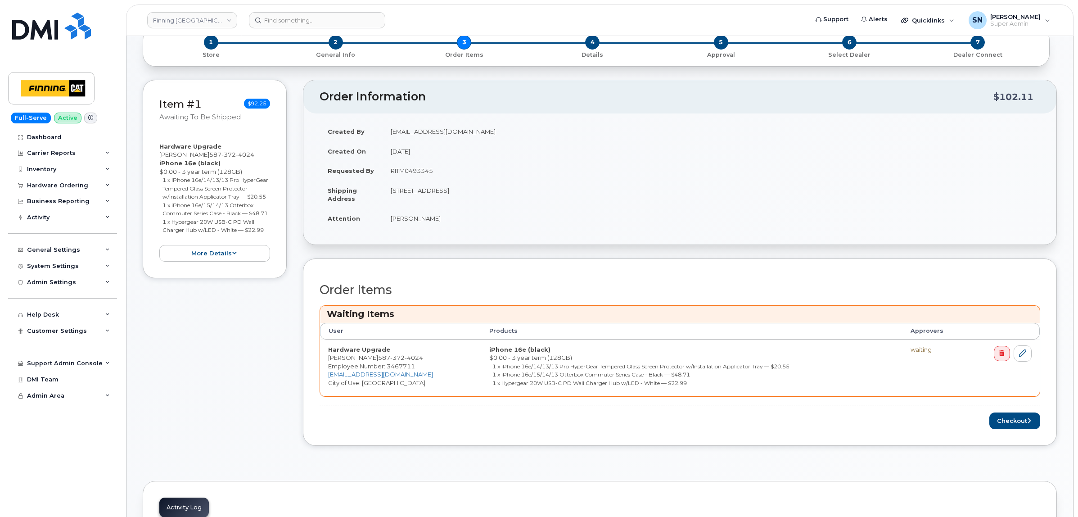
scroll to position [225, 0]
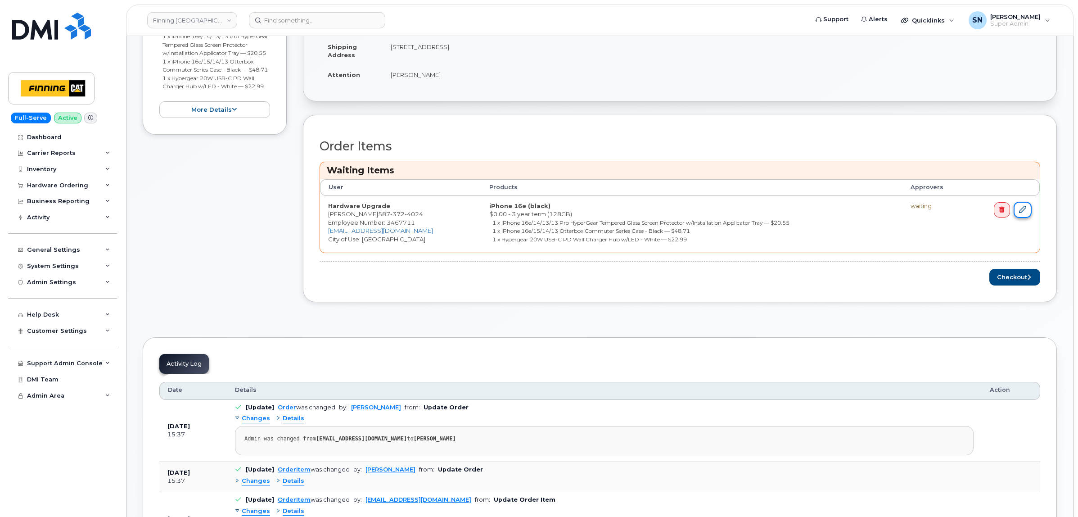
click at [1026, 212] on icon at bounding box center [1022, 209] width 7 height 7
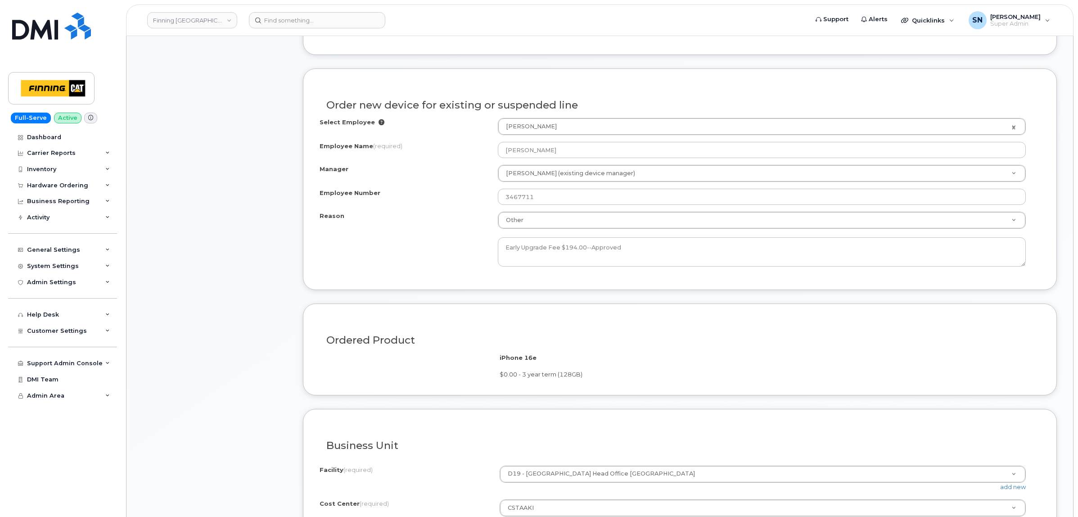
scroll to position [506, 0]
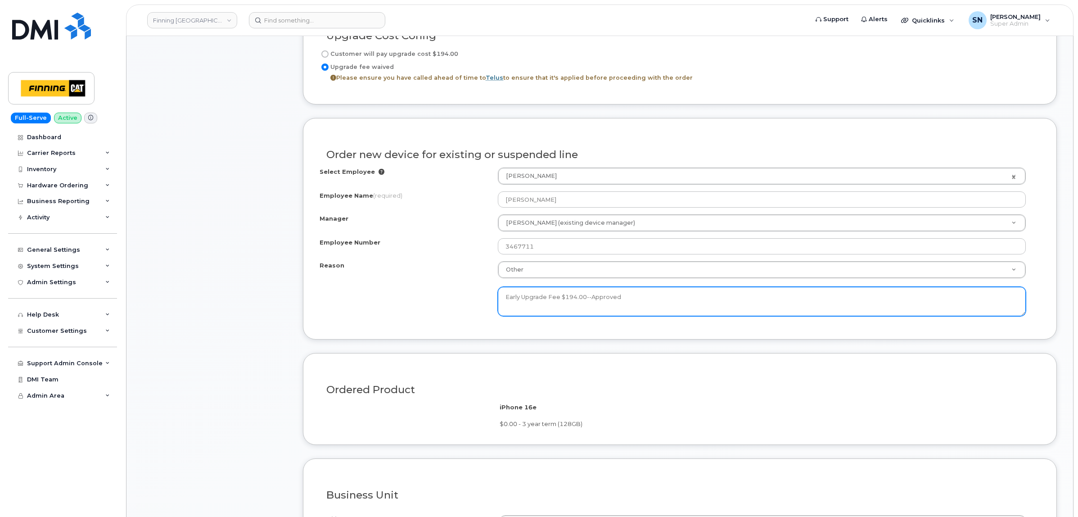
click at [687, 303] on textarea "Early Upgrade Fee $194.00--Approved" at bounding box center [762, 302] width 528 height 30
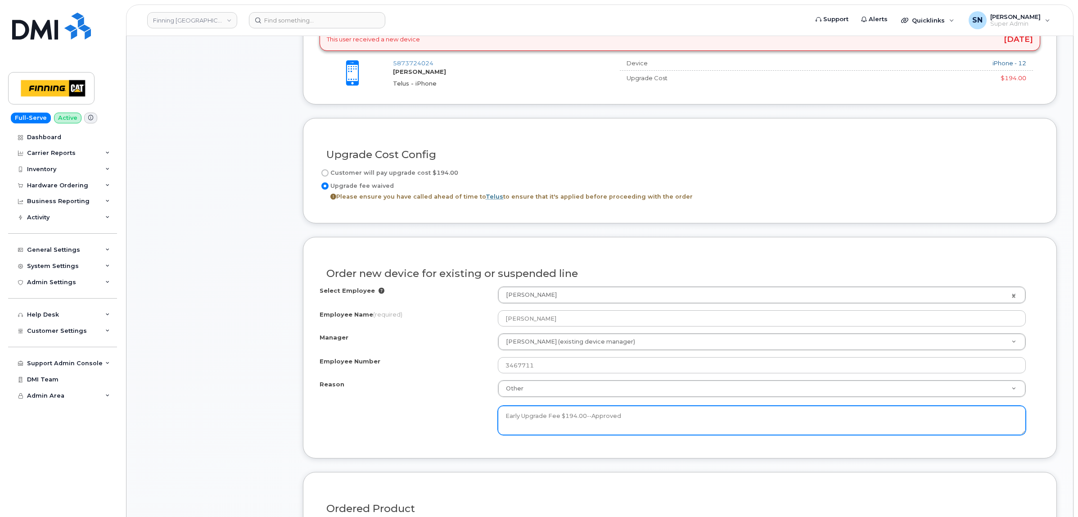
scroll to position [169, 0]
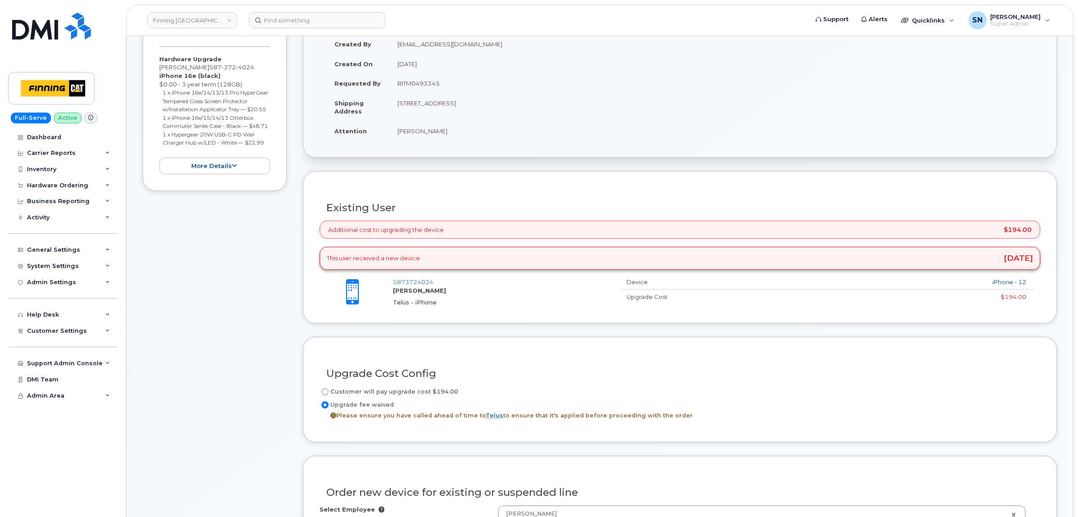
click at [326, 395] on input "Customer will pay upgrade cost $194.00" at bounding box center [324, 391] width 7 height 7
radio input "true"
click at [325, 406] on input "Upgrade fee waived Please ensure you have called ahead of time to Telus to ensu…" at bounding box center [324, 404] width 7 height 7
radio input "true"
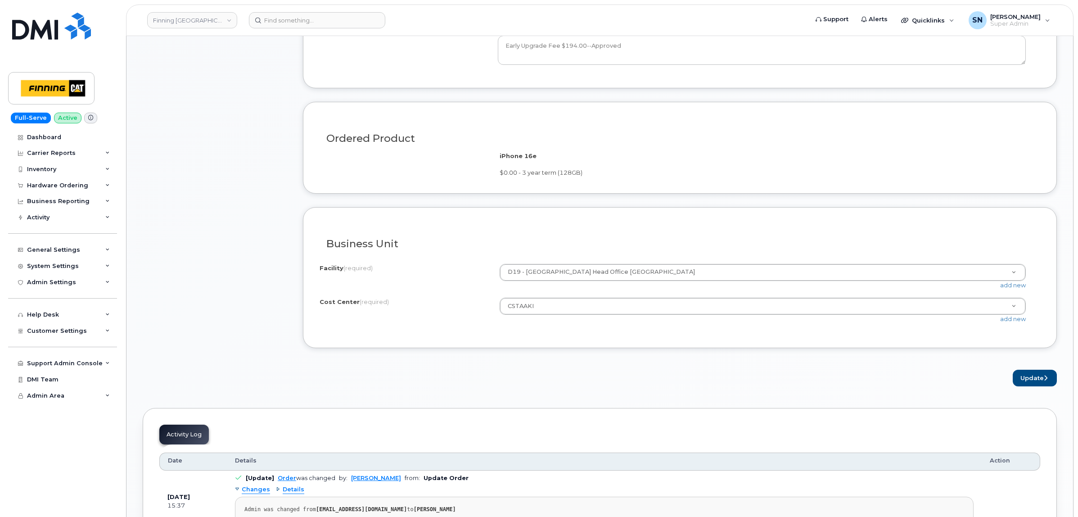
scroll to position [900, 0]
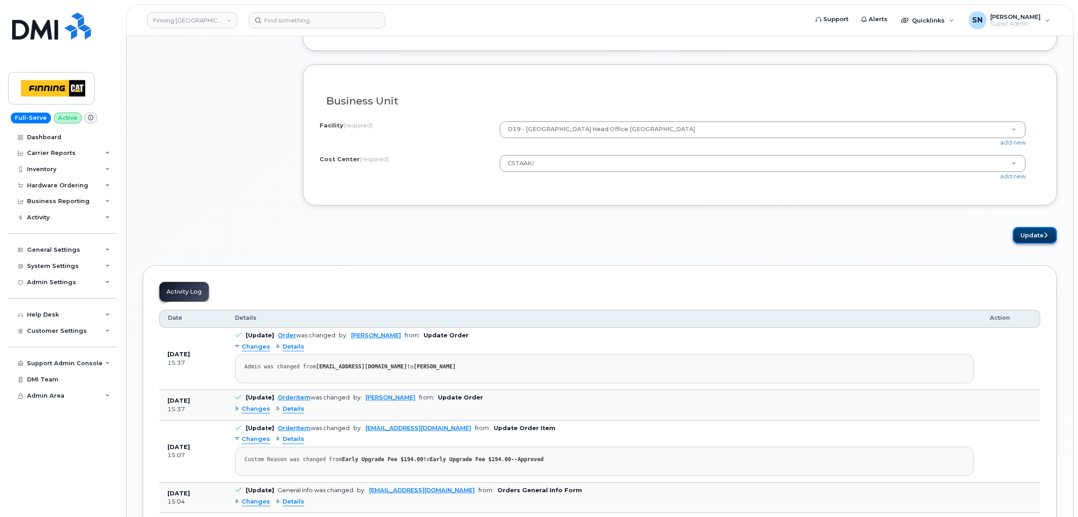
click at [1037, 242] on button "Update" at bounding box center [1035, 235] width 44 height 17
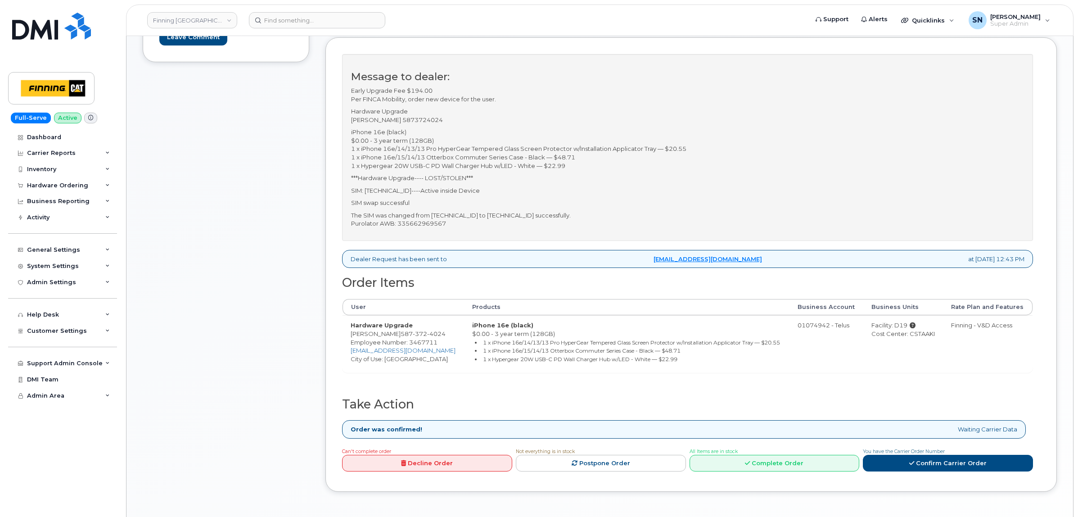
scroll to position [450, 0]
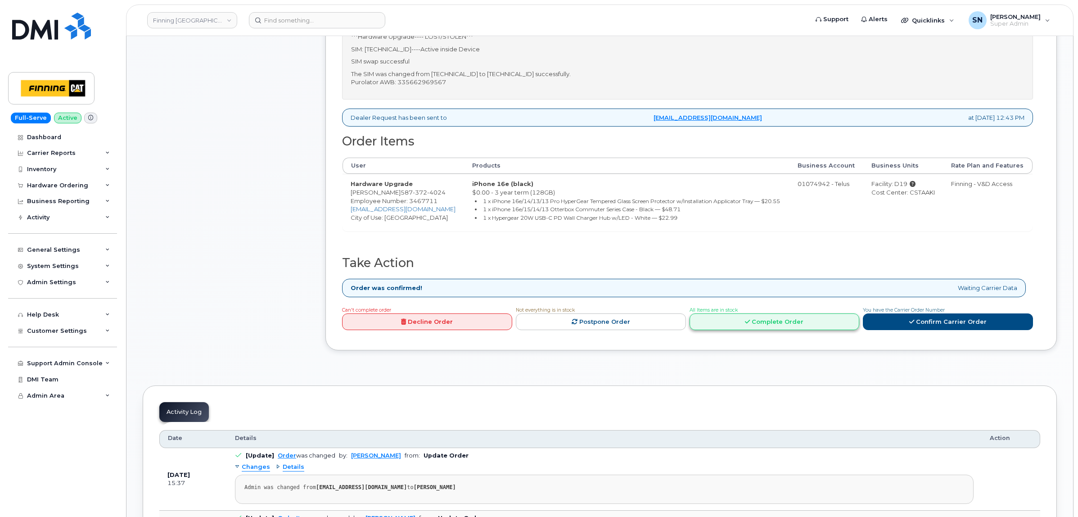
click at [779, 330] on link "Complete Order" at bounding box center [775, 321] width 170 height 17
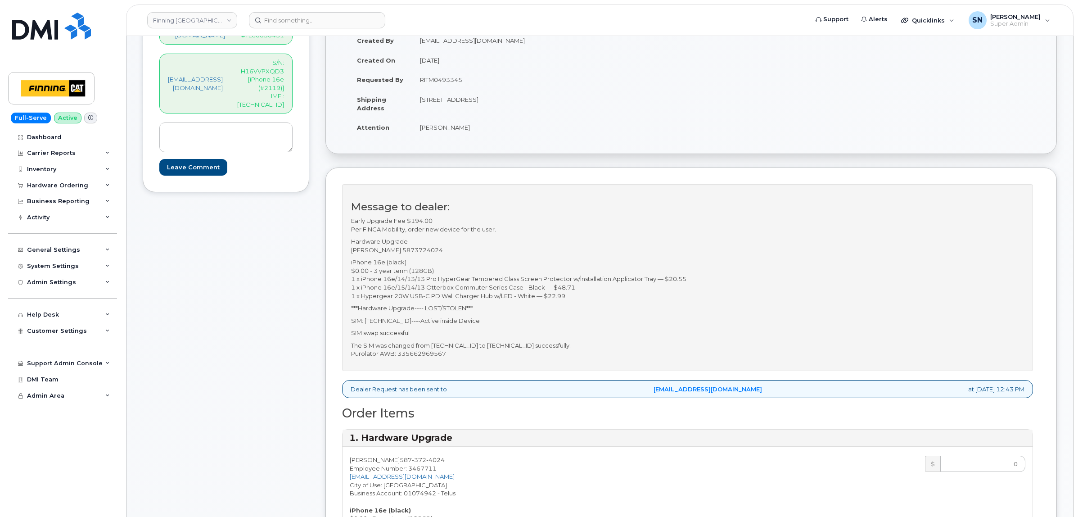
scroll to position [169, 0]
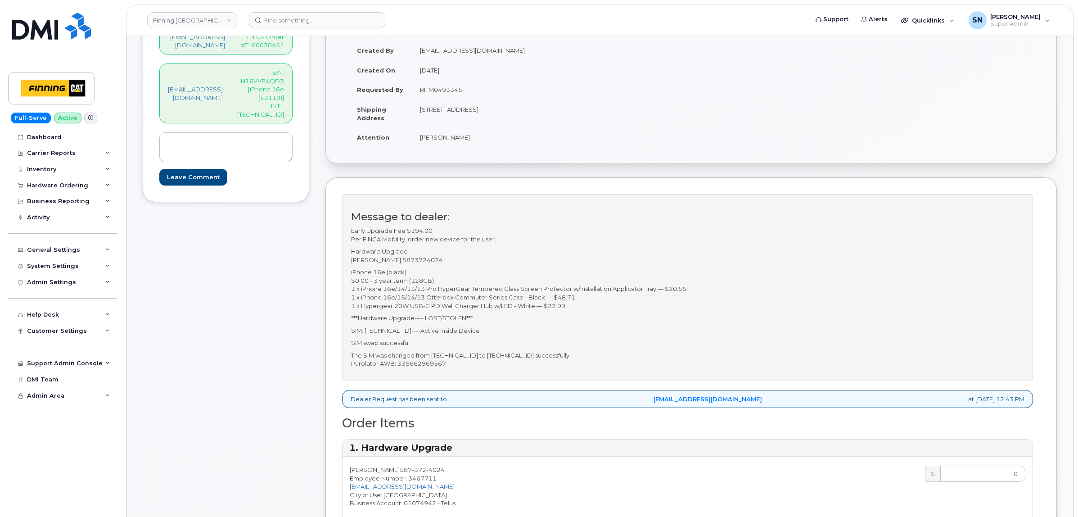
click at [277, 107] on p "S/N: H16VVPXQD3 [iPhone 16e (#2119)] IMEI: [TECHNICAL_ID]" at bounding box center [260, 93] width 47 height 50
copy p "354216330979604"
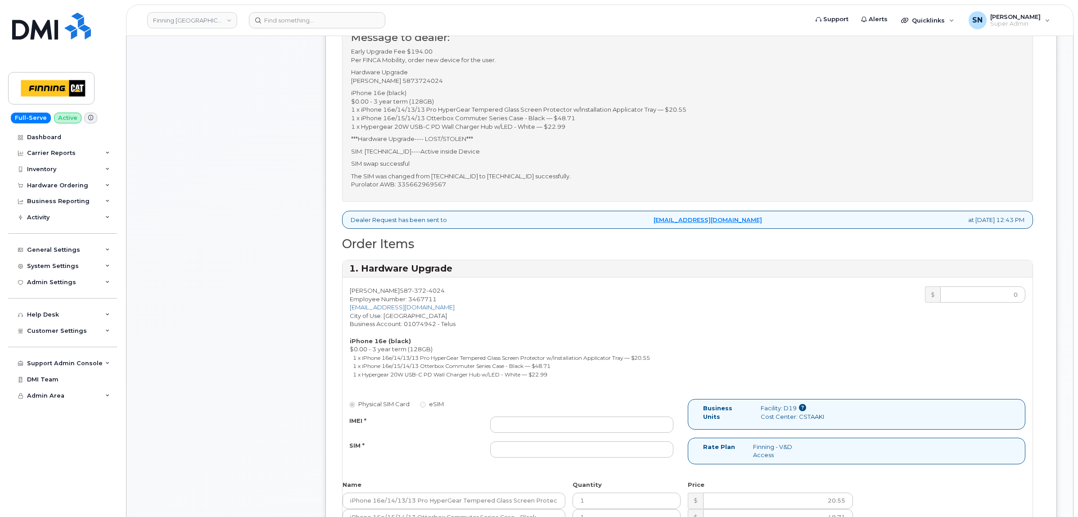
scroll to position [394, 0]
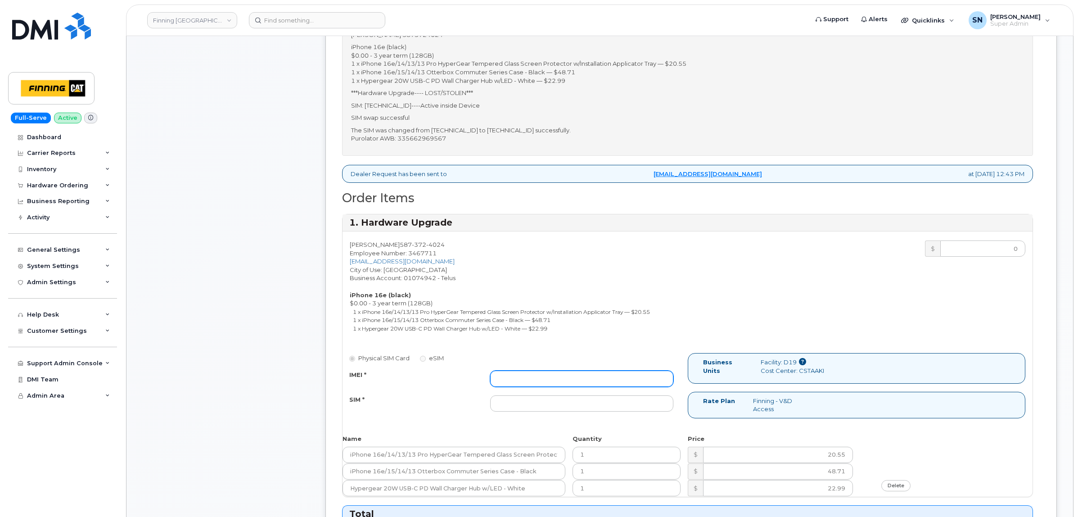
click at [555, 377] on input "IMEI *" at bounding box center [582, 379] width 184 height 16
paste input "354216330979604"
type input "354216330979604"
click at [557, 129] on p "The SIM was changed from 8912230102334398298 to 8912230102357625379 successfull…" at bounding box center [687, 134] width 673 height 17
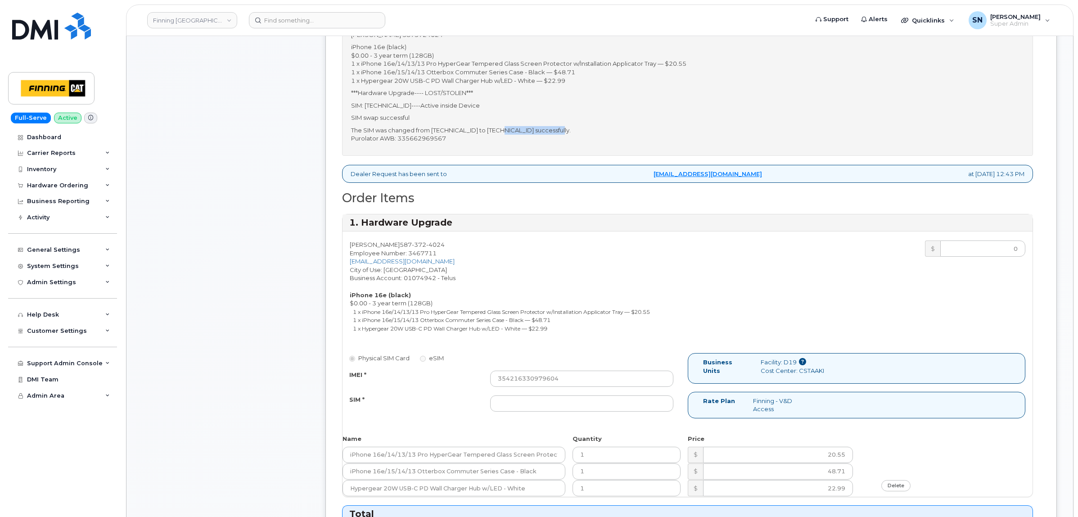
copy p "[TECHNICAL_ID]"
paste input "[TECHNICAL_ID]"
click at [579, 398] on input "[TECHNICAL_ID]" at bounding box center [582, 403] width 184 height 16
type input "[TECHNICAL_ID]"
click at [460, 140] on p "The SIM was changed from 8912230102334398298 to 8912230102357625379 successfull…" at bounding box center [687, 134] width 673 height 17
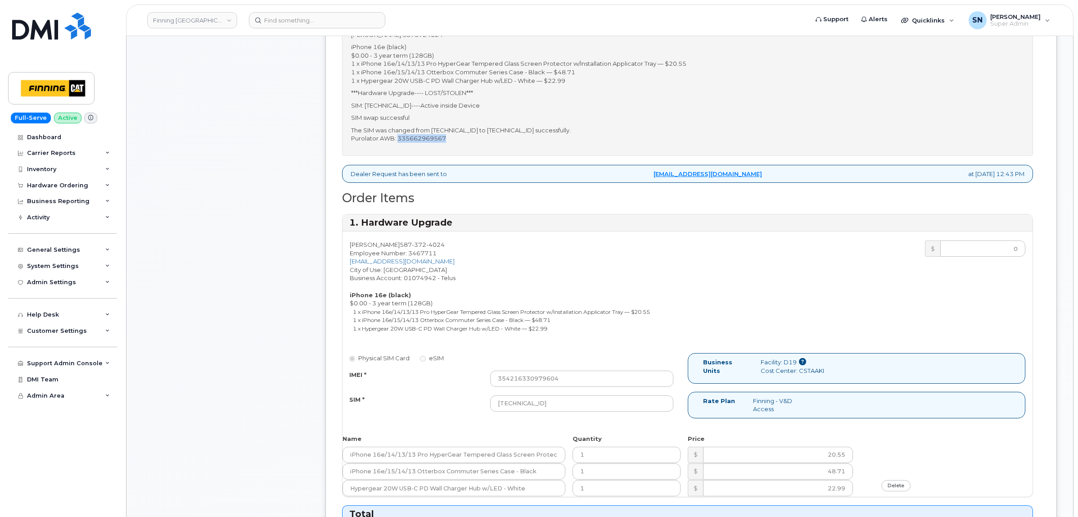
click at [460, 140] on p "The SIM was changed from 8912230102334398298 to 8912230102357625379 successfull…" at bounding box center [687, 134] width 673 height 17
copy p "335662969567"
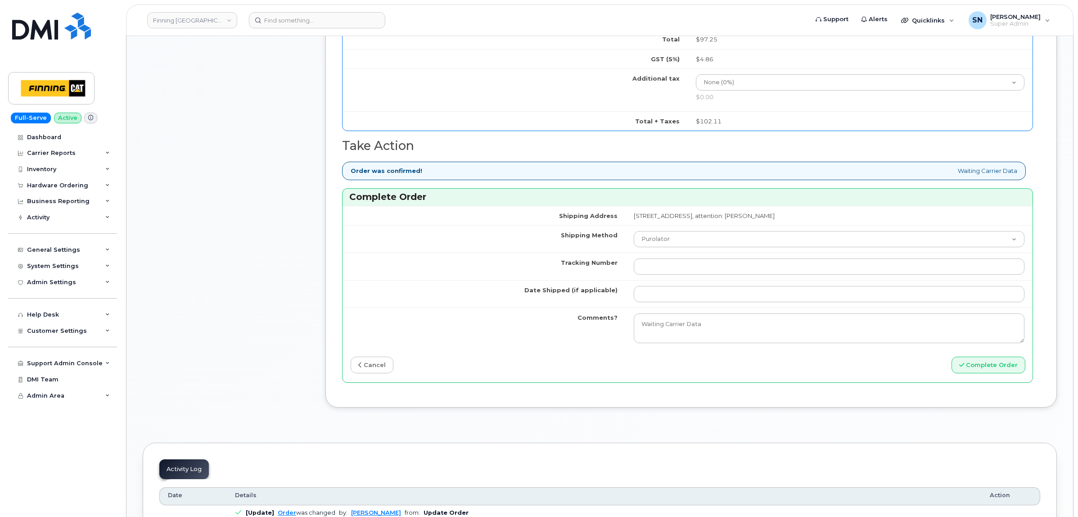
scroll to position [1013, 0]
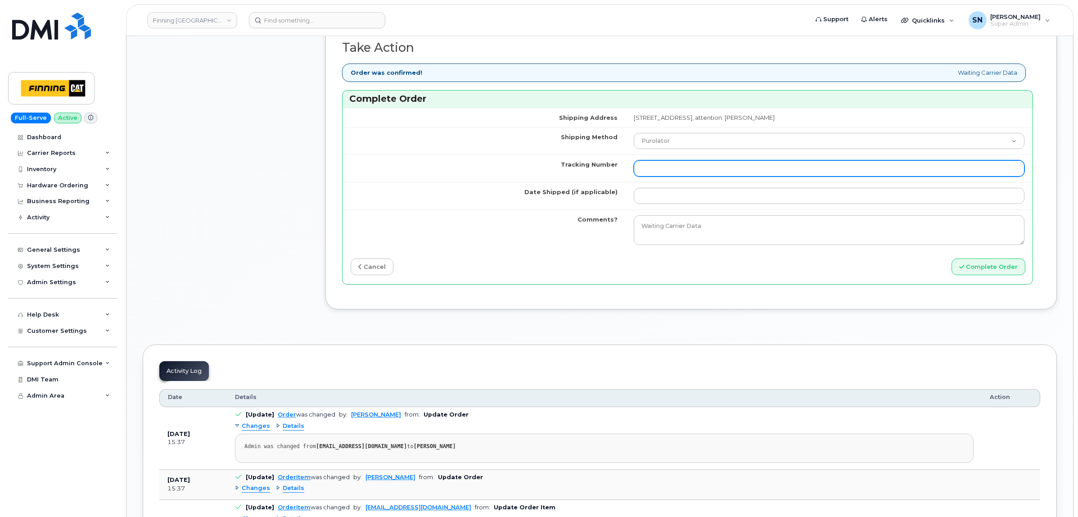
click at [634, 176] on input "Tracking Number" at bounding box center [829, 168] width 391 height 16
paste input "335662969567"
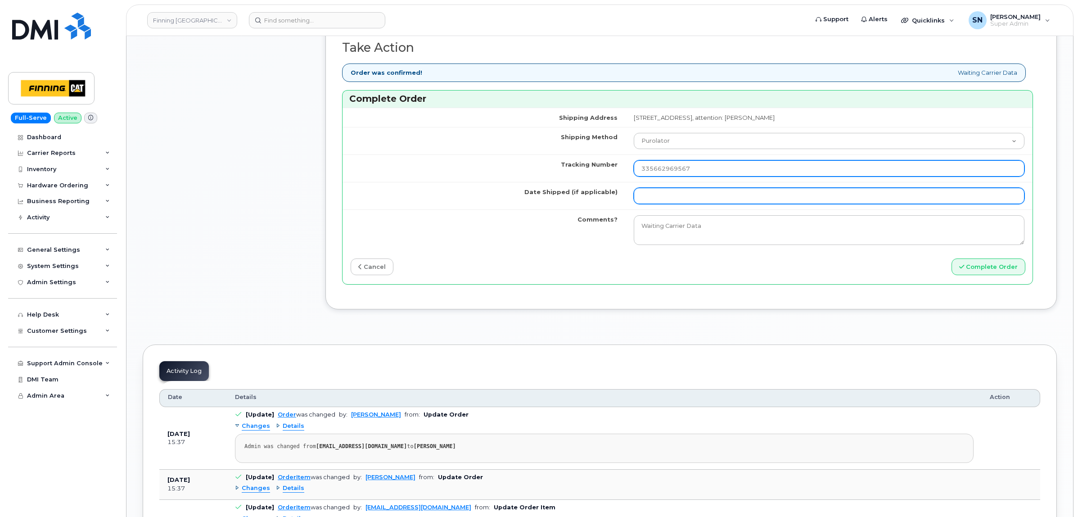
type input "335662969567"
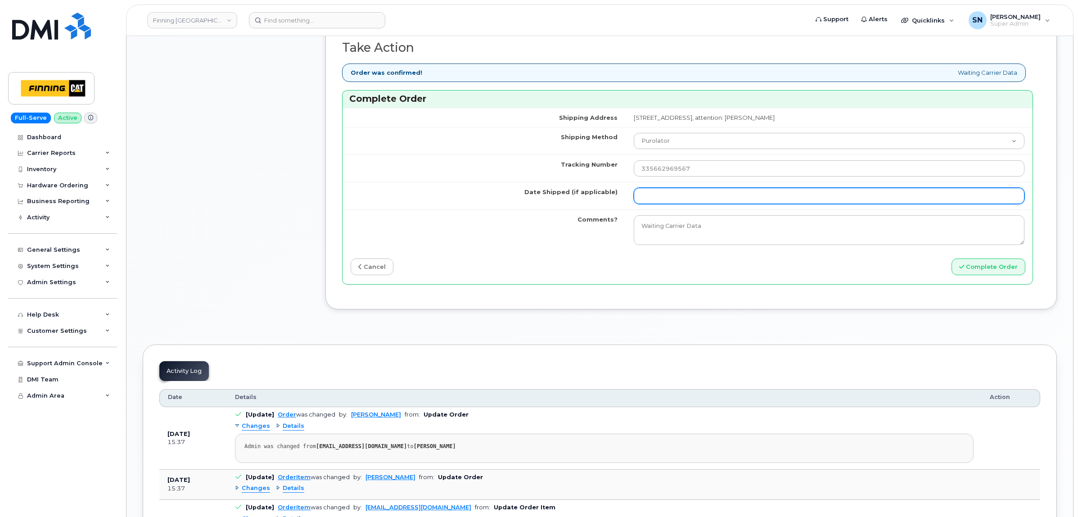
click at [634, 198] on input "Date Shipped (if applicable)" at bounding box center [829, 196] width 391 height 16
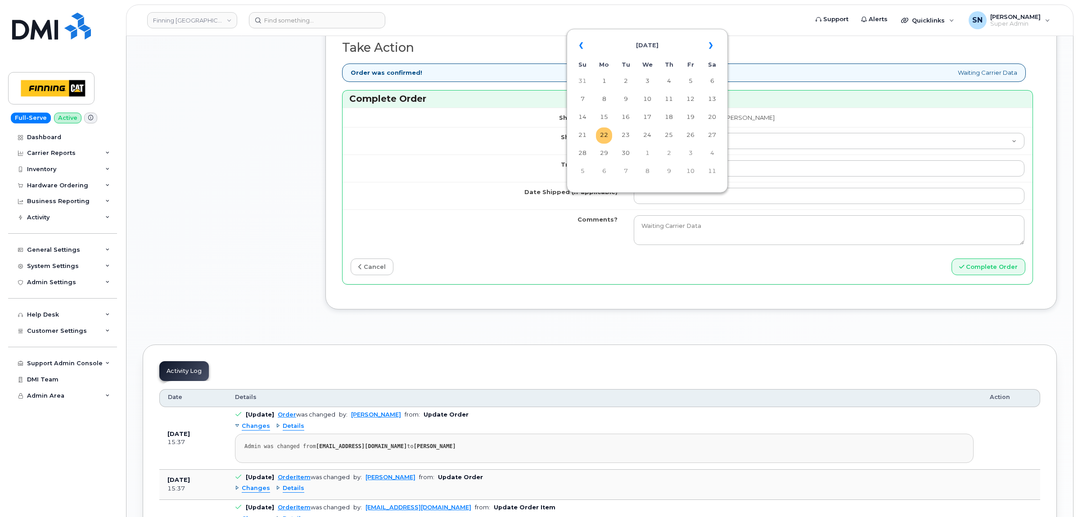
click at [606, 134] on td "22" at bounding box center [604, 135] width 16 height 16
type input "[DATE]"
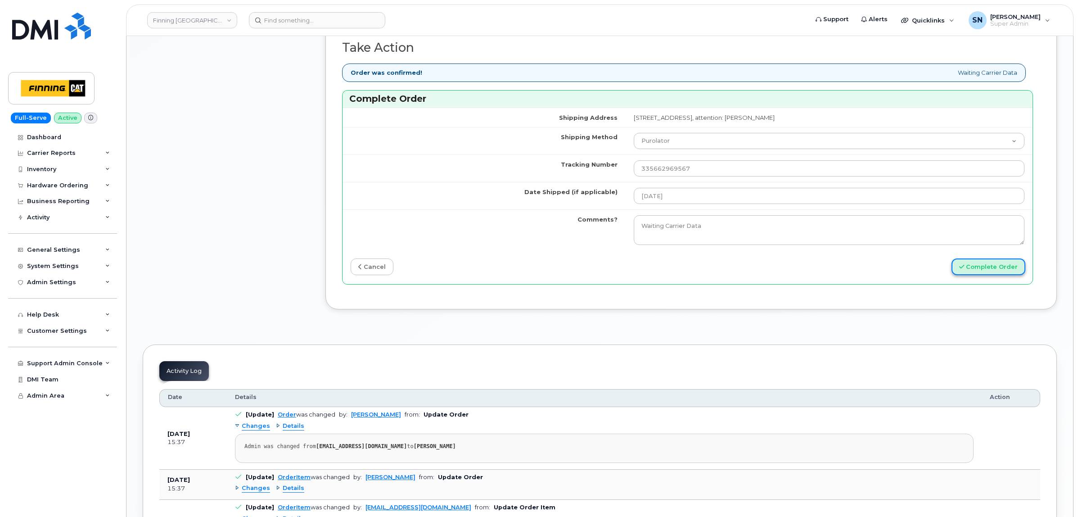
click at [966, 268] on button "Complete Order" at bounding box center [989, 266] width 74 height 17
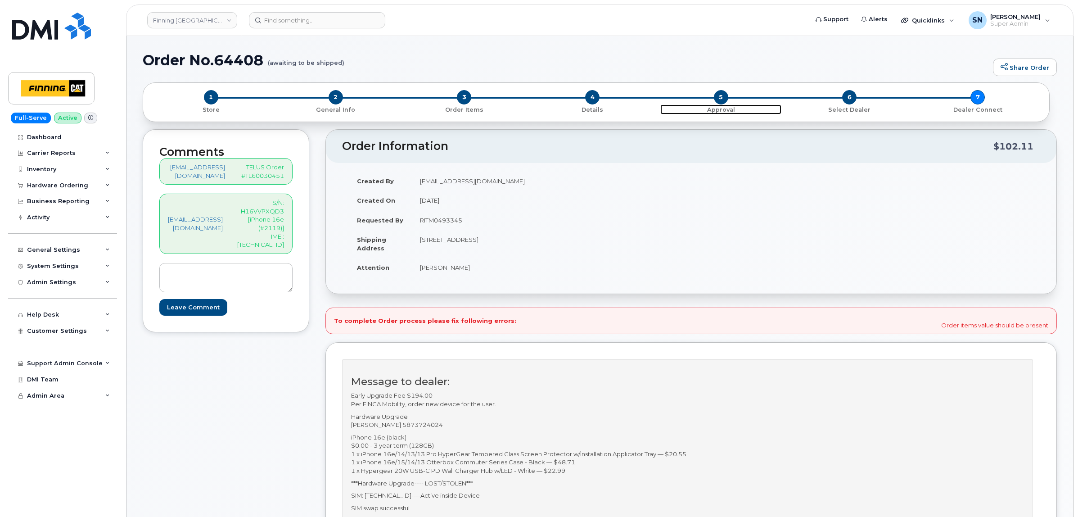
click at [717, 97] on span "5" at bounding box center [721, 97] width 14 height 14
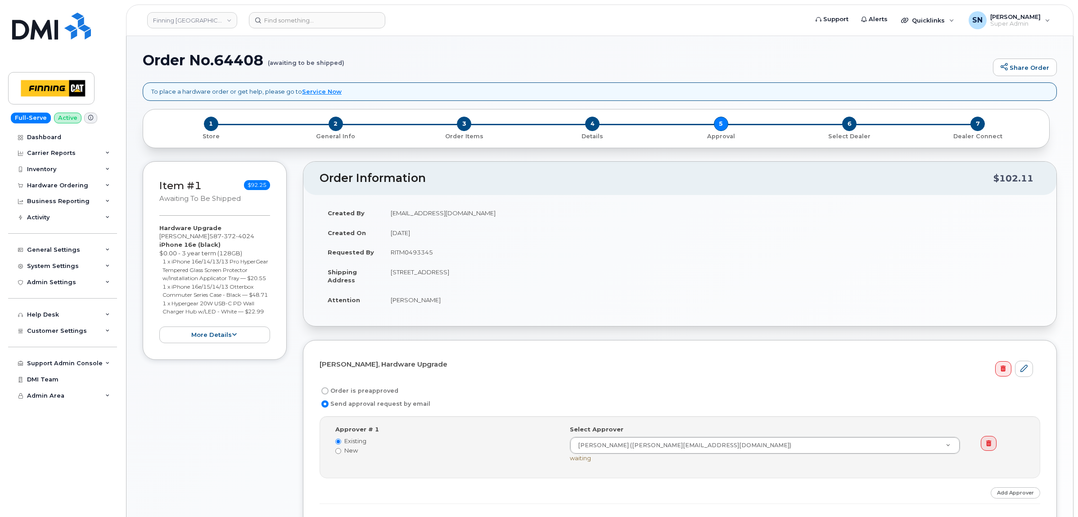
scroll to position [169, 0]
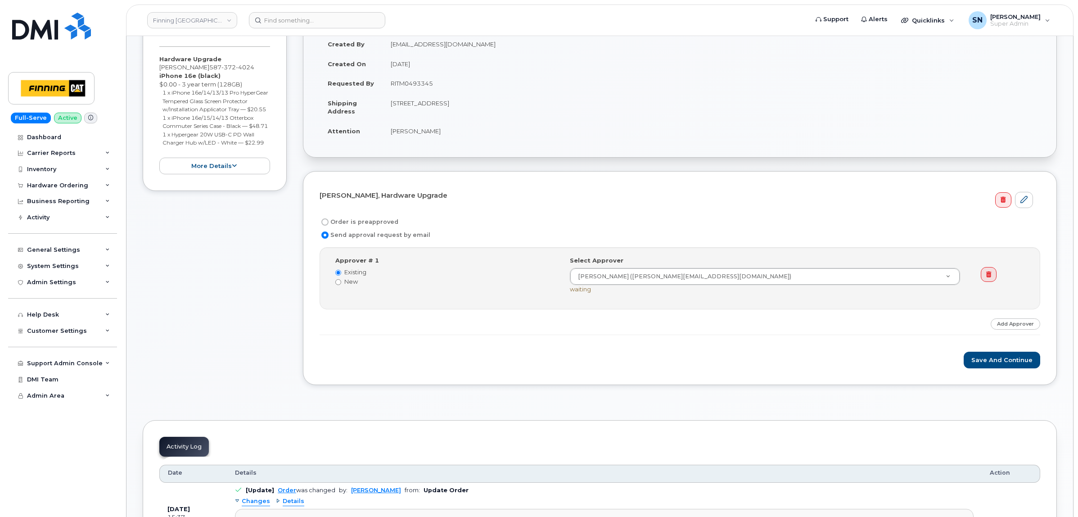
click at [326, 223] on input "Order is preapproved" at bounding box center [324, 221] width 7 height 7
radio input "true"
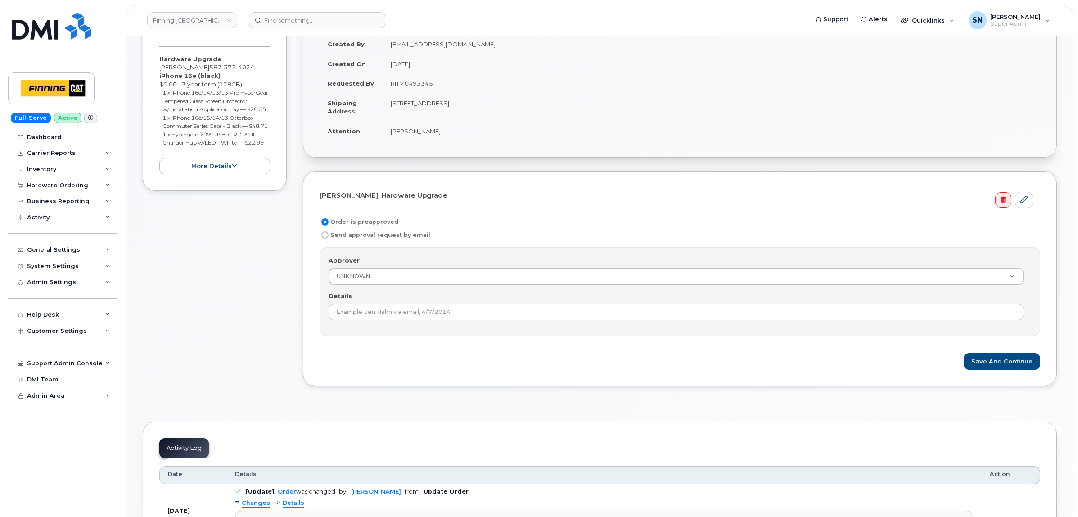
click at [406, 86] on td "RITM0493345" at bounding box center [712, 83] width 658 height 20
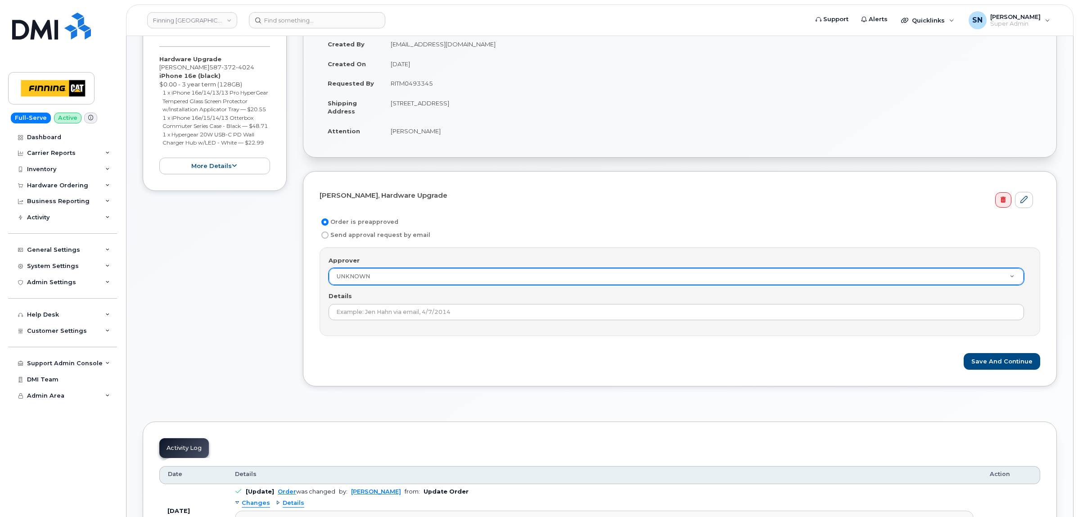
copy td "RITM0493345"
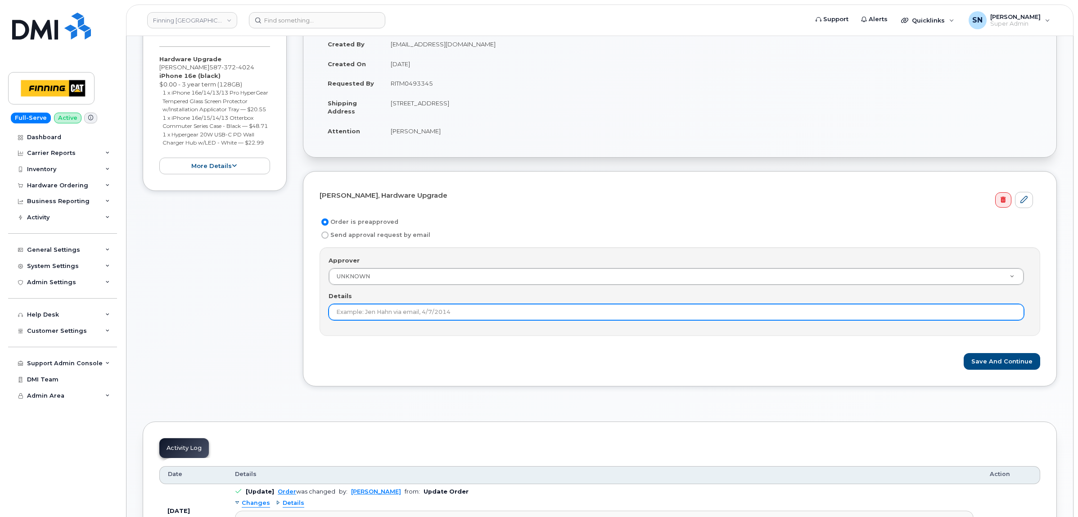
click at [398, 307] on input "Details" at bounding box center [677, 312] width 696 height 16
paste input "RITM0493345"
type input "RITM0493345"
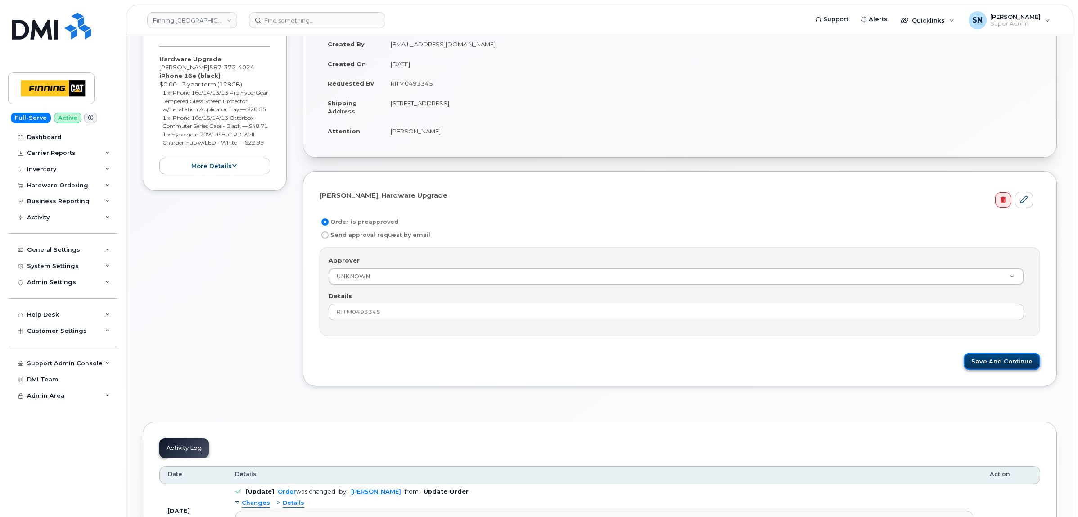
click at [995, 363] on button "Save and Continue" at bounding box center [1002, 361] width 77 height 17
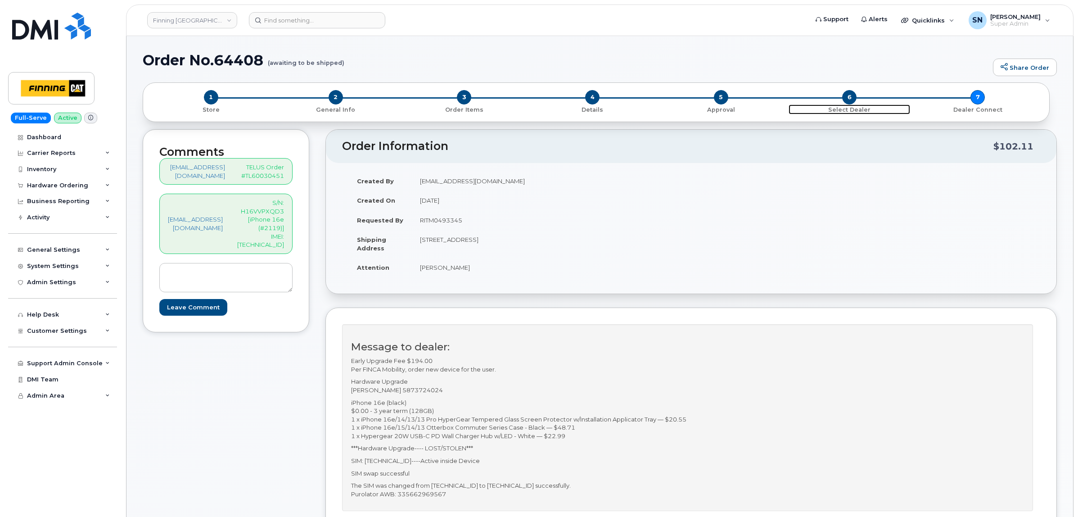
click at [851, 98] on span "6" at bounding box center [849, 97] width 14 height 14
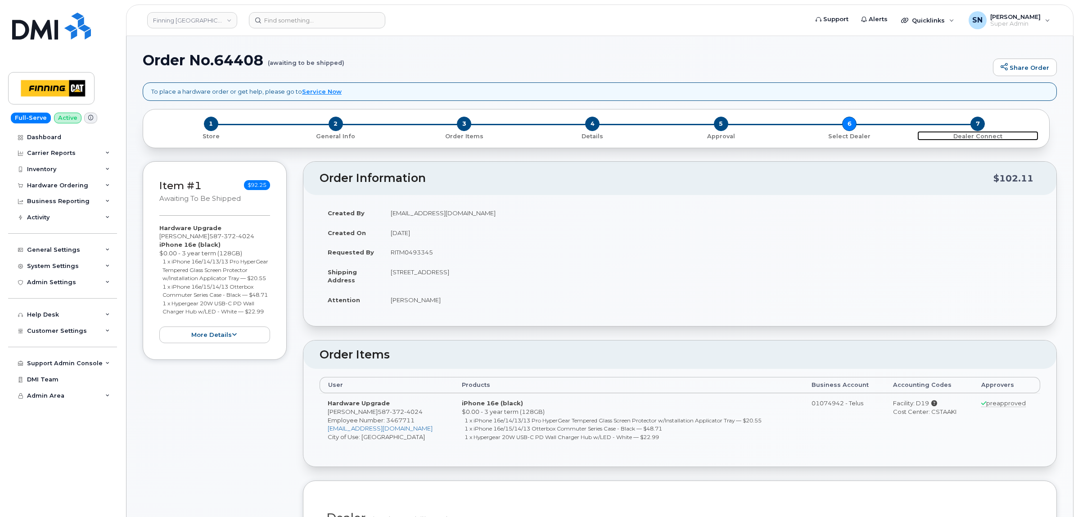
click at [978, 123] on span "7" at bounding box center [978, 124] width 14 height 14
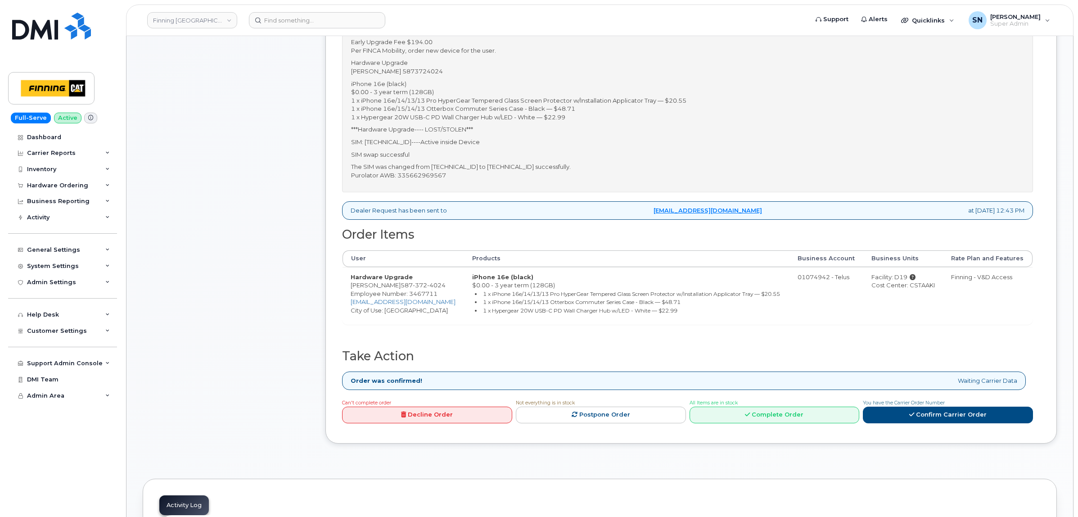
scroll to position [506, 0]
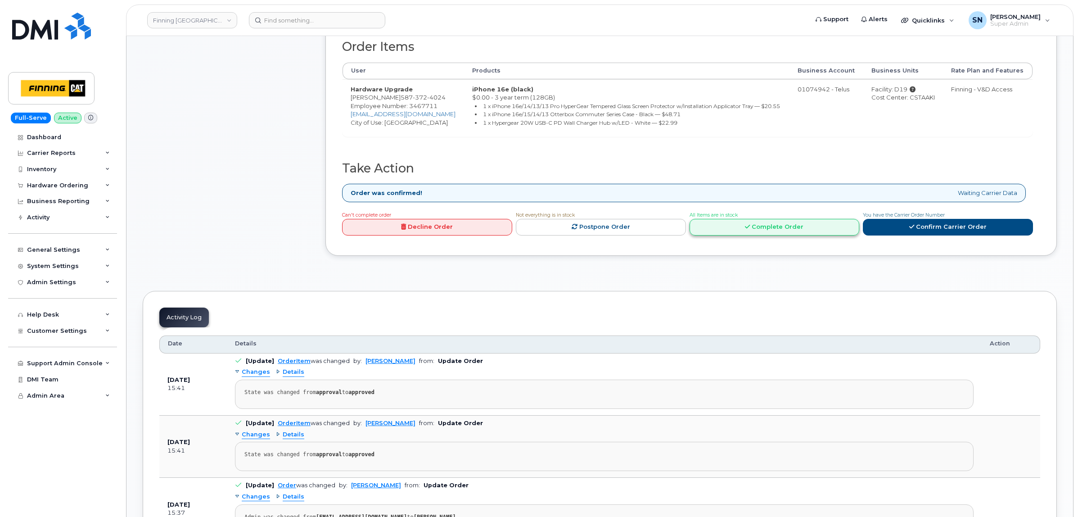
click at [819, 235] on link "Complete Order" at bounding box center [775, 227] width 170 height 17
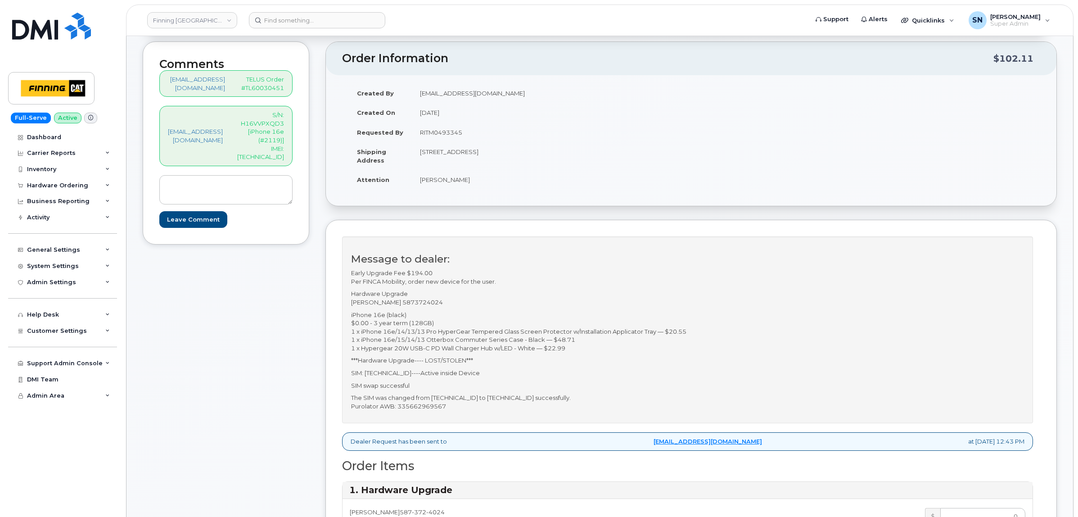
scroll to position [56, 0]
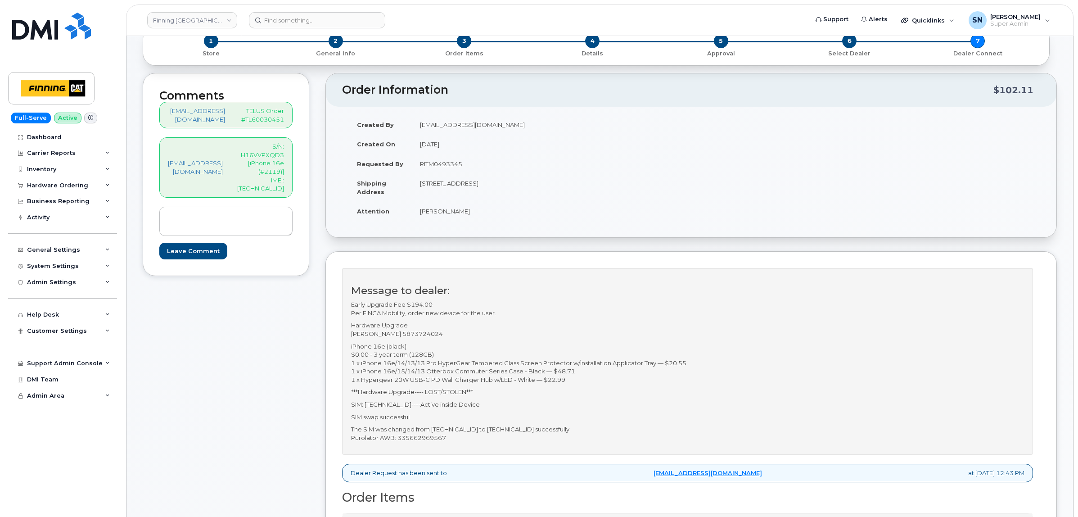
click at [284, 178] on p "S/N: H16VVPXQD3 [iPhone 16e (#2119)] IMEI: [TECHNICAL_ID]" at bounding box center [260, 167] width 47 height 50
copy p "354216330979604"
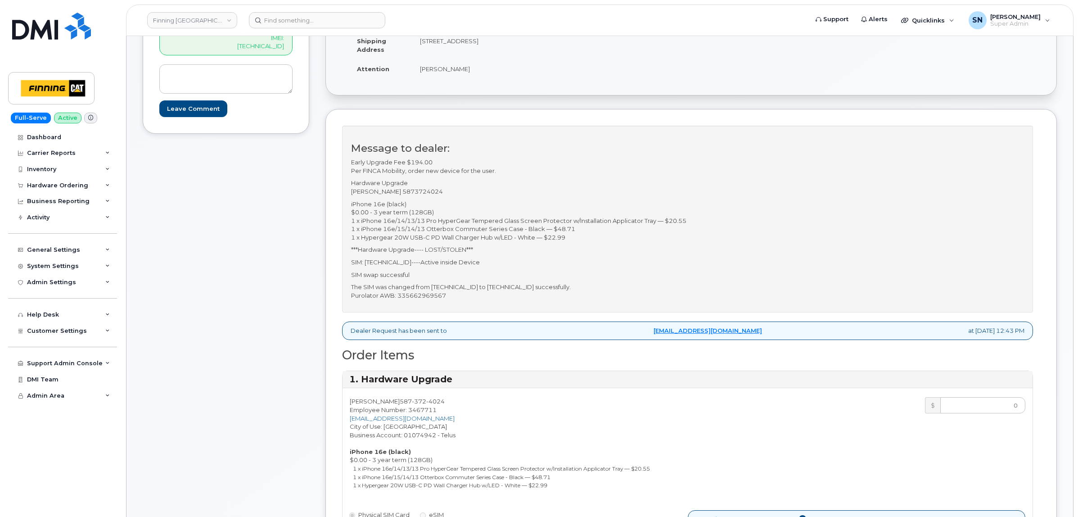
scroll to position [281, 0]
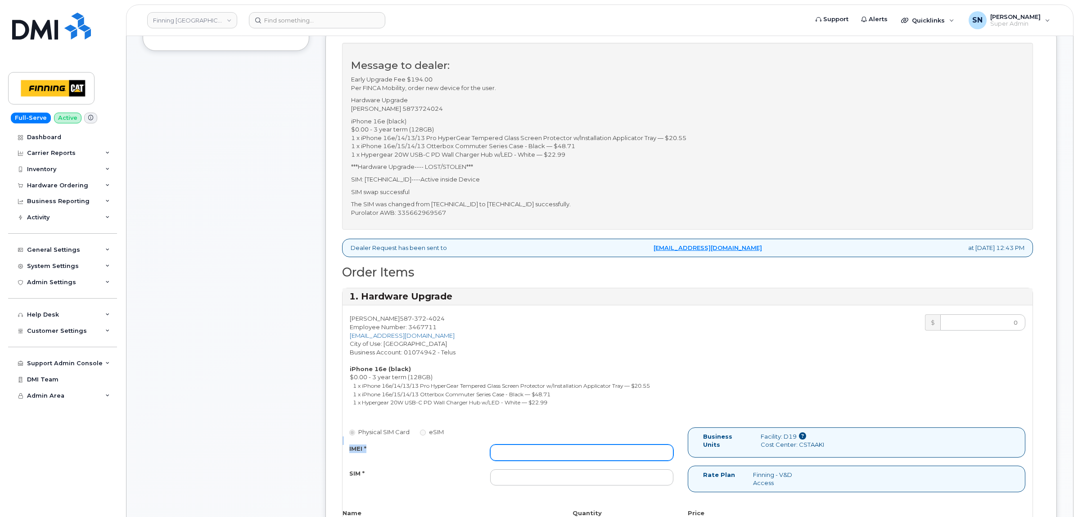
click at [605, 448] on div "Physical SIM Card eSIM IMEI * SIM *" at bounding box center [515, 460] width 345 height 67
click at [606, 448] on input "IMEI *" at bounding box center [582, 452] width 184 height 16
paste input "354216330979604"
type input "354216330979604"
click at [570, 203] on p "The SIM was changed from [TECHNICAL_ID] to [TECHNICAL_ID] successfully. Purolat…" at bounding box center [687, 208] width 673 height 17
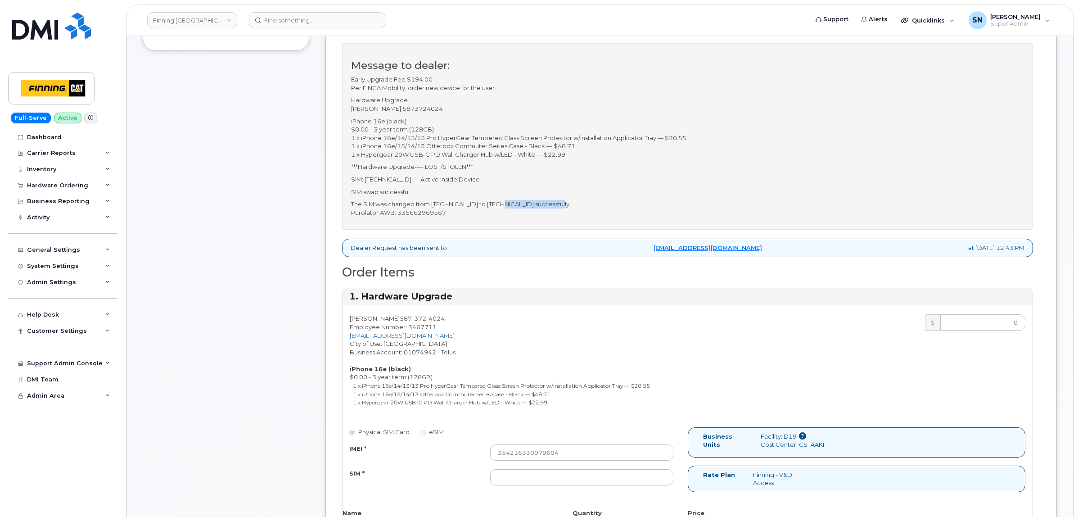
click at [570, 203] on p "The SIM was changed from [TECHNICAL_ID] to [TECHNICAL_ID] successfully. Purolat…" at bounding box center [687, 208] width 673 height 17
copy p "[TECHNICAL_ID]"
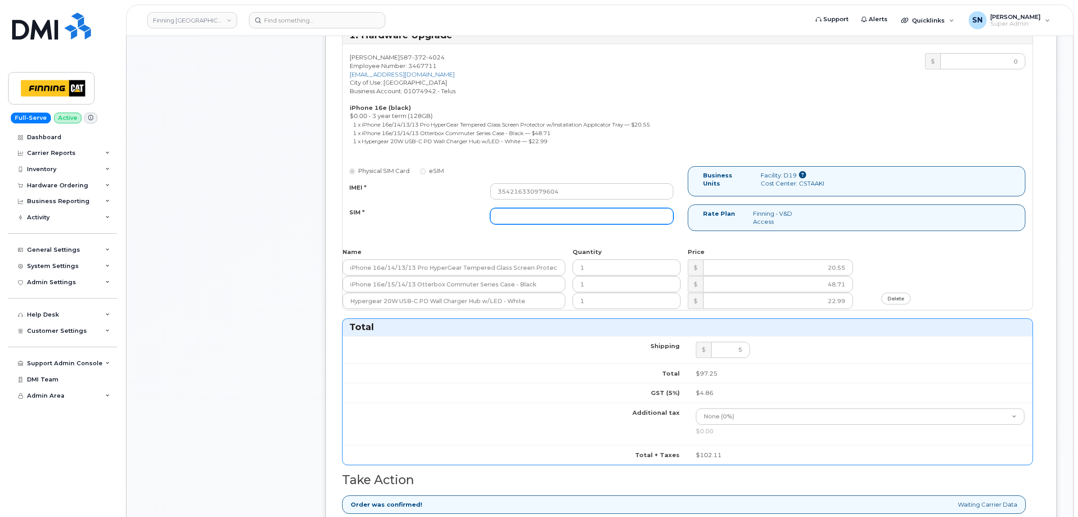
scroll to position [563, 0]
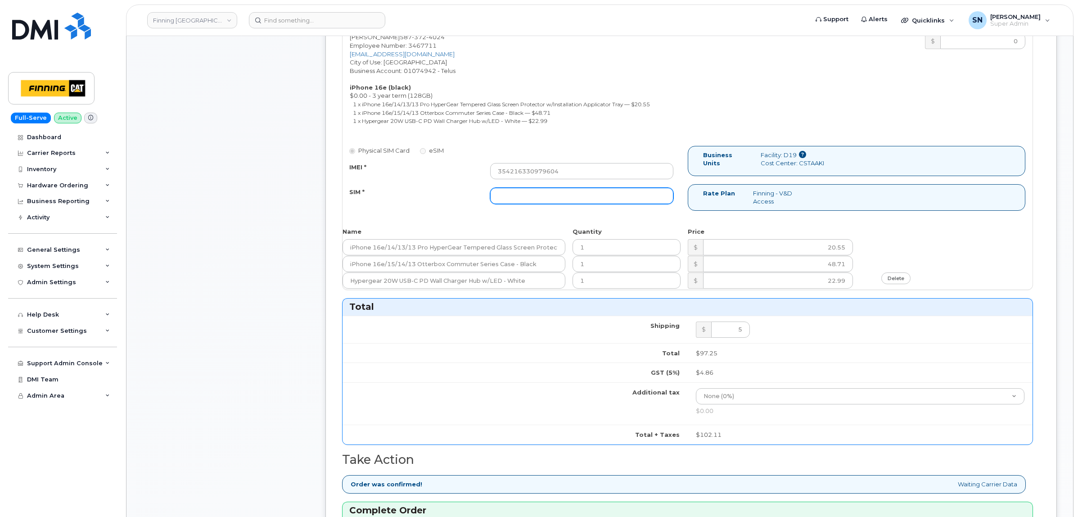
paste input "[TECHNICAL_ID]"
click at [574, 199] on input "SIM *" at bounding box center [582, 196] width 184 height 16
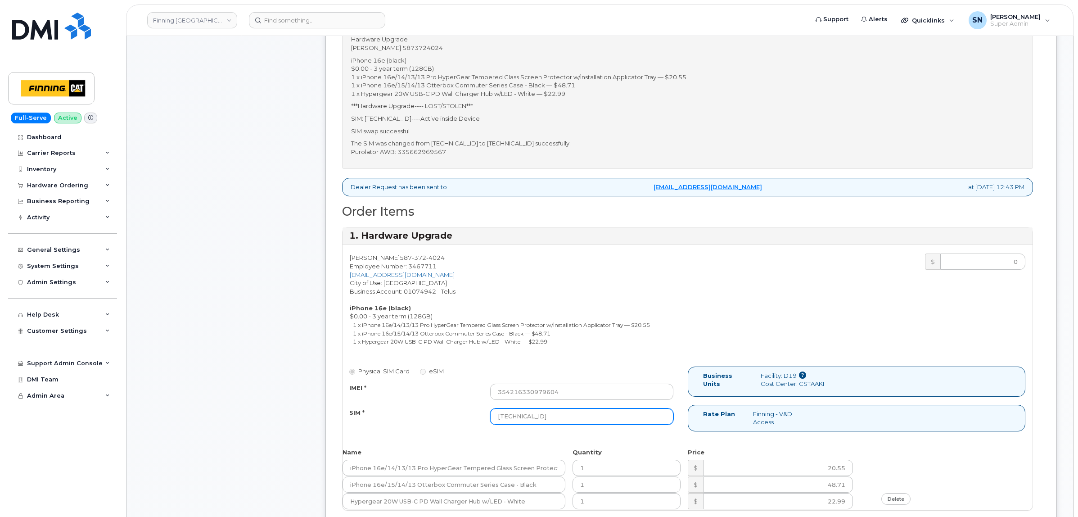
scroll to position [338, 0]
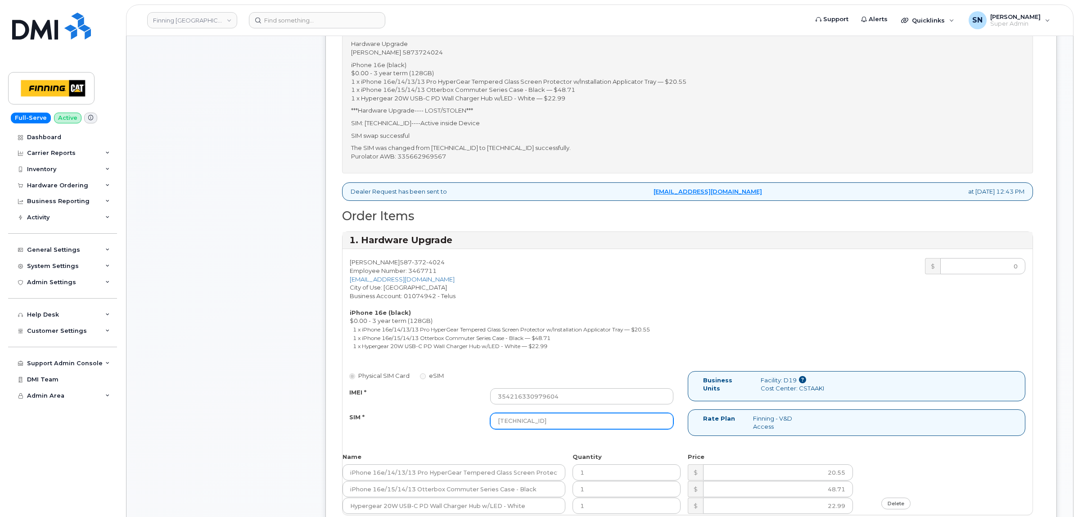
type input "[TECHNICAL_ID]"
click at [447, 159] on p "The SIM was changed from 8912230102334398298 to 8912230102357625379 successfull…" at bounding box center [687, 152] width 673 height 17
copy p "335662969567"
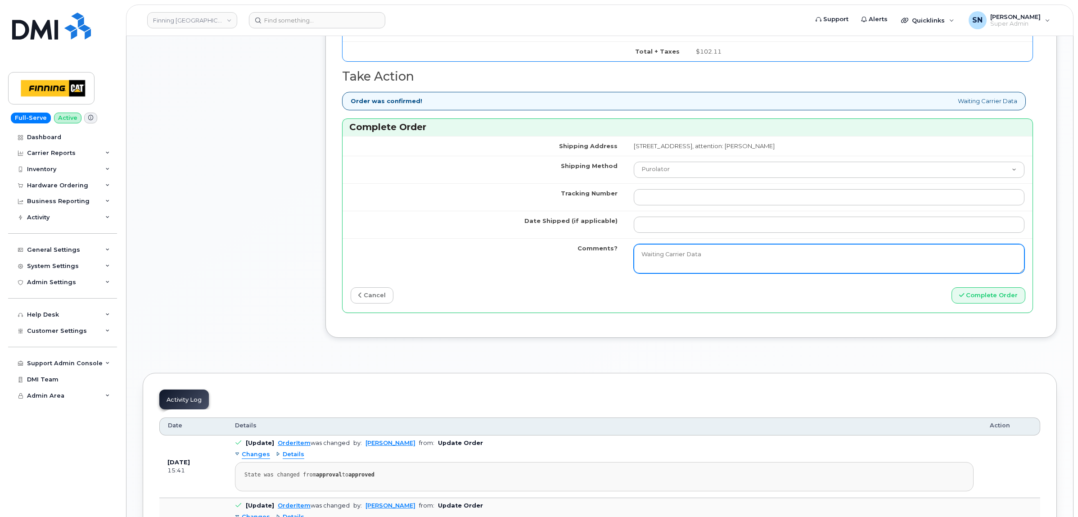
scroll to position [1013, 0]
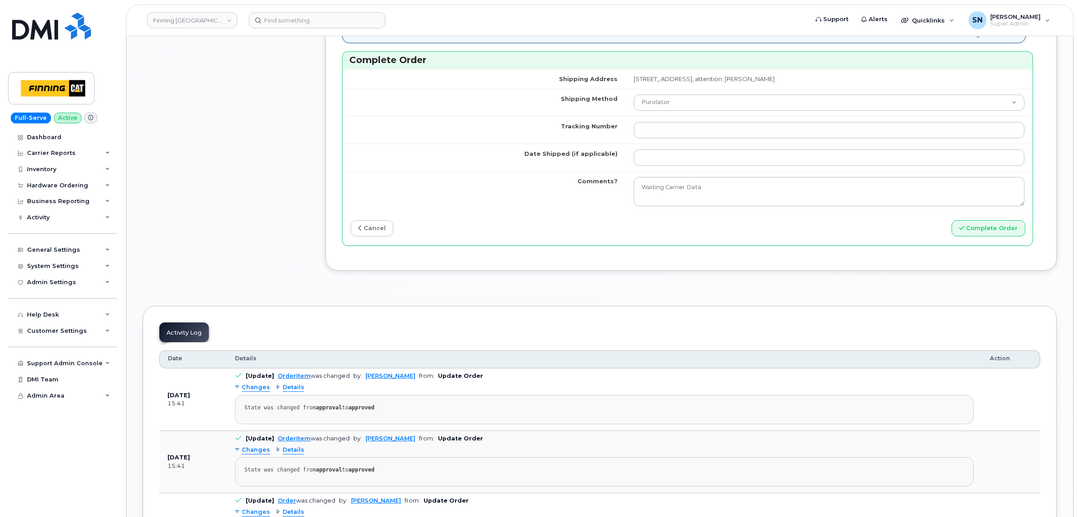
click at [626, 124] on td at bounding box center [829, 129] width 407 height 27
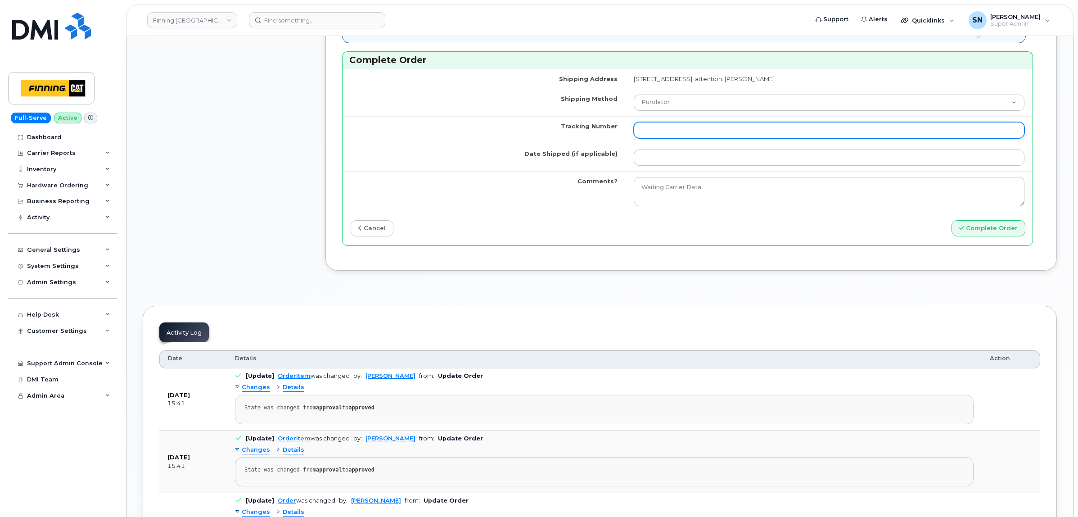
click at [634, 131] on input "Tracking Number" at bounding box center [829, 130] width 391 height 16
paste input "335662969567"
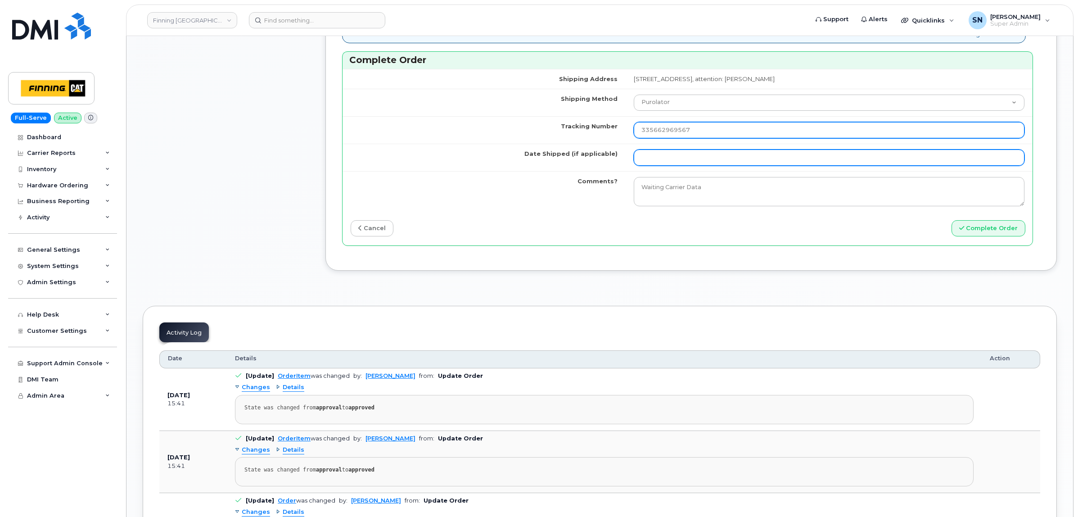
type input "335662969567"
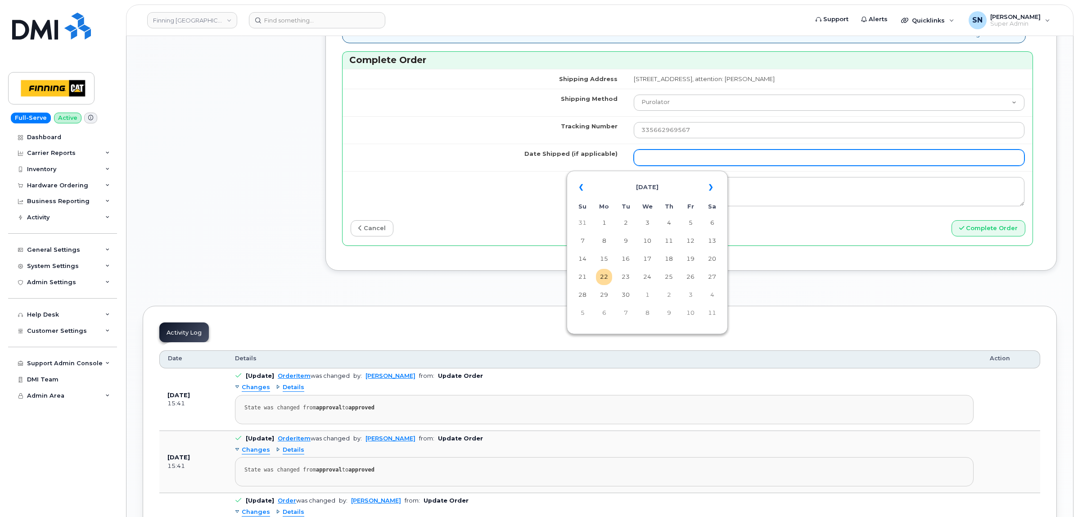
click at [634, 164] on input "Date Shipped (if applicable)" at bounding box center [829, 157] width 391 height 16
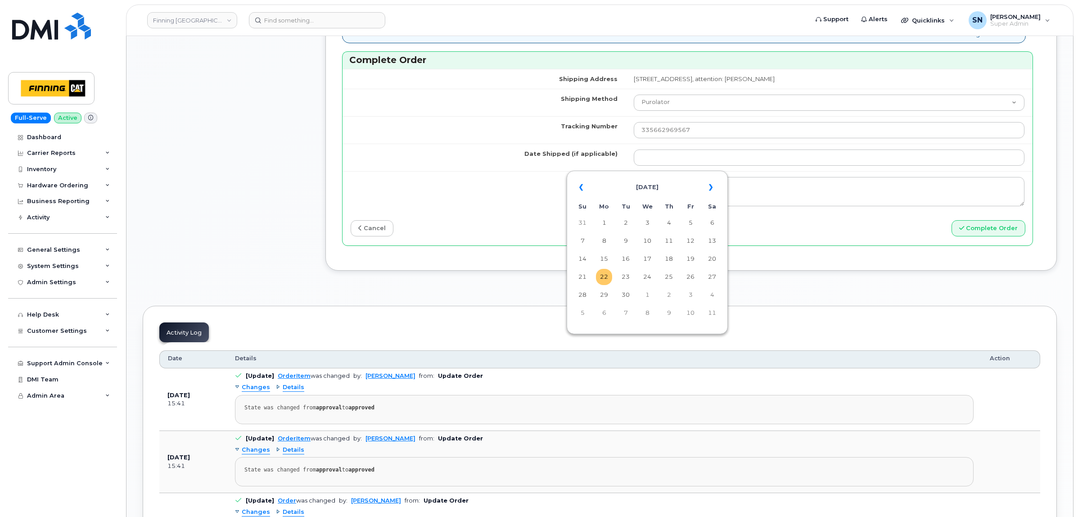
click at [605, 278] on td "22" at bounding box center [604, 277] width 16 height 16
type input "[DATE]"
drag, startPoint x: 966, startPoint y: 235, endPoint x: 358, endPoint y: 350, distance: 618.7
click at [967, 234] on button "Complete Order" at bounding box center [989, 228] width 74 height 17
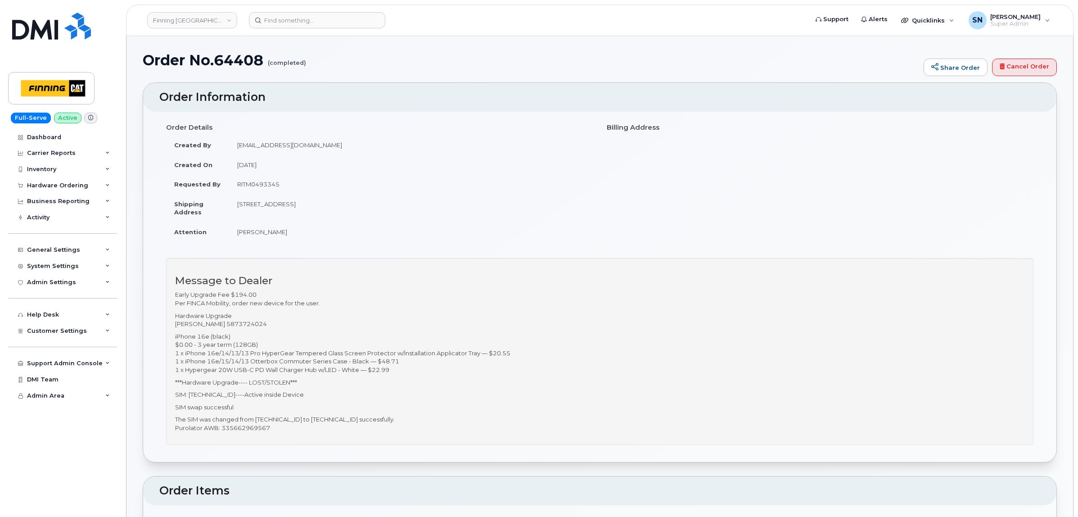
click at [546, 82] on div "Order Information Order Details Created By [EMAIL_ADDRESS][DOMAIN_NAME] Created…" at bounding box center [600, 272] width 914 height 380
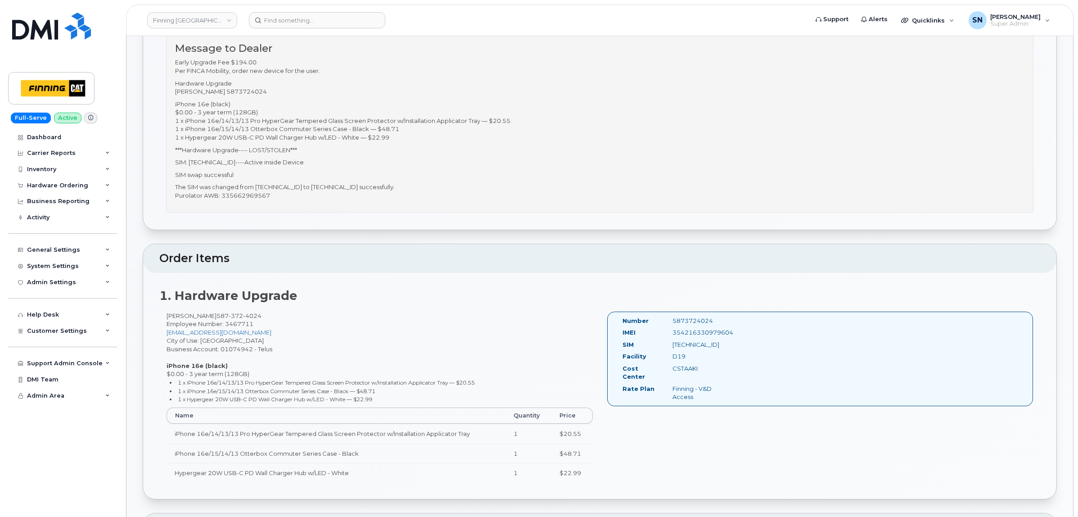
scroll to position [338, 0]
